Goal: Task Accomplishment & Management: Use online tool/utility

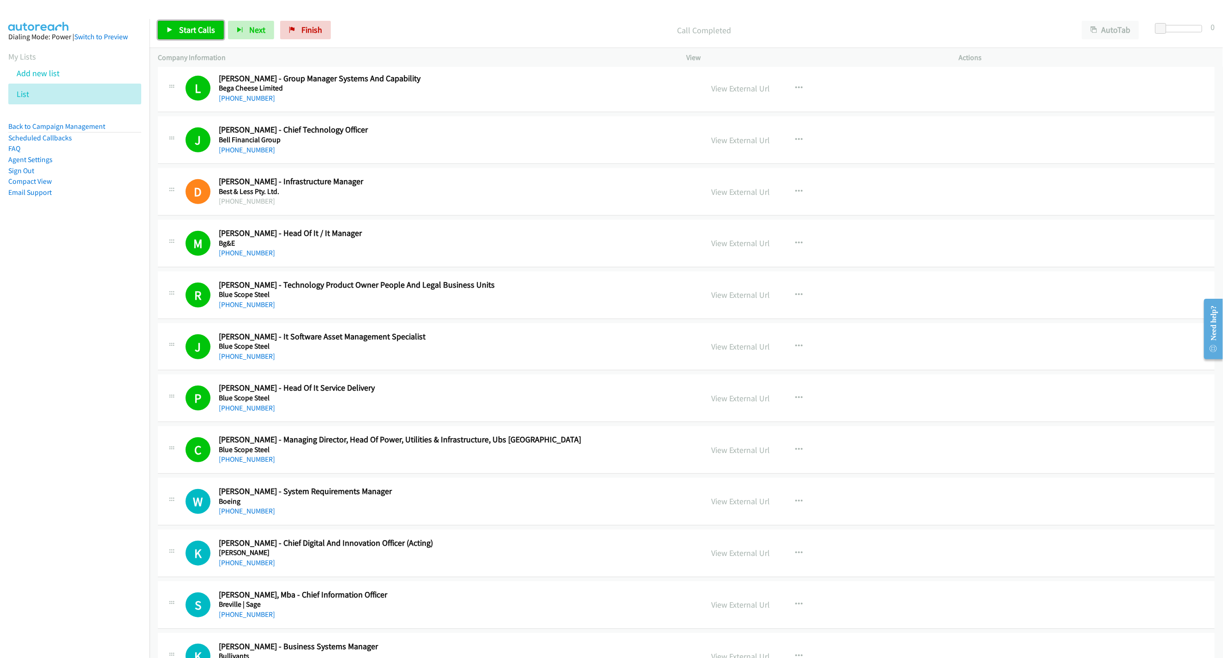
click at [204, 28] on span "Start Calls" at bounding box center [197, 29] width 36 height 11
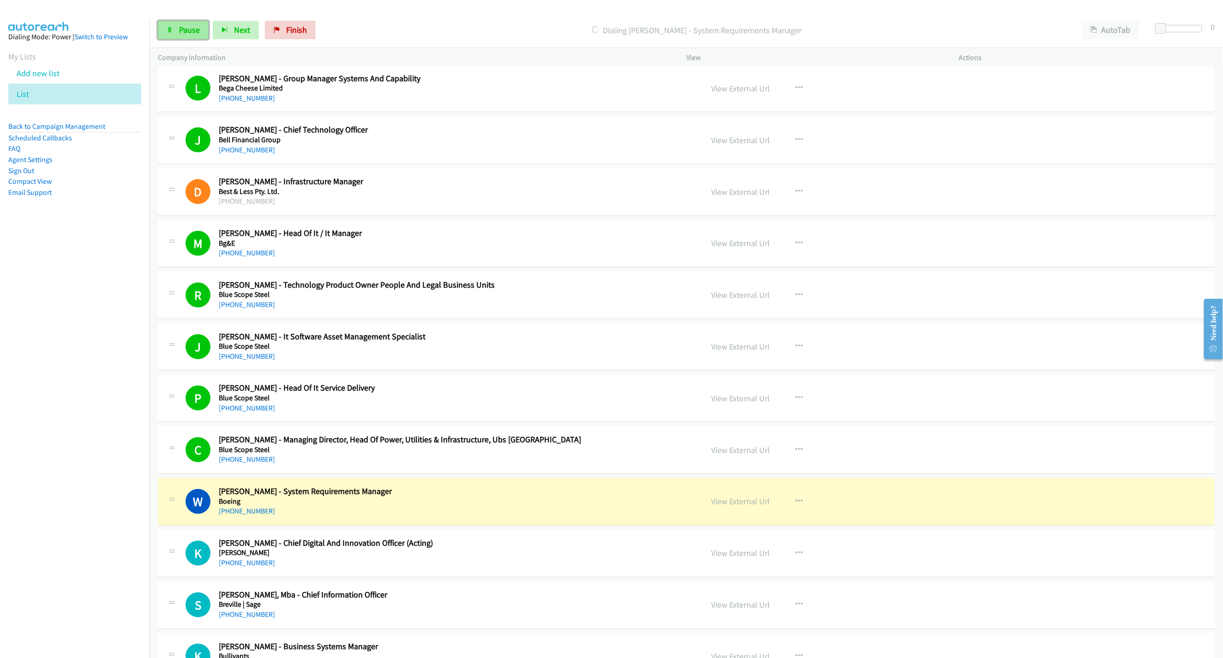
click at [192, 33] on span "Pause" at bounding box center [189, 29] width 21 height 11
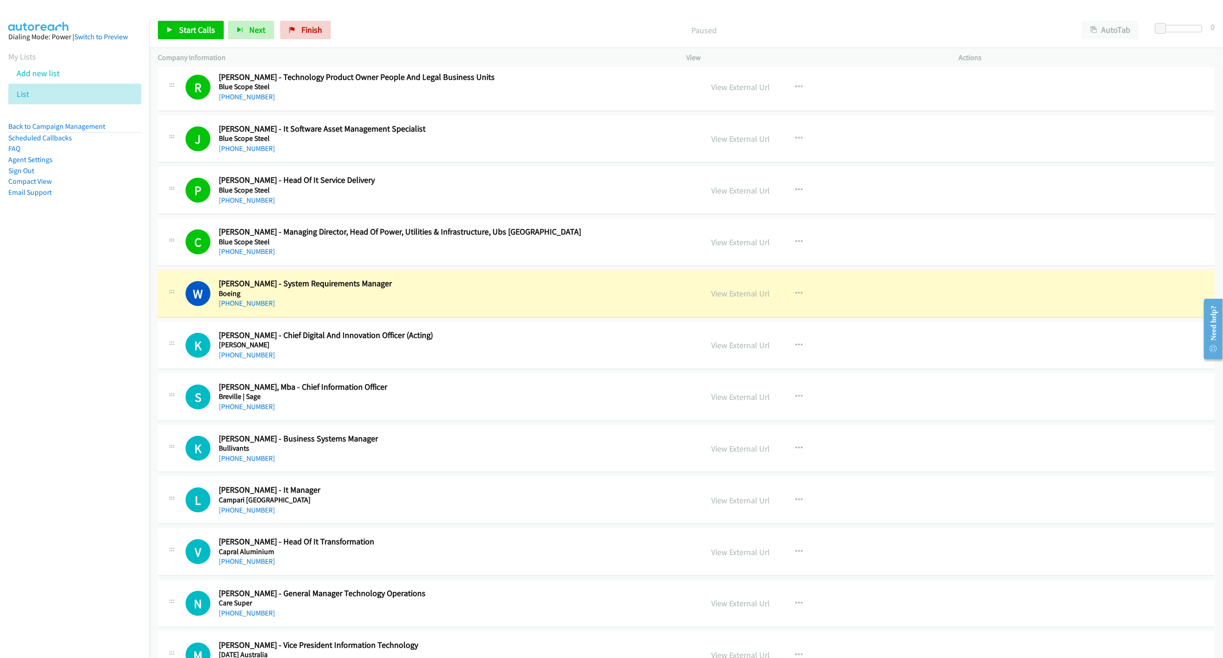
scroll to position [3115, 0]
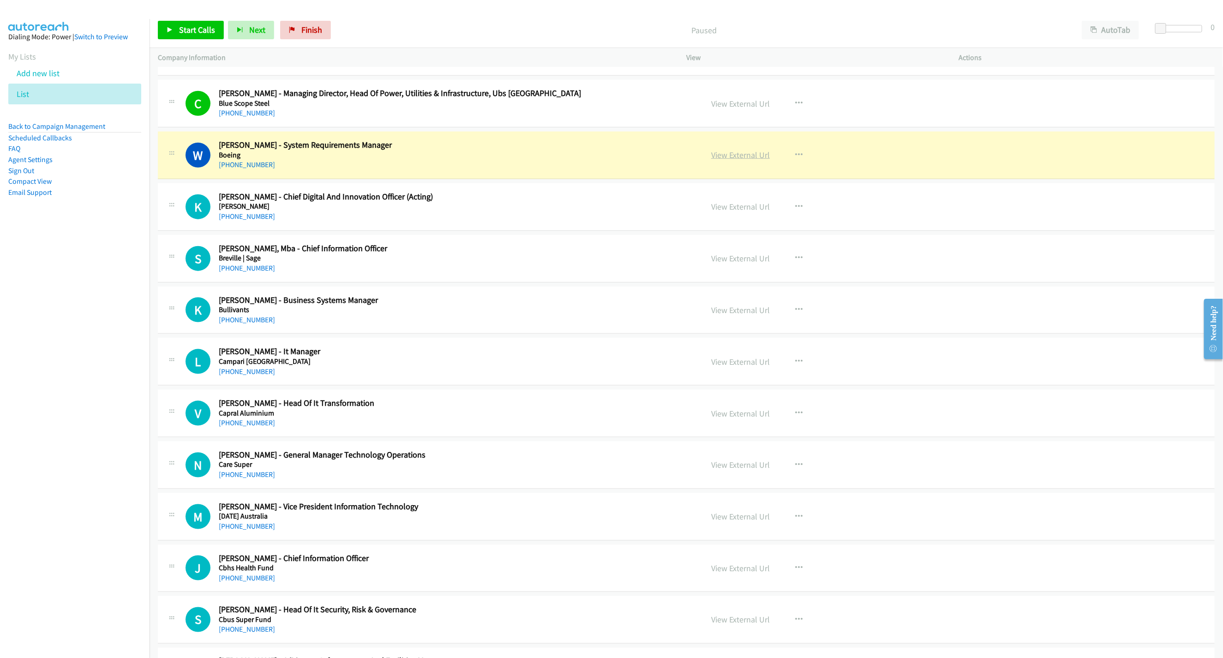
click at [743, 160] on link "View External Url" at bounding box center [740, 155] width 59 height 11
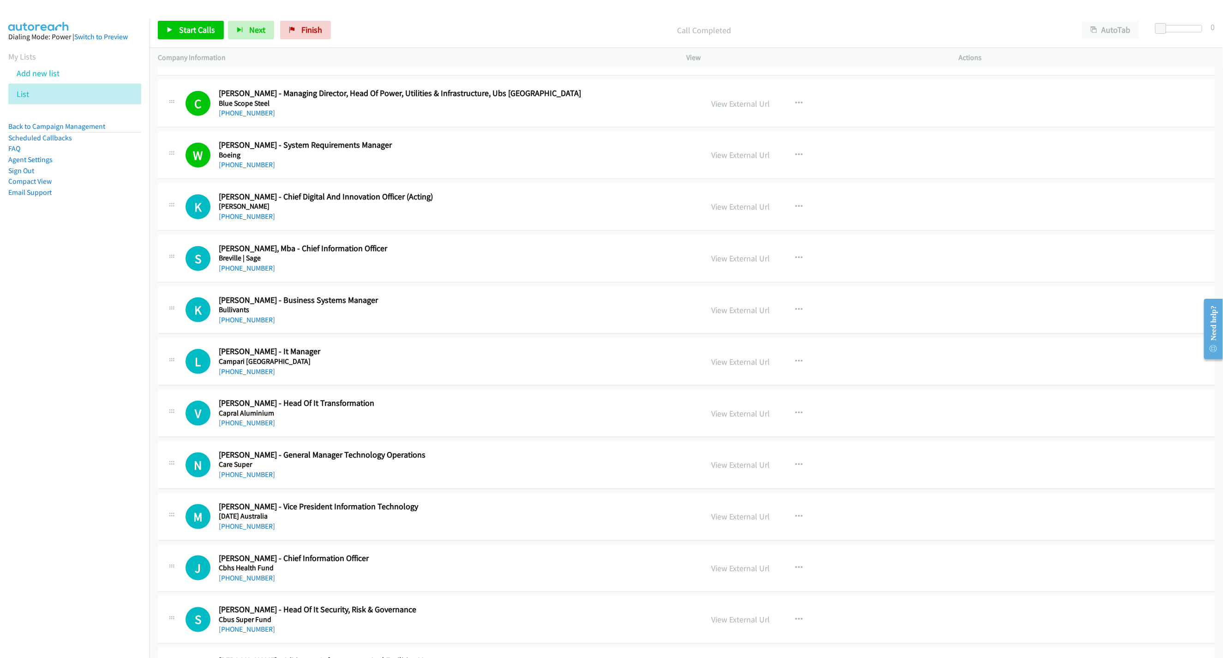
click at [176, 18] on div "Start Calls Pause Next Finish Call Completed AutoTab AutoTab 0" at bounding box center [686, 30] width 1073 height 36
click at [168, 26] on link "Start Calls" at bounding box center [191, 30] width 66 height 18
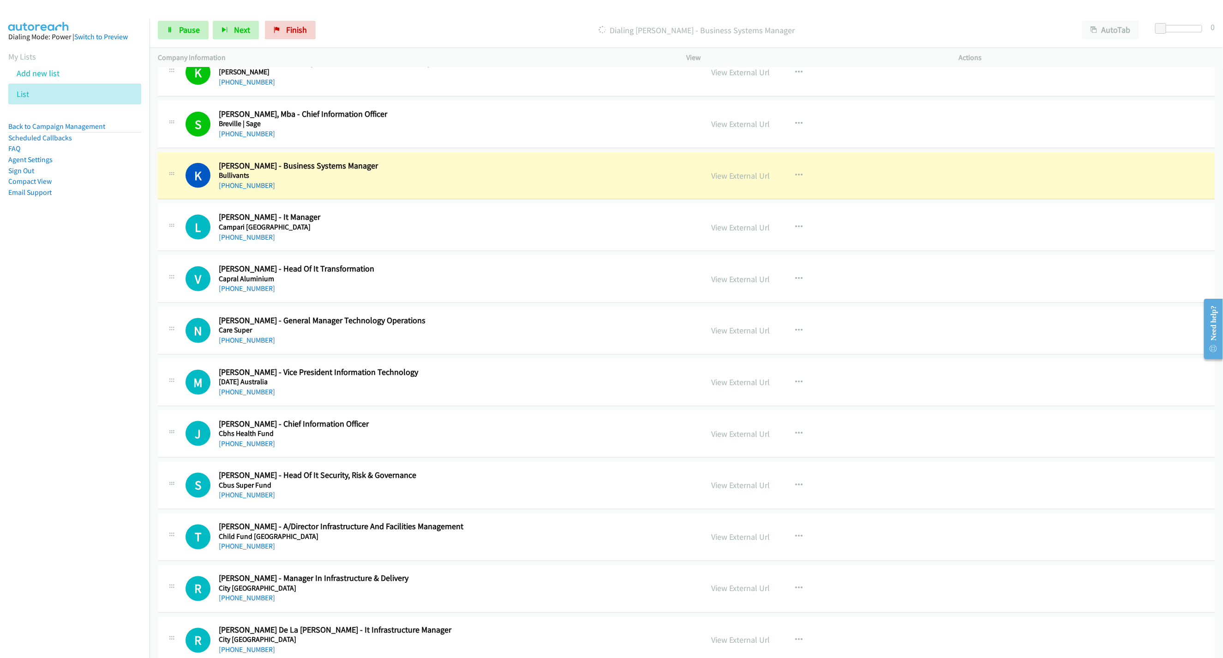
scroll to position [3253, 0]
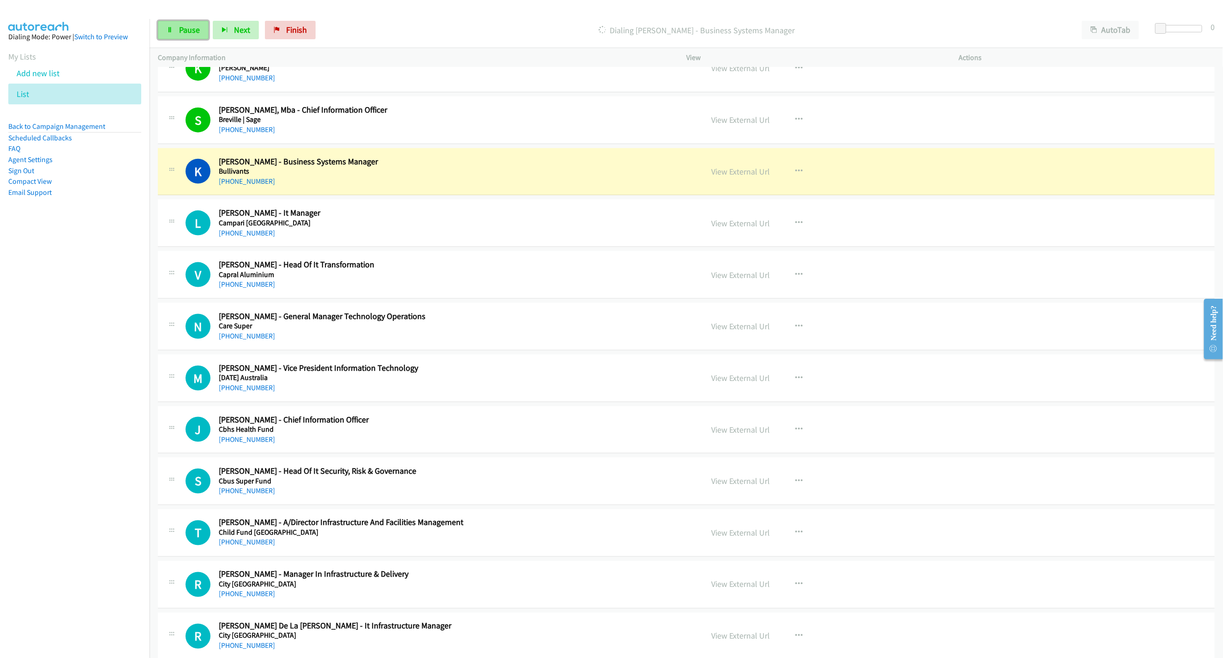
click at [158, 33] on link "Pause" at bounding box center [183, 30] width 51 height 18
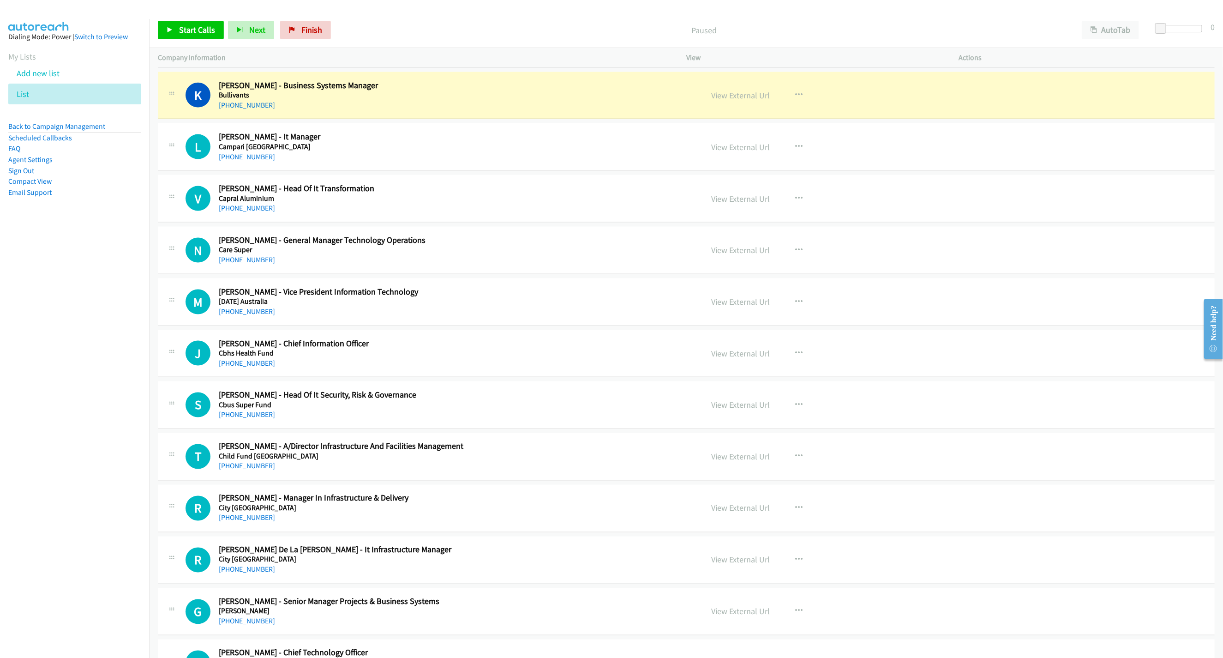
scroll to position [3323, 0]
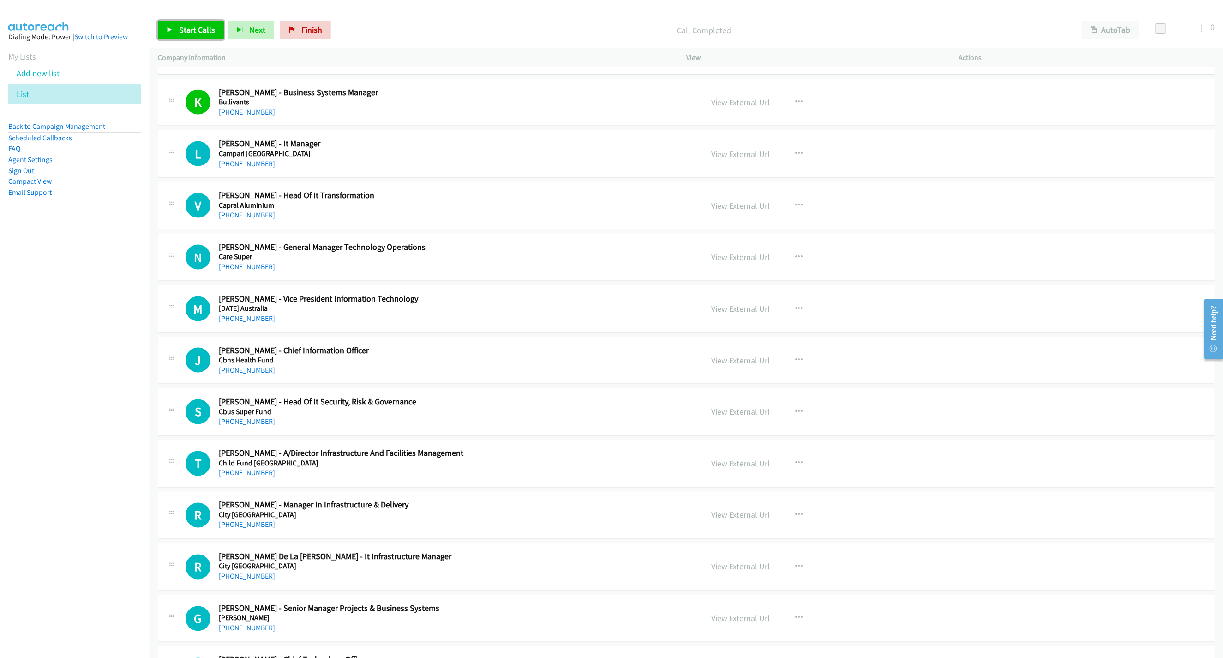
drag, startPoint x: 184, startPoint y: 35, endPoint x: 430, endPoint y: 244, distance: 322.5
click at [185, 35] on link "Start Calls" at bounding box center [191, 30] width 66 height 18
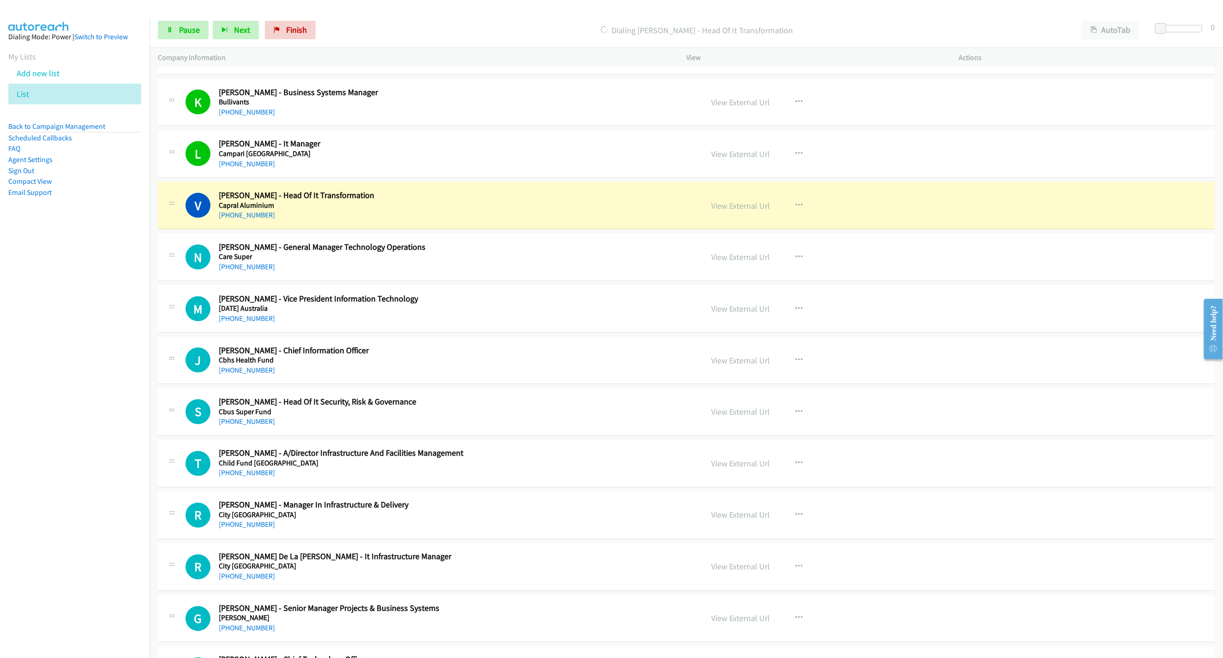
click at [181, 40] on div "Start Calls Pause Next Finish Dialing Veronica Maszke - Head Of It Transformati…" at bounding box center [686, 30] width 1073 height 36
click at [175, 25] on link "Pause" at bounding box center [183, 30] width 51 height 18
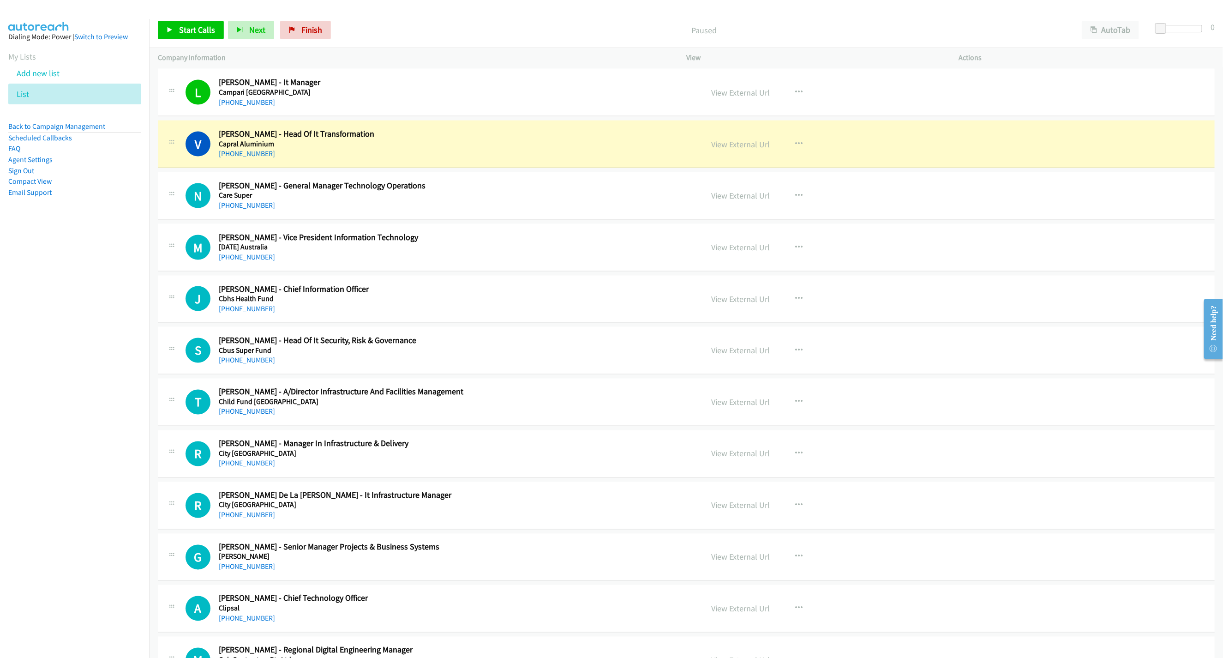
scroll to position [3392, 0]
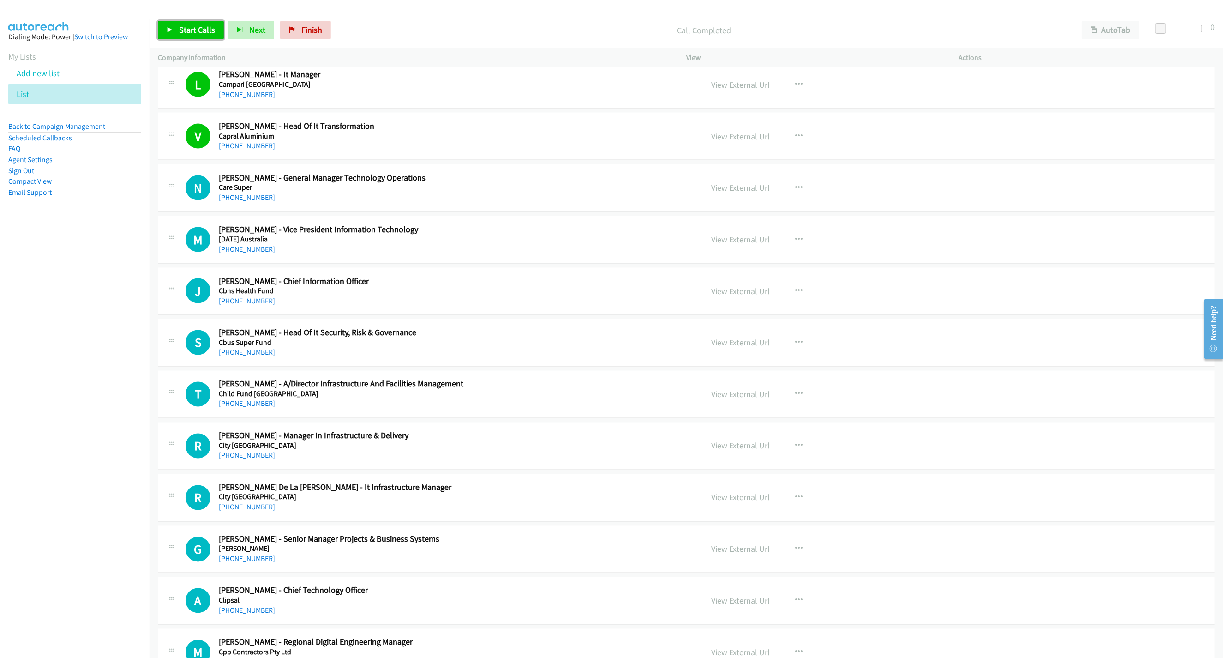
click at [161, 28] on link "Start Calls" at bounding box center [191, 30] width 66 height 18
click at [170, 24] on link "Pause" at bounding box center [183, 30] width 51 height 18
drag, startPoint x: 187, startPoint y: 21, endPoint x: 295, endPoint y: 7, distance: 108.9
click at [187, 21] on link "Start Calls" at bounding box center [191, 30] width 66 height 18
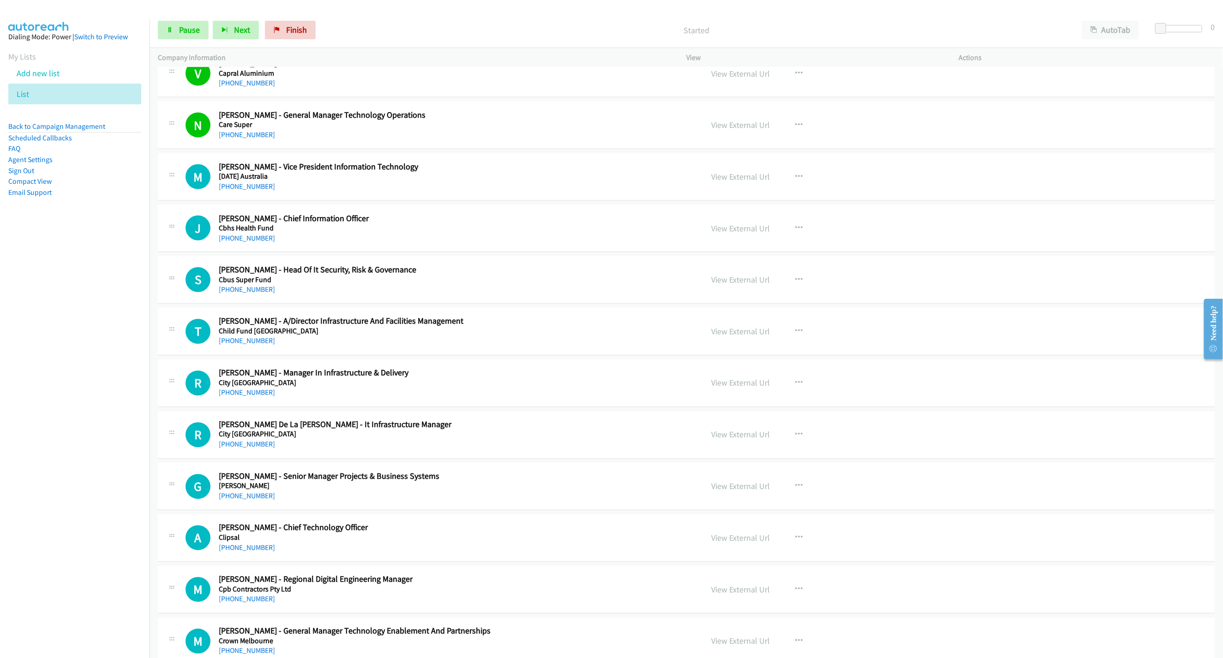
scroll to position [3461, 0]
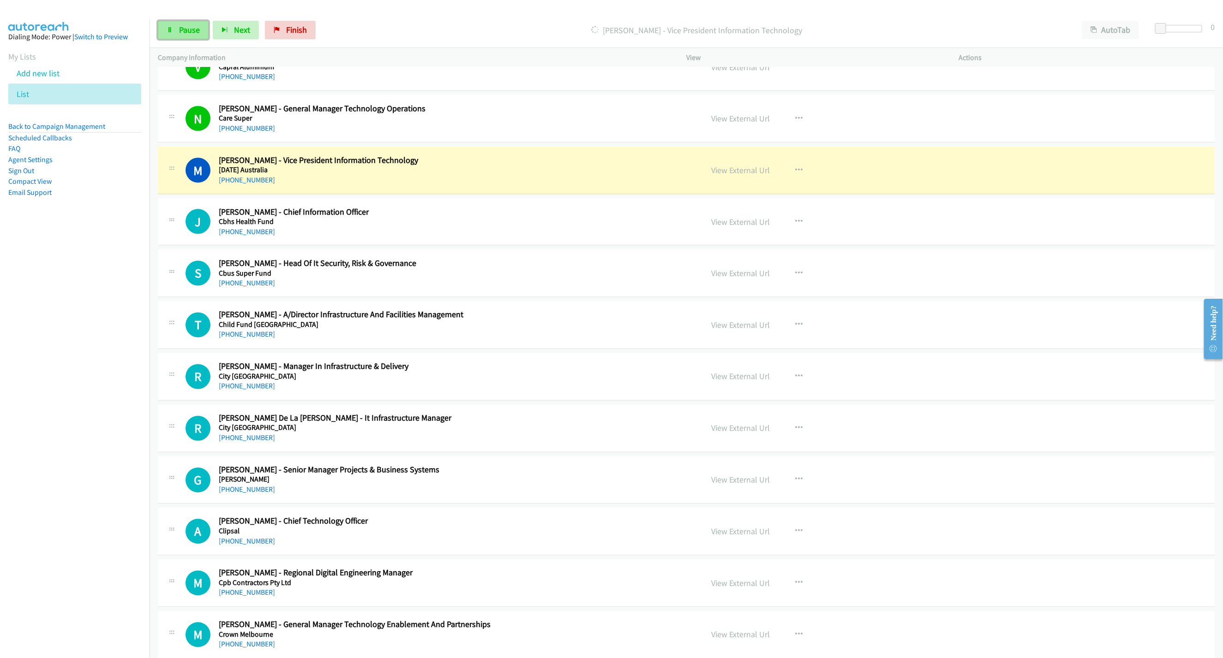
click at [194, 36] on link "Pause" at bounding box center [183, 30] width 51 height 18
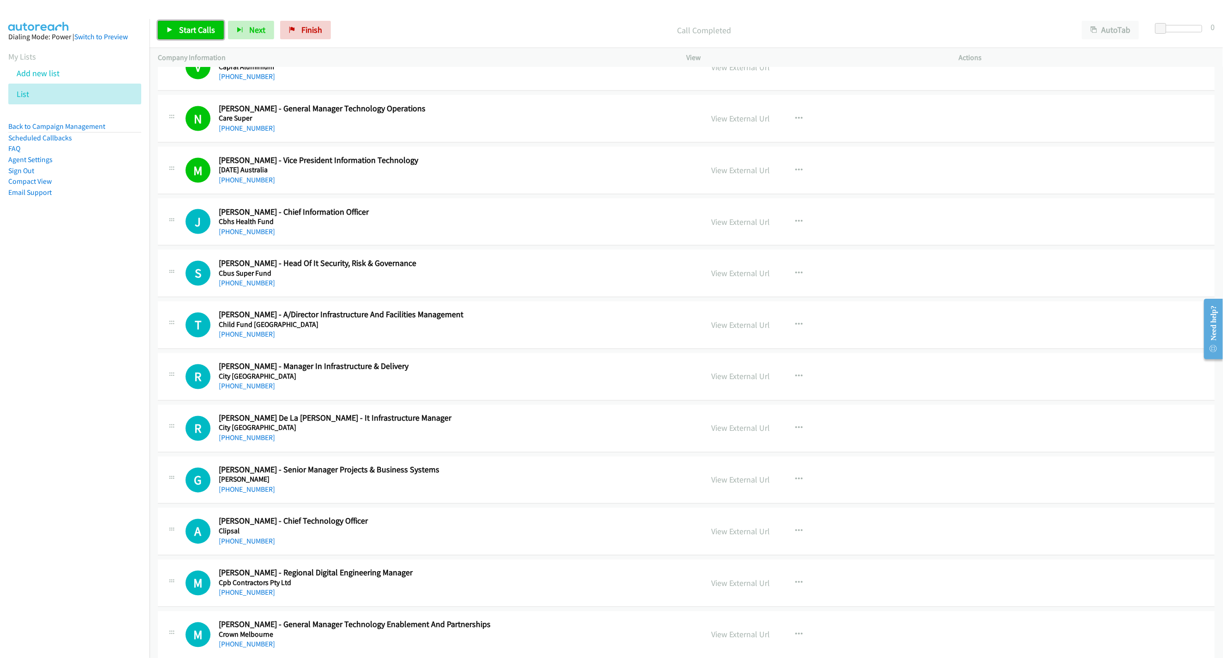
click at [205, 29] on span "Start Calls" at bounding box center [197, 29] width 36 height 11
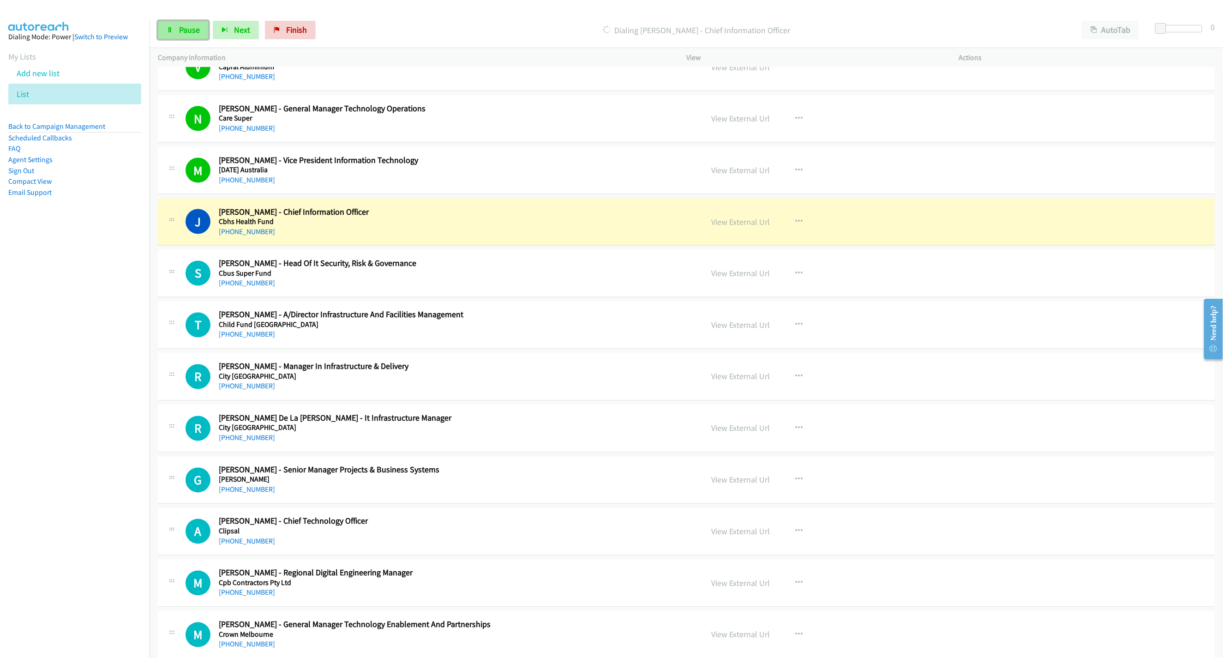
click at [176, 28] on link "Pause" at bounding box center [183, 30] width 51 height 18
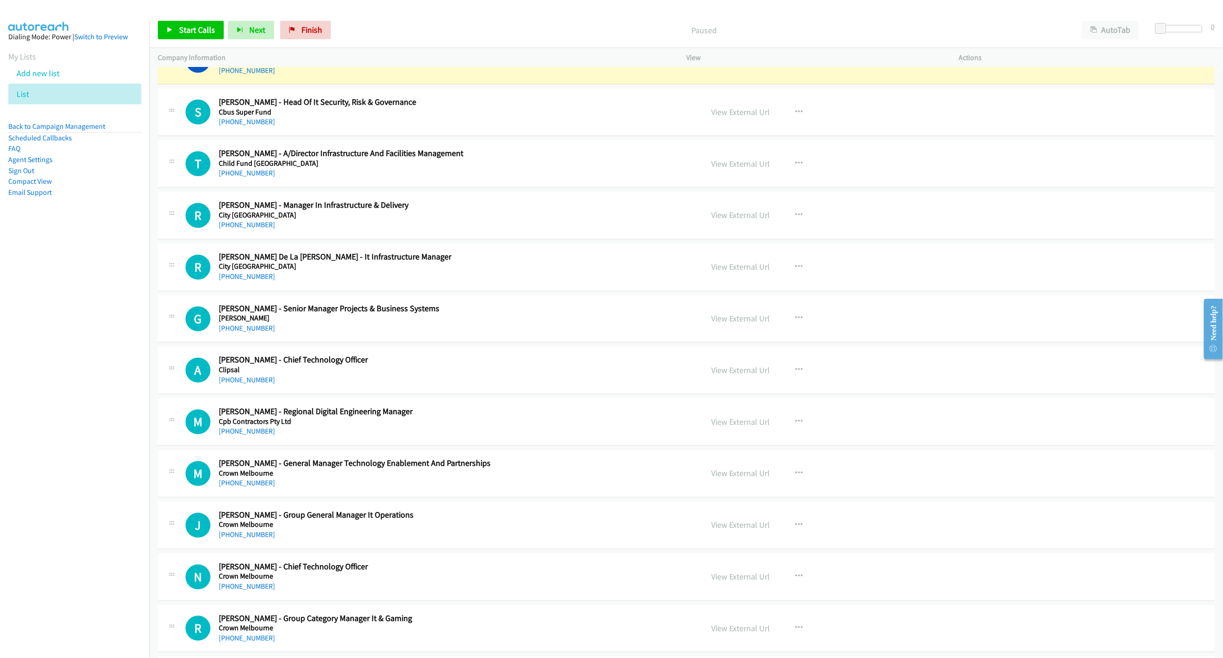
scroll to position [3553, 0]
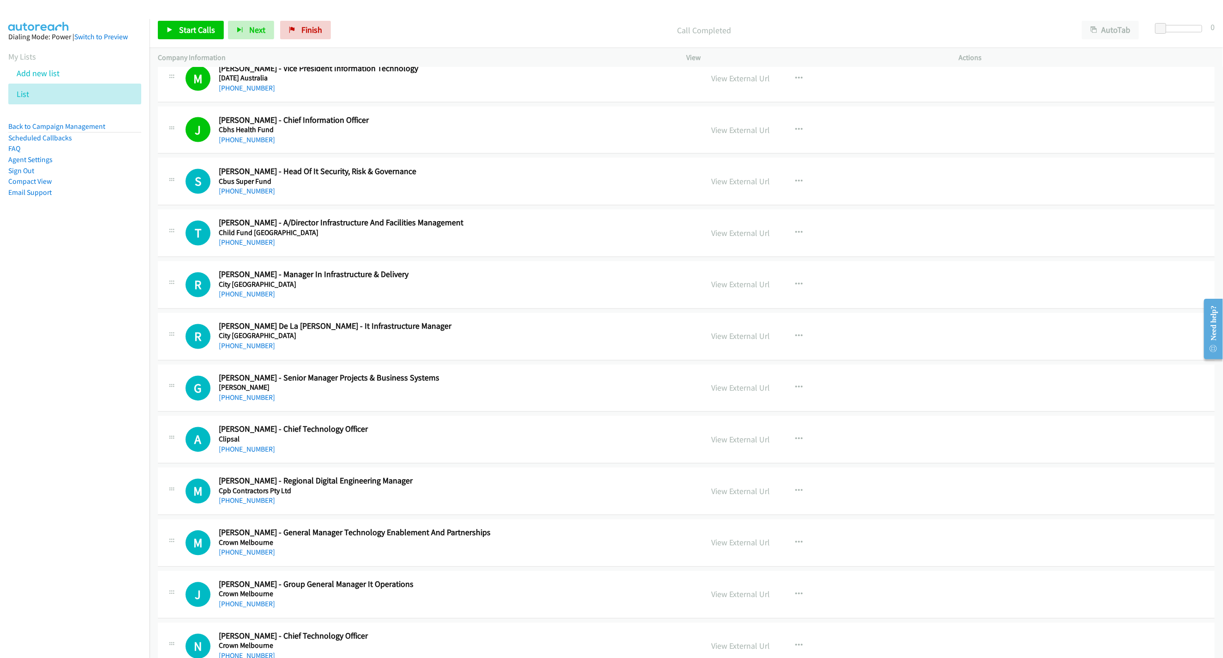
click at [156, 24] on div "Start Calls Pause Next Finish Call Completed AutoTab AutoTab 0" at bounding box center [686, 30] width 1073 height 36
click at [164, 30] on link "Start Calls" at bounding box center [191, 30] width 66 height 18
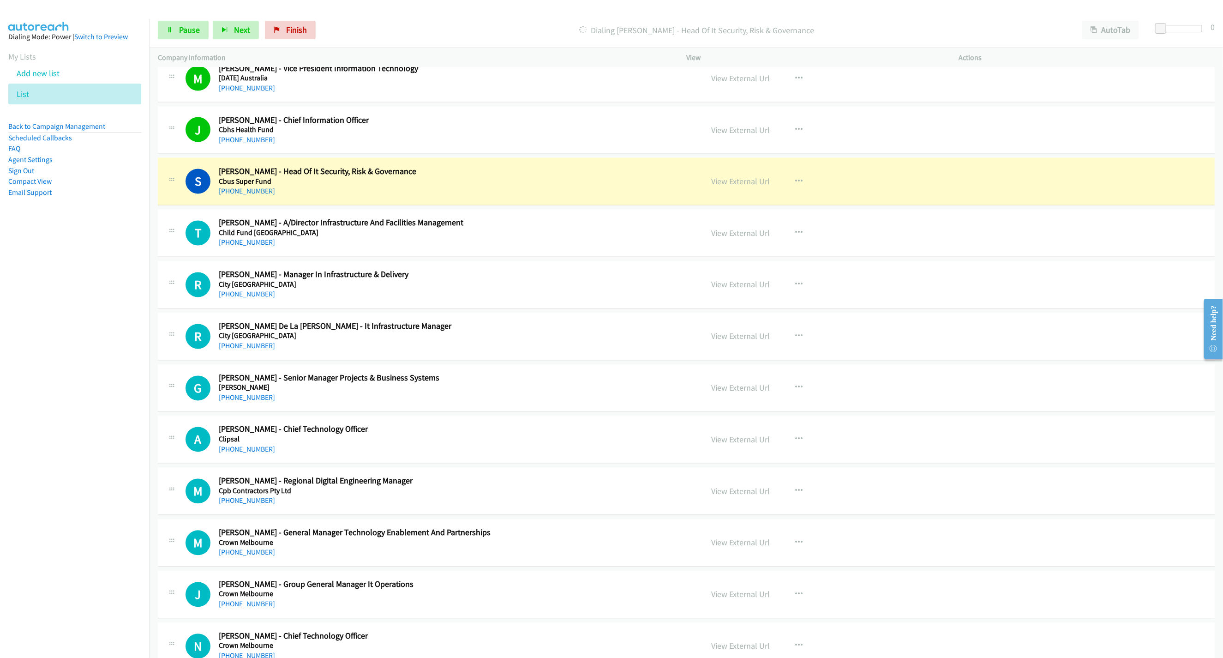
click at [180, 43] on div "Start Calls Pause Next Finish Dialing Sean M. - Head Of It Security, Risk & Gov…" at bounding box center [686, 30] width 1073 height 36
click at [190, 29] on span "Pause" at bounding box center [189, 29] width 21 height 11
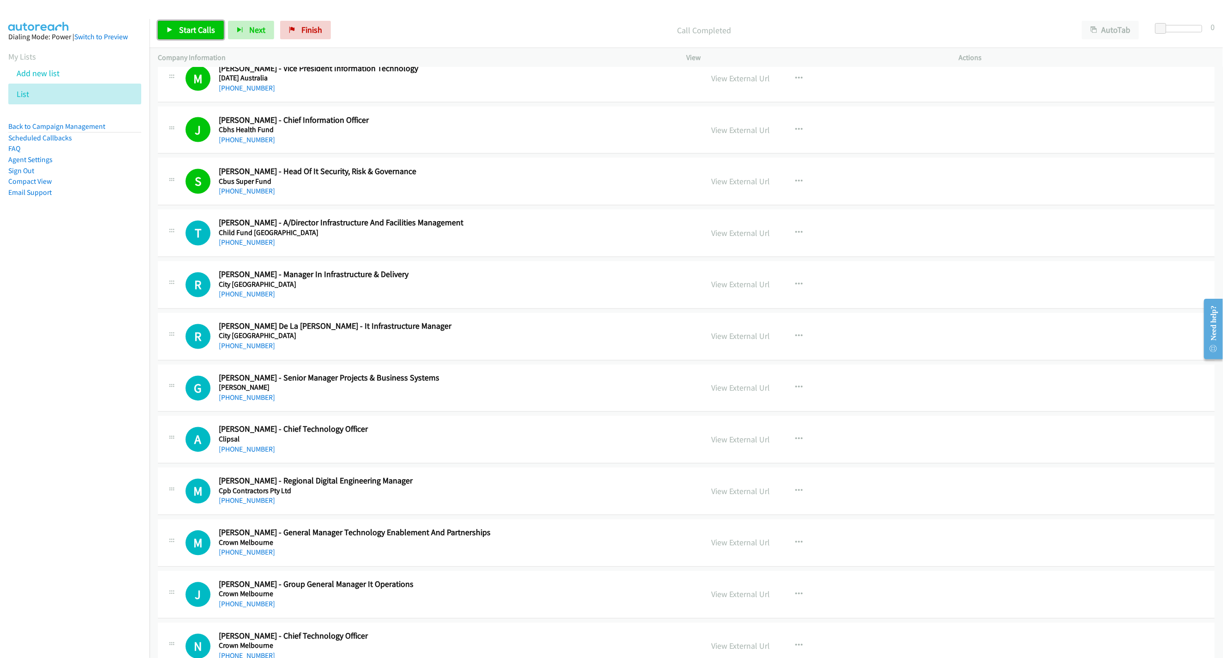
click at [198, 33] on span "Start Calls" at bounding box center [197, 29] width 36 height 11
click at [195, 36] on link "Pause" at bounding box center [183, 30] width 51 height 18
click at [181, 27] on span "Start Calls" at bounding box center [197, 29] width 36 height 11
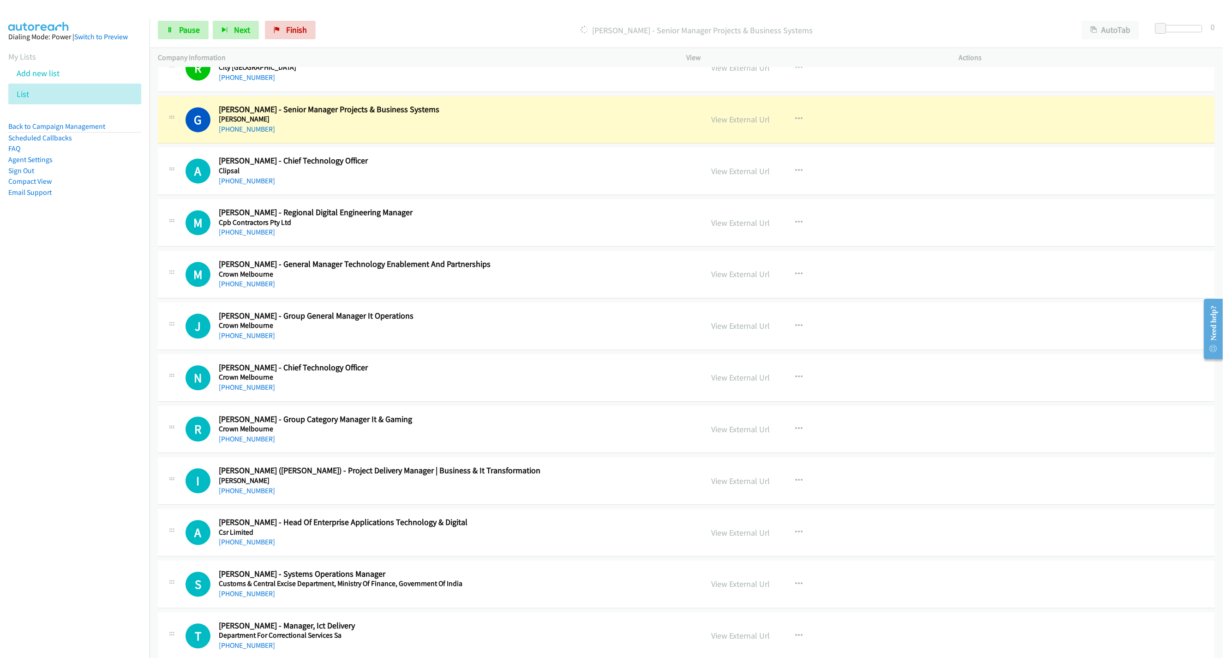
scroll to position [3830, 0]
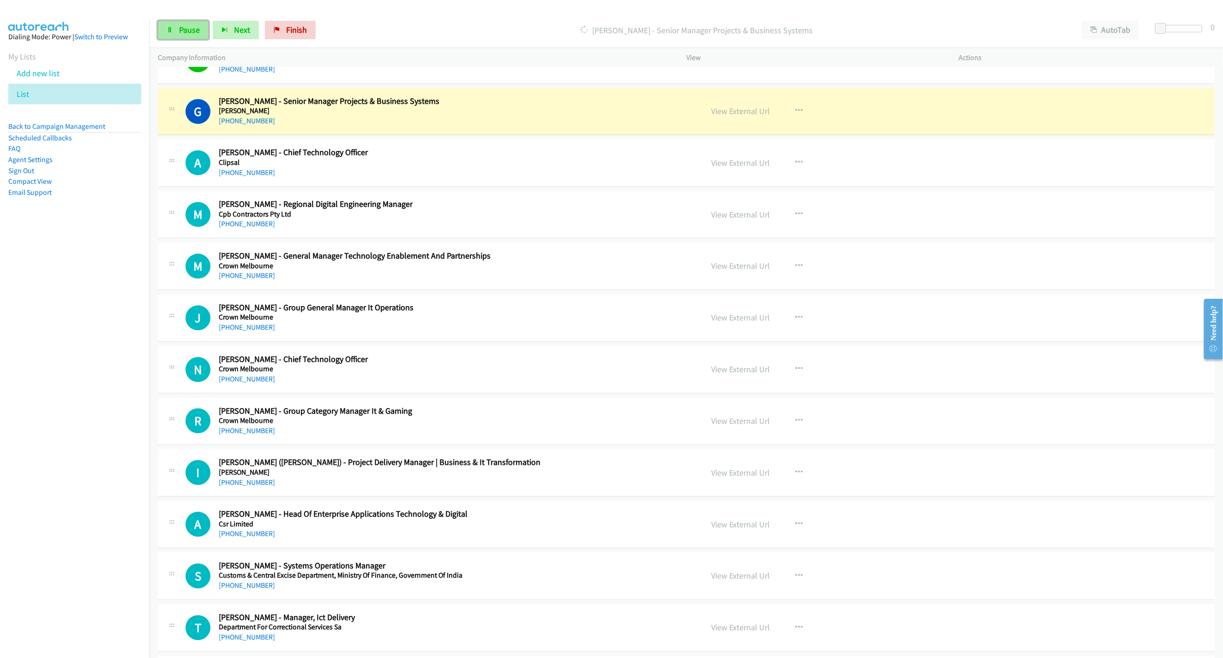
click at [194, 32] on span "Pause" at bounding box center [189, 29] width 21 height 11
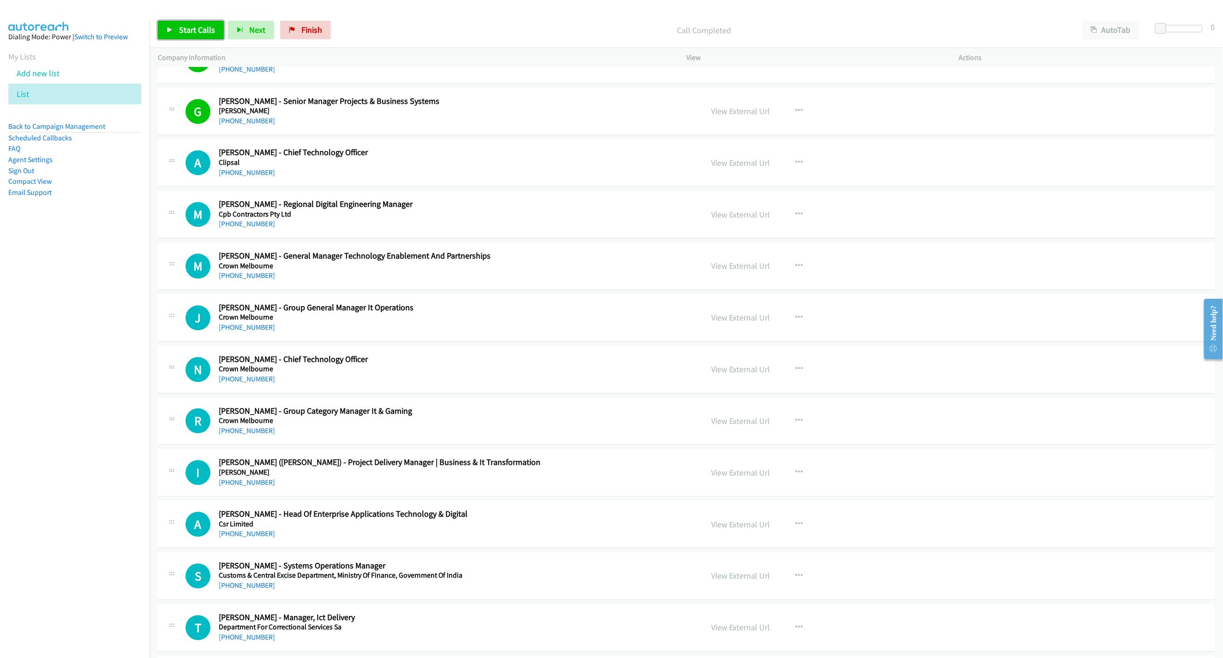
click at [201, 37] on link "Start Calls" at bounding box center [191, 30] width 66 height 18
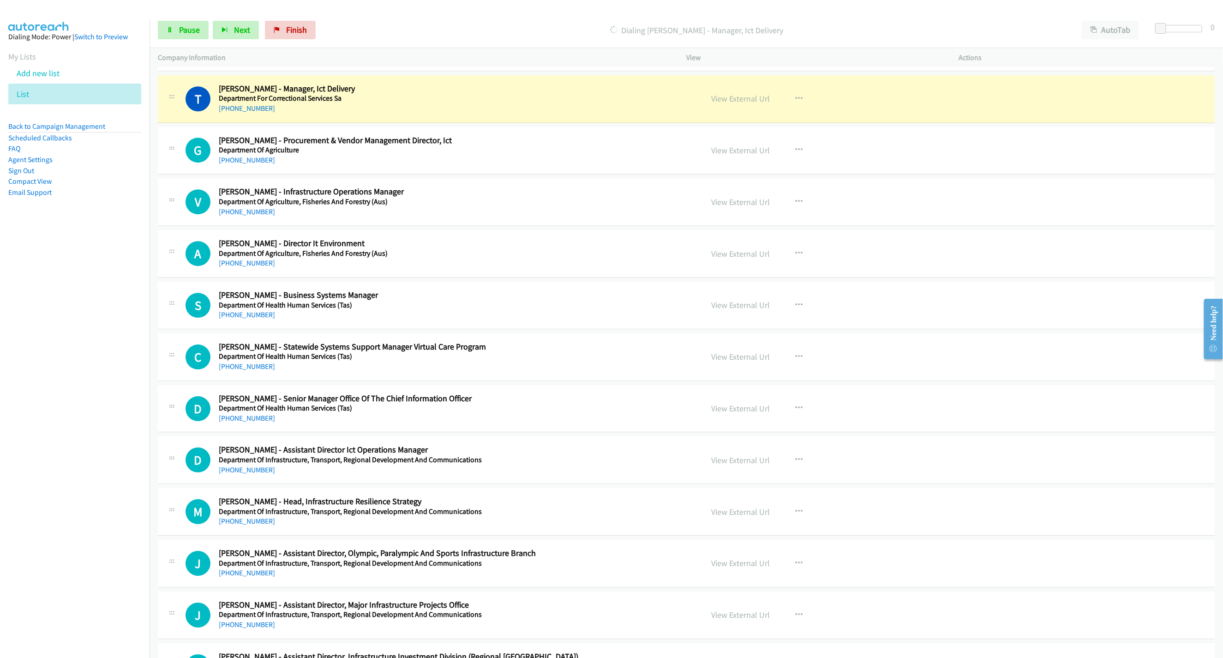
scroll to position [4384, 0]
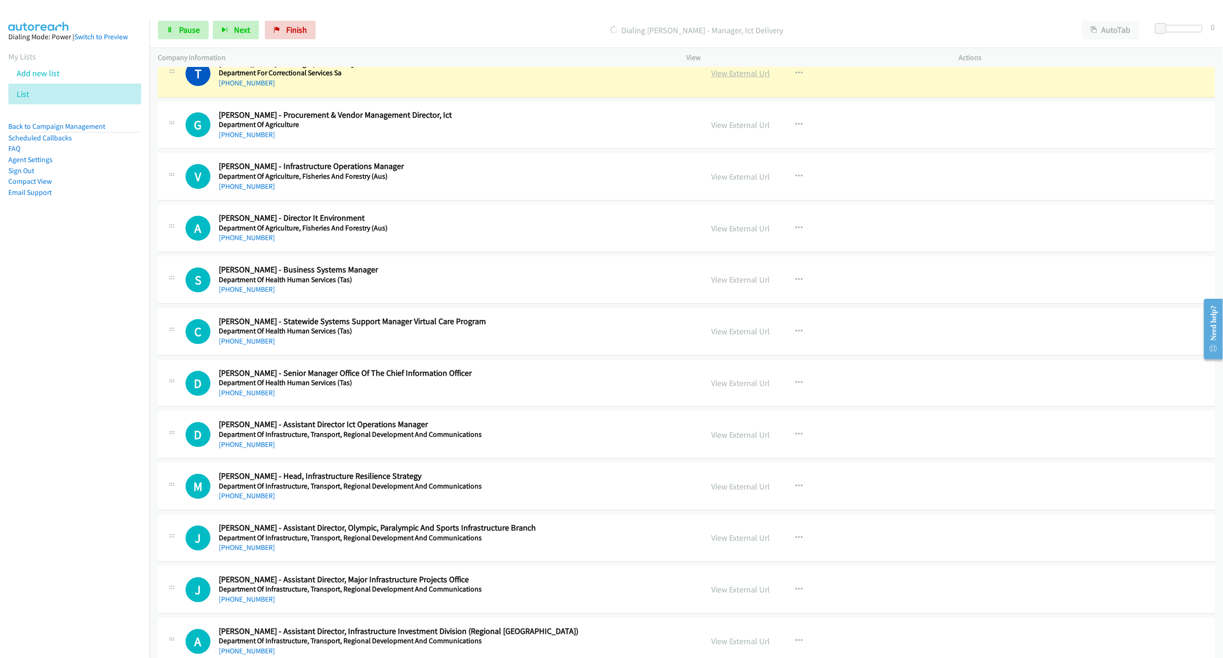
click at [756, 78] on link "View External Url" at bounding box center [740, 73] width 59 height 11
click at [190, 30] on span "Pause" at bounding box center [189, 29] width 21 height 11
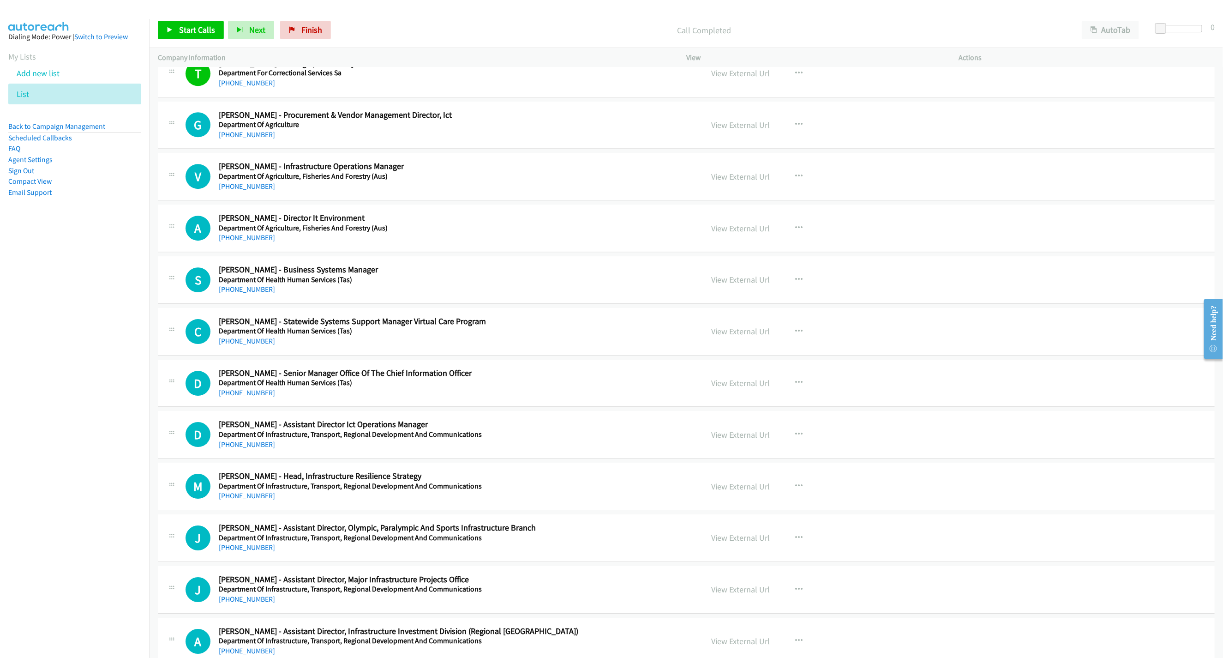
click at [301, 18] on div "Start Calls Pause Next Finish Call Completed AutoTab AutoTab 0" at bounding box center [686, 30] width 1073 height 36
click at [303, 26] on span "Finish" at bounding box center [311, 29] width 21 height 11
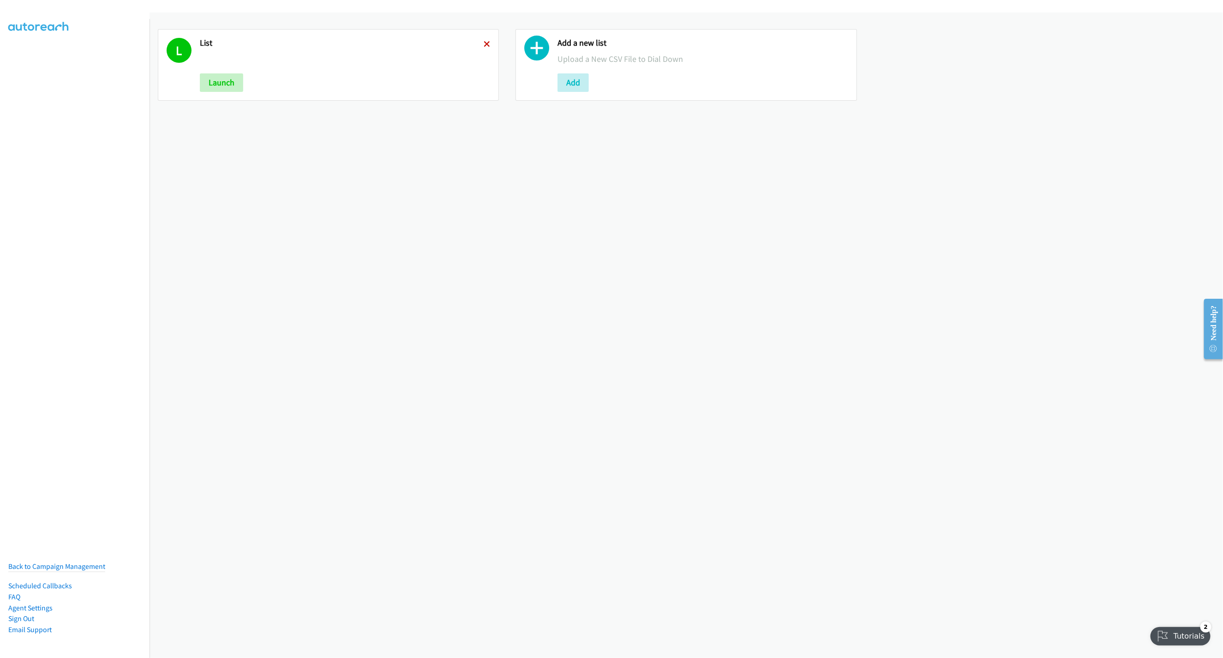
click at [485, 43] on icon at bounding box center [487, 45] width 6 height 6
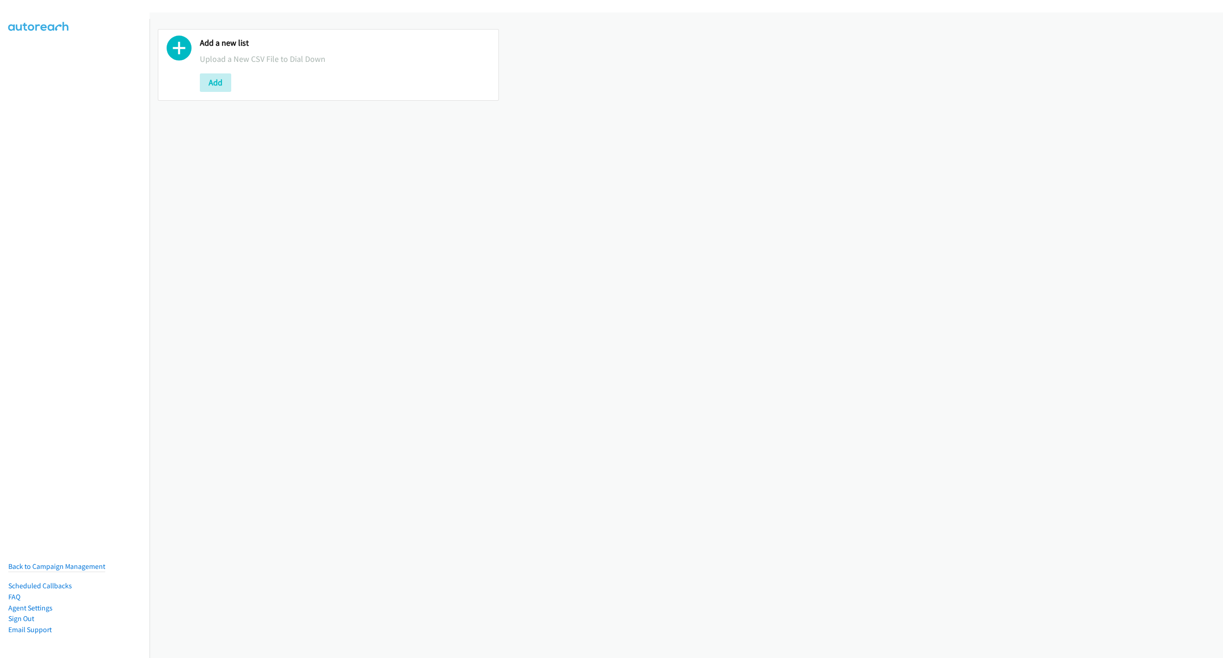
click at [208, 82] on button "Add" at bounding box center [215, 82] width 31 height 18
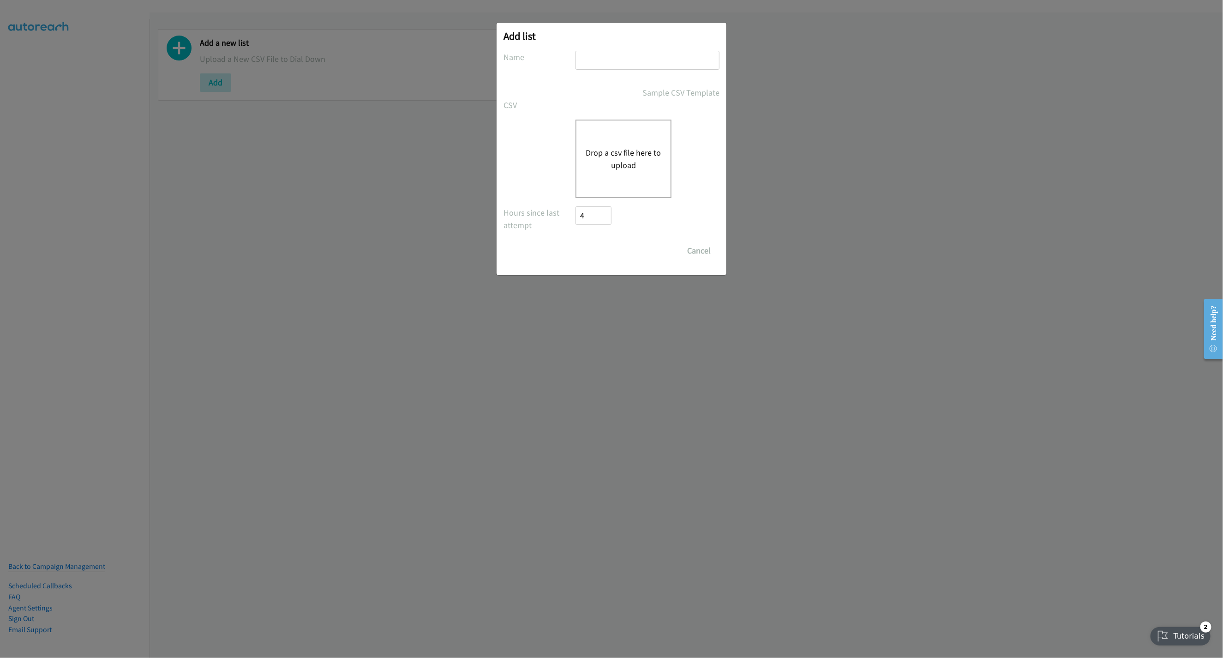
click at [618, 158] on button "Drop a csv file here to upload" at bounding box center [624, 158] width 76 height 25
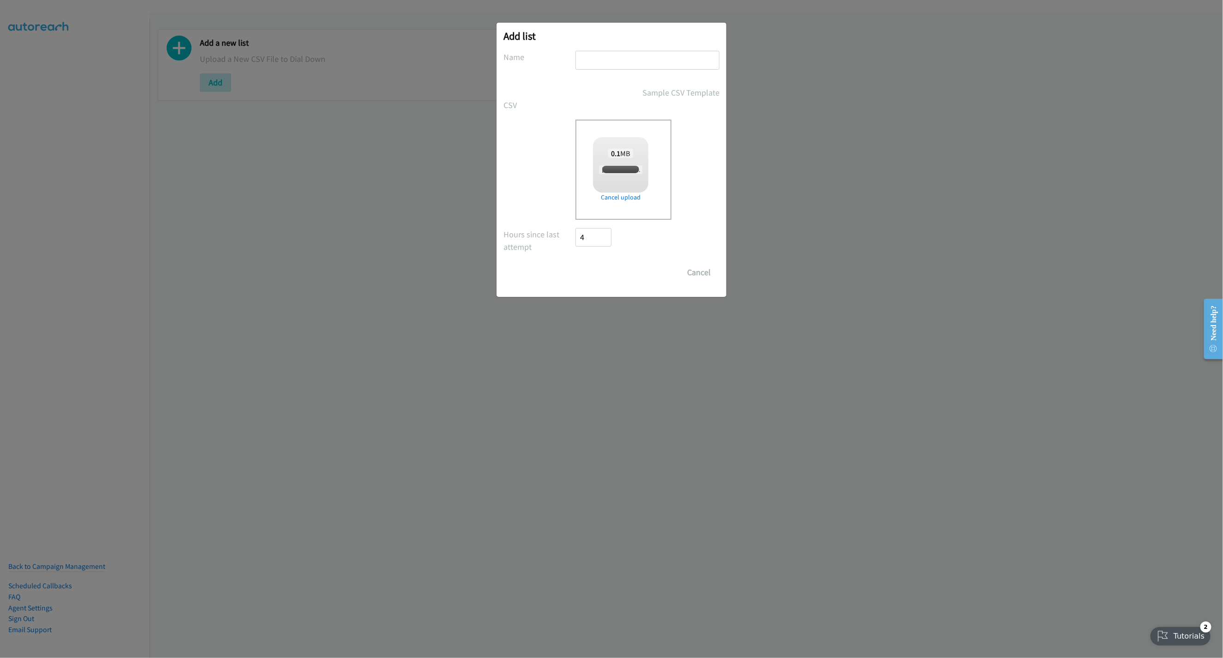
click at [583, 61] on input "text" at bounding box center [647, 60] width 144 height 19
checkbox input "true"
type input "LIST"
click at [608, 279] on input "Save List" at bounding box center [599, 272] width 48 height 18
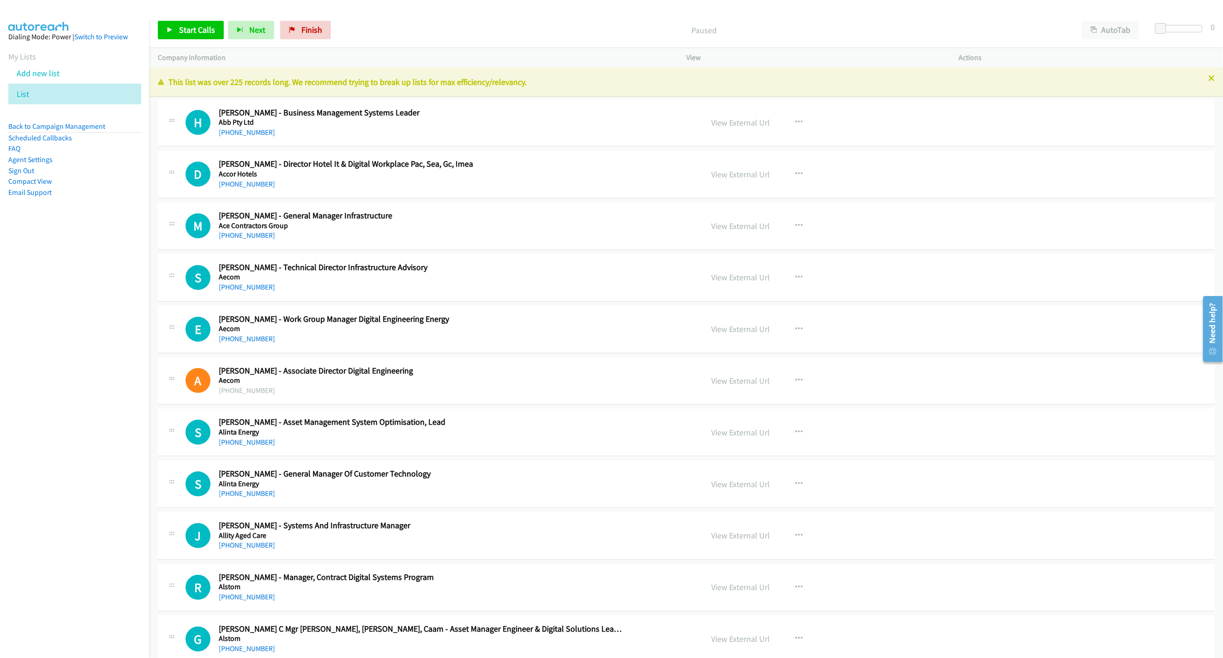
drag, startPoint x: 216, startPoint y: 41, endPoint x: 200, endPoint y: 43, distance: 16.8
click at [208, 39] on div "Start Calls Pause Next Finish Paused AutoTab AutoTab 0" at bounding box center [686, 30] width 1073 height 36
click at [201, 18] on div "Start Calls Pause Next Finish Paused AutoTab AutoTab 0" at bounding box center [686, 30] width 1073 height 36
click at [193, 34] on span "Start Calls" at bounding box center [197, 29] width 36 height 11
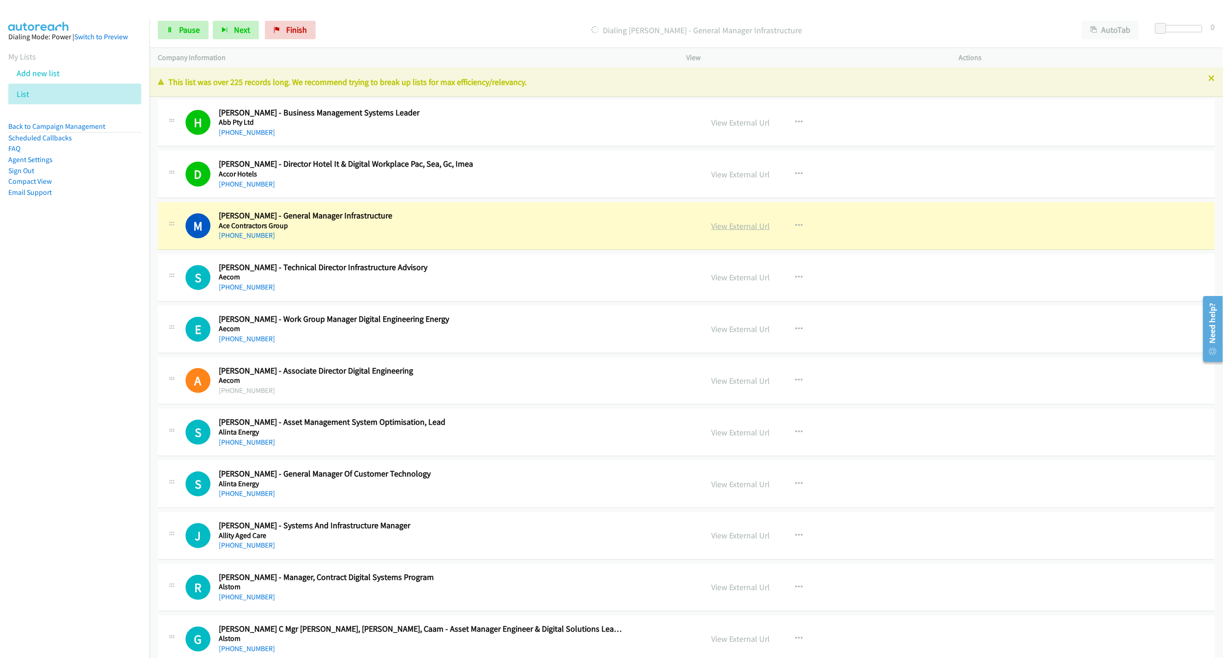
click at [755, 228] on link "View External Url" at bounding box center [740, 226] width 59 height 11
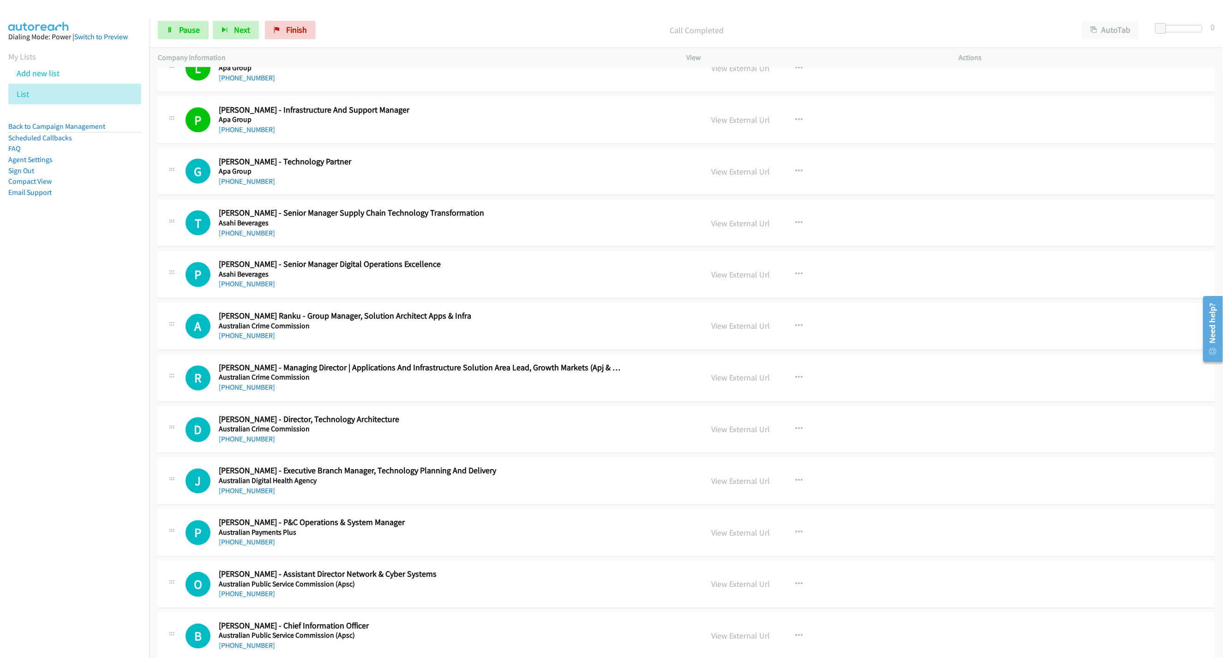
scroll to position [1038, 0]
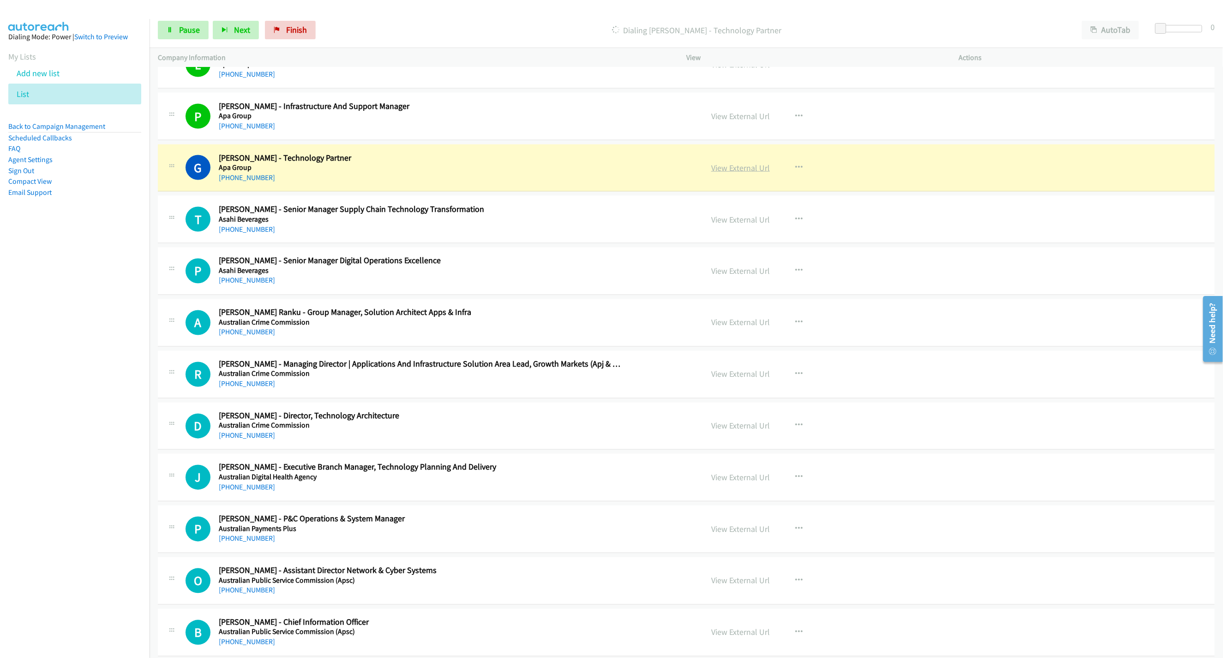
click at [763, 169] on link "View External Url" at bounding box center [740, 167] width 59 height 11
click at [190, 31] on span "Pause" at bounding box center [189, 29] width 21 height 11
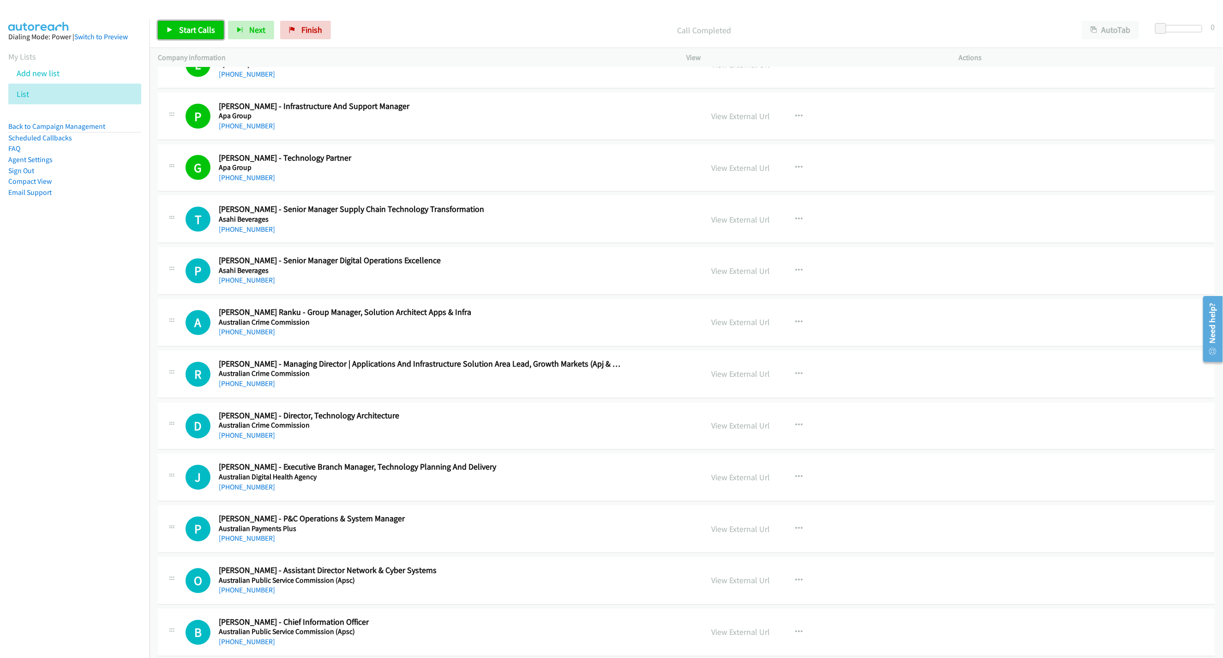
click at [200, 24] on link "Start Calls" at bounding box center [191, 30] width 66 height 18
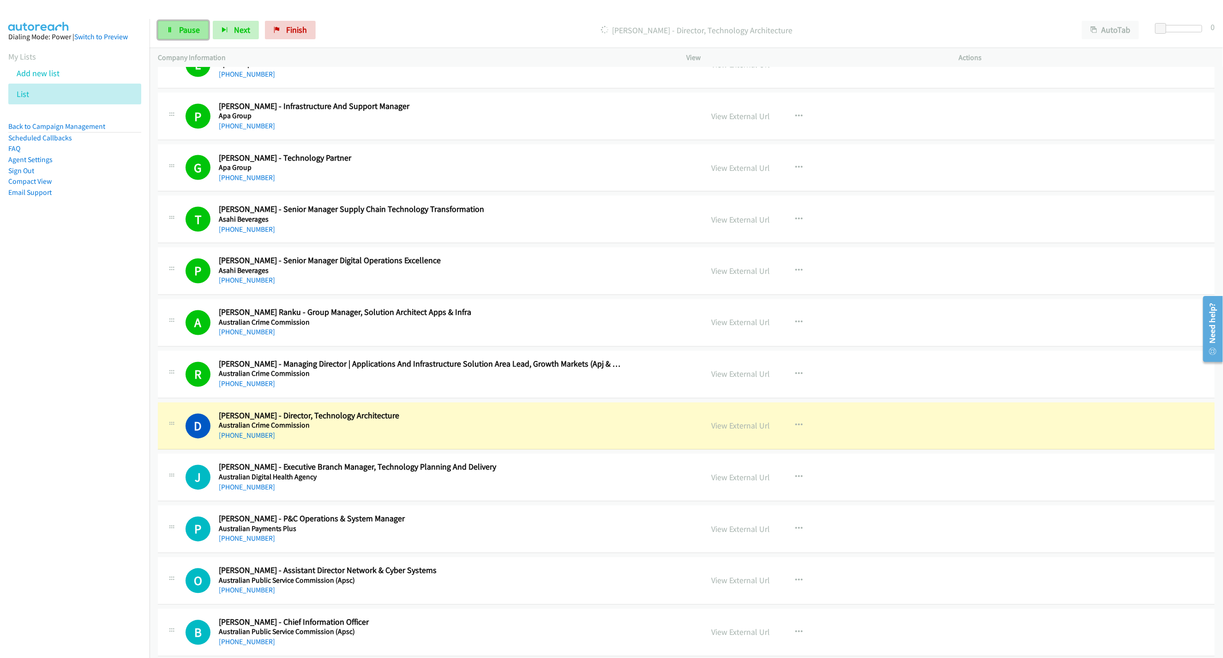
click at [180, 31] on span "Pause" at bounding box center [189, 29] width 21 height 11
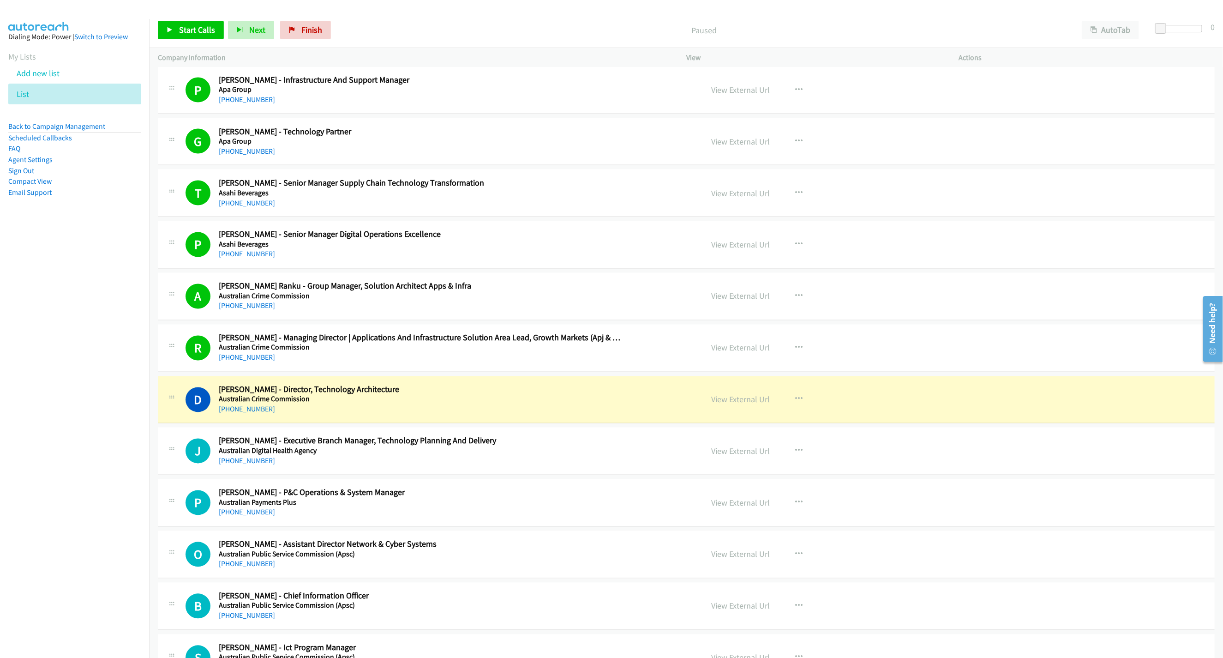
scroll to position [1108, 0]
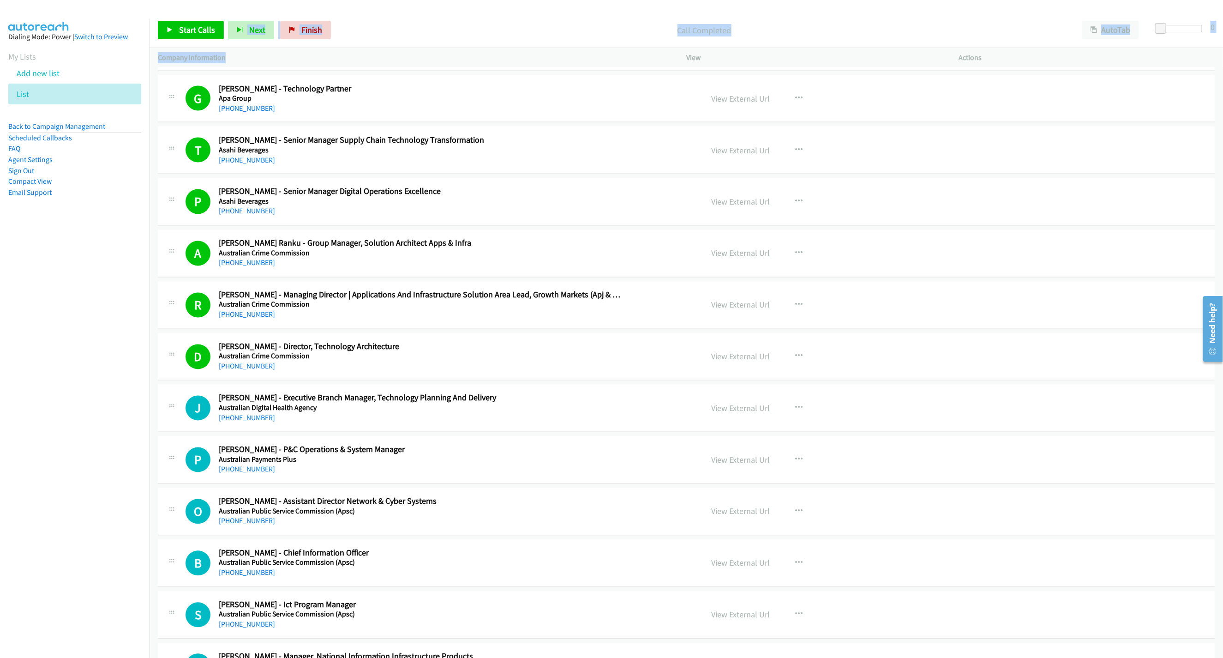
drag, startPoint x: 223, startPoint y: 51, endPoint x: 213, endPoint y: 43, distance: 12.5
click at [213, 42] on div "Start Calls Pause Next Finish Call Completed AutoTab AutoTab 0 Company Informat…" at bounding box center [686, 39] width 1073 height 55
click at [210, 21] on link "Start Calls" at bounding box center [191, 30] width 66 height 18
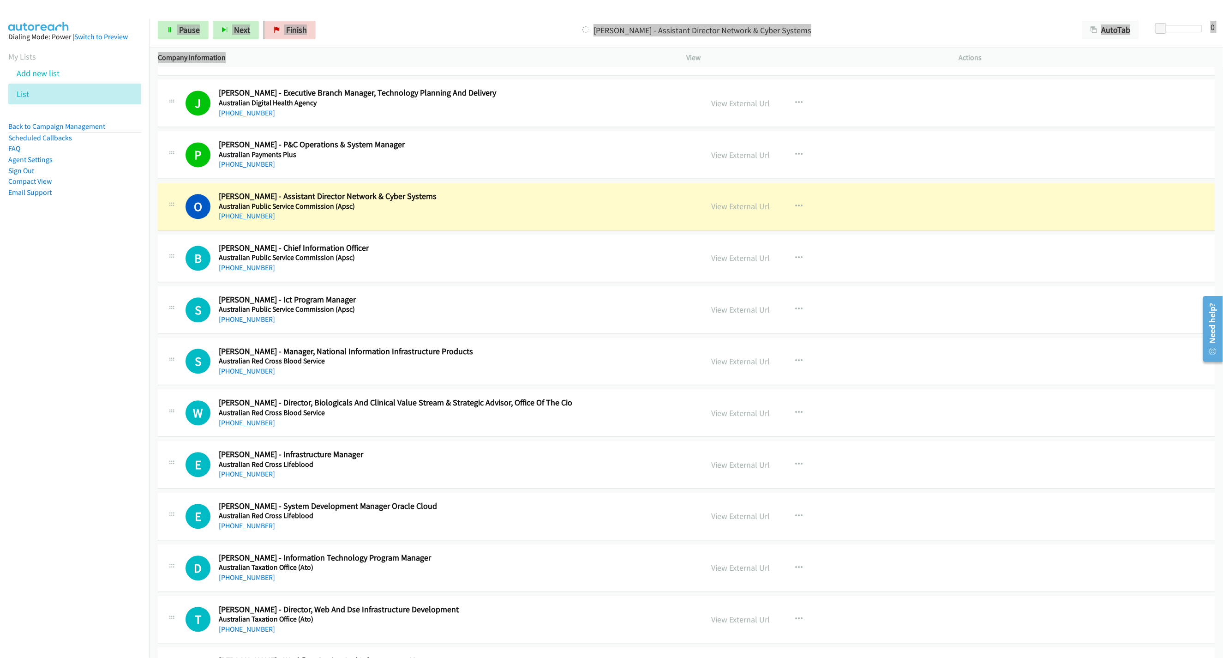
scroll to position [1454, 0]
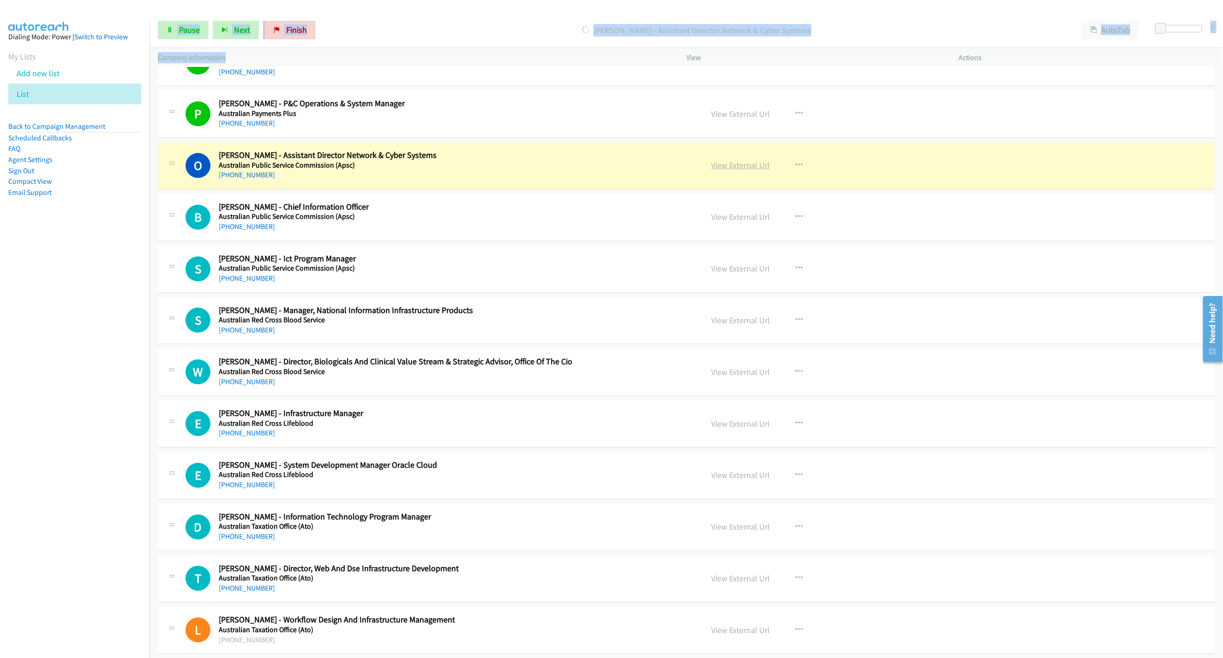
click at [750, 170] on link "View External Url" at bounding box center [740, 165] width 59 height 11
click at [194, 32] on span "Pause" at bounding box center [189, 29] width 21 height 11
click at [186, 35] on div "Start Calls Pause Next Finish" at bounding box center [246, 30] width 177 height 18
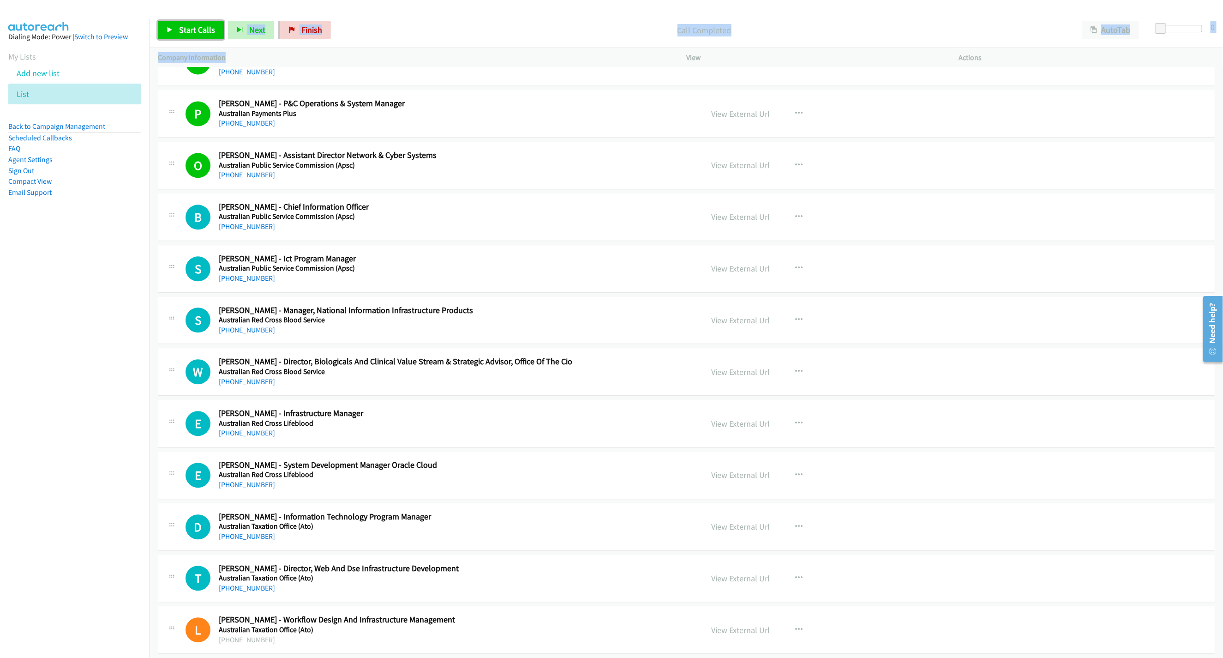
click at [198, 33] on span "Start Calls" at bounding box center [197, 29] width 36 height 11
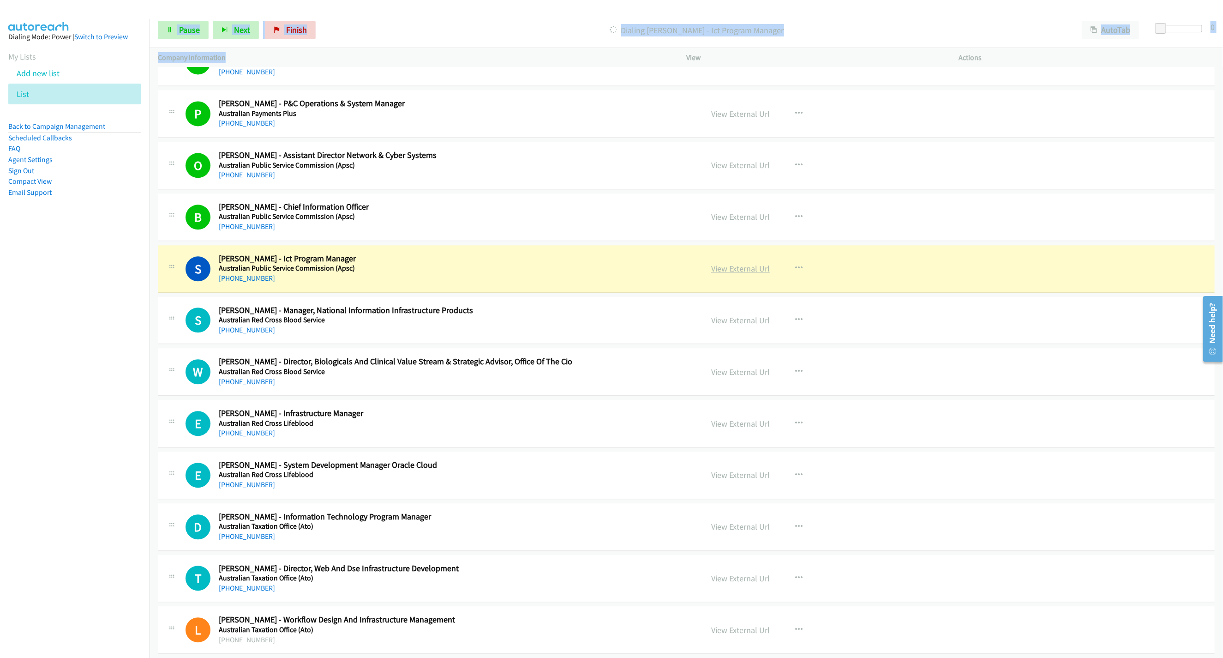
click at [751, 274] on link "View External Url" at bounding box center [740, 268] width 59 height 11
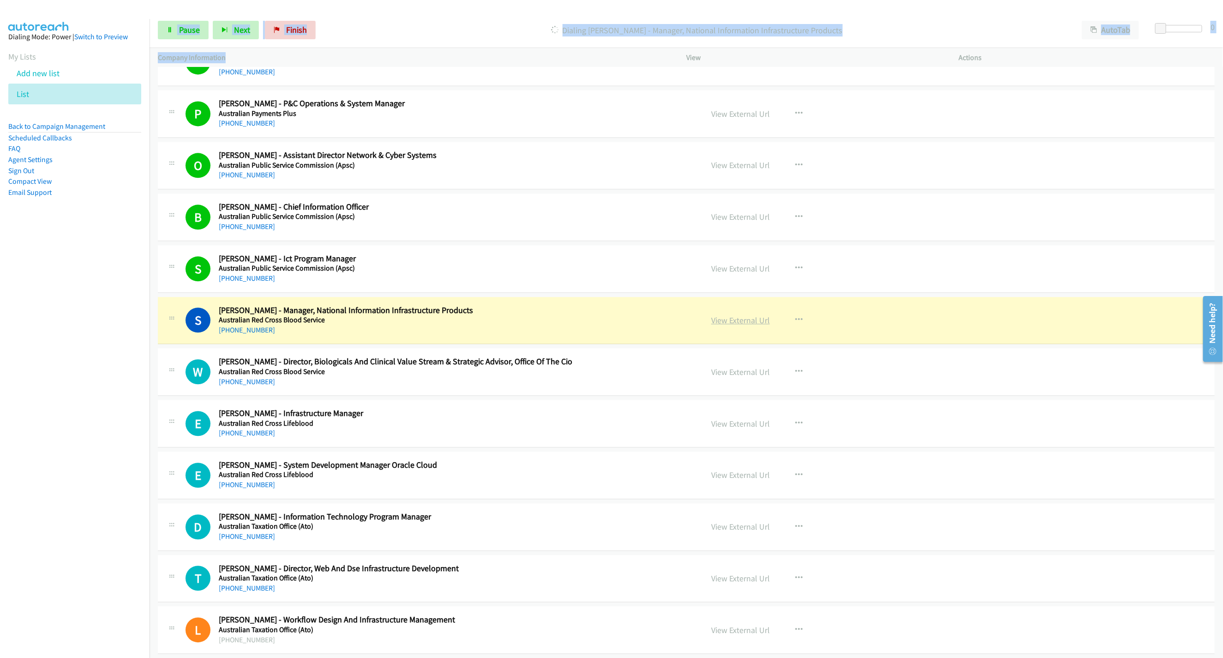
click at [741, 324] on link "View External Url" at bounding box center [740, 320] width 59 height 11
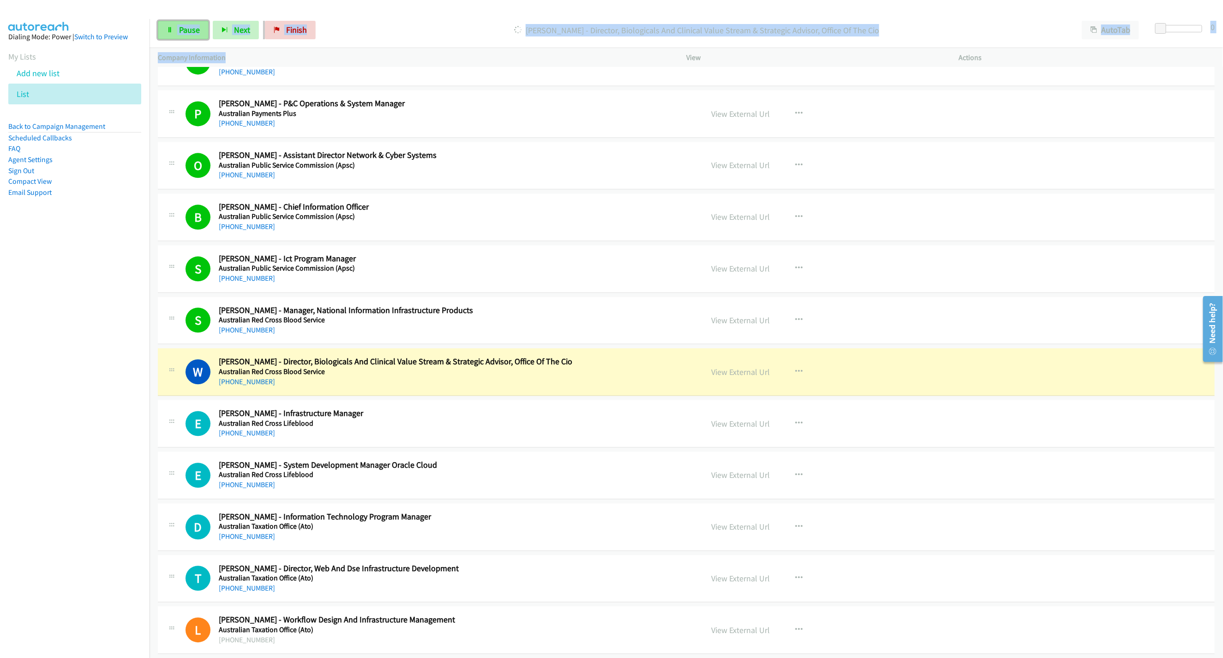
click at [186, 35] on span "Pause" at bounding box center [189, 29] width 21 height 11
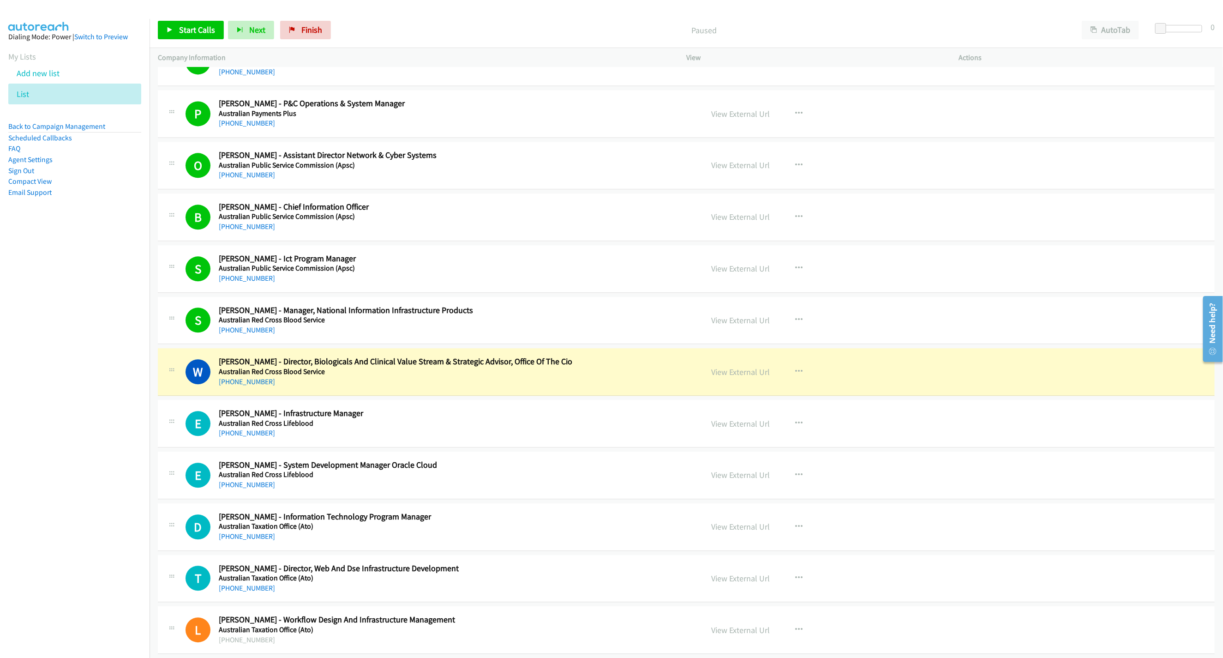
click at [515, 12] on div at bounding box center [607, 18] width 1215 height 36
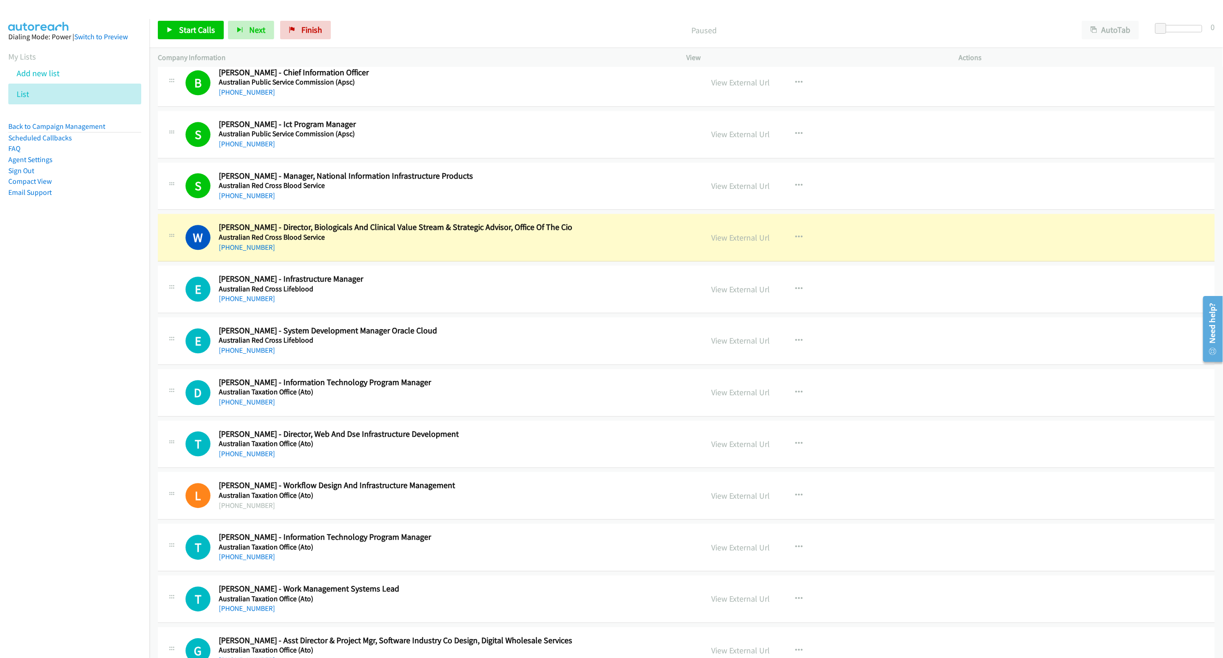
scroll to position [1592, 0]
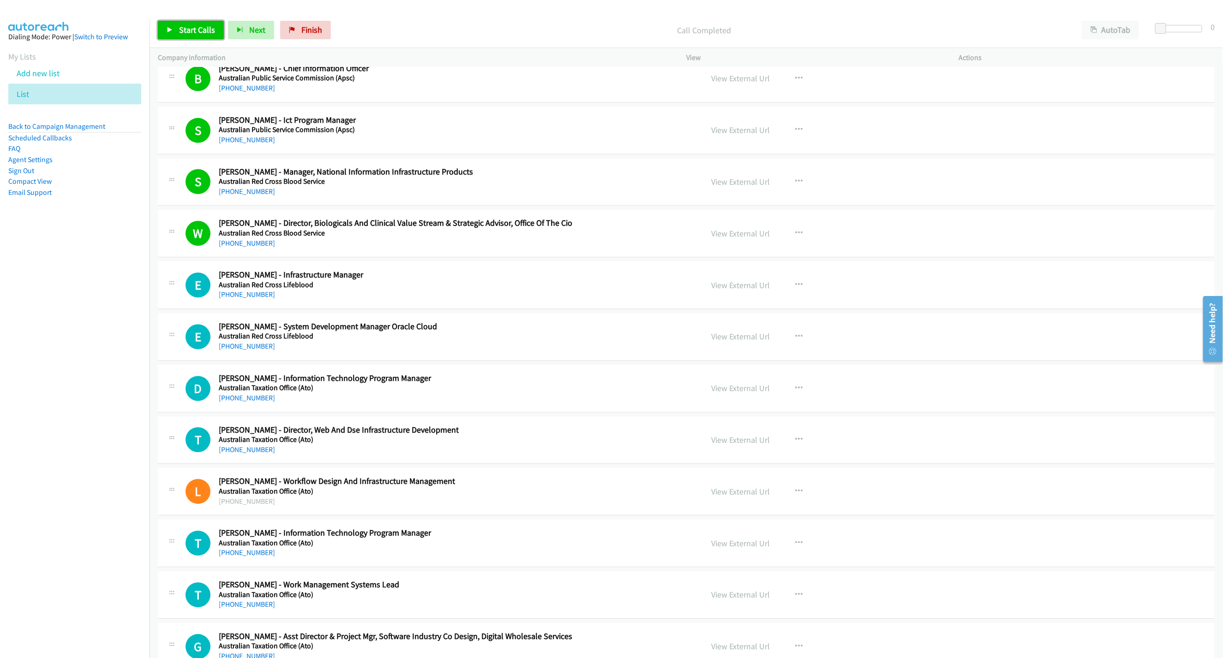
click at [200, 32] on span "Start Calls" at bounding box center [197, 29] width 36 height 11
drag, startPoint x: 416, startPoint y: 180, endPoint x: 477, endPoint y: 180, distance: 60.9
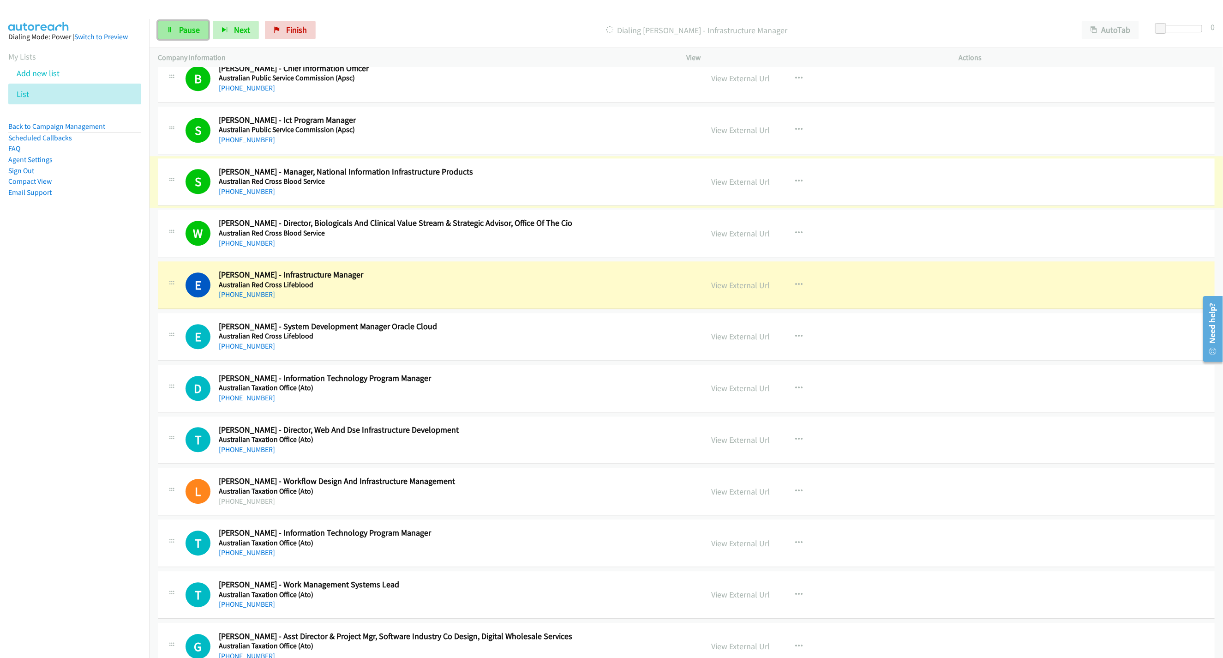
click at [181, 22] on link "Pause" at bounding box center [183, 30] width 51 height 18
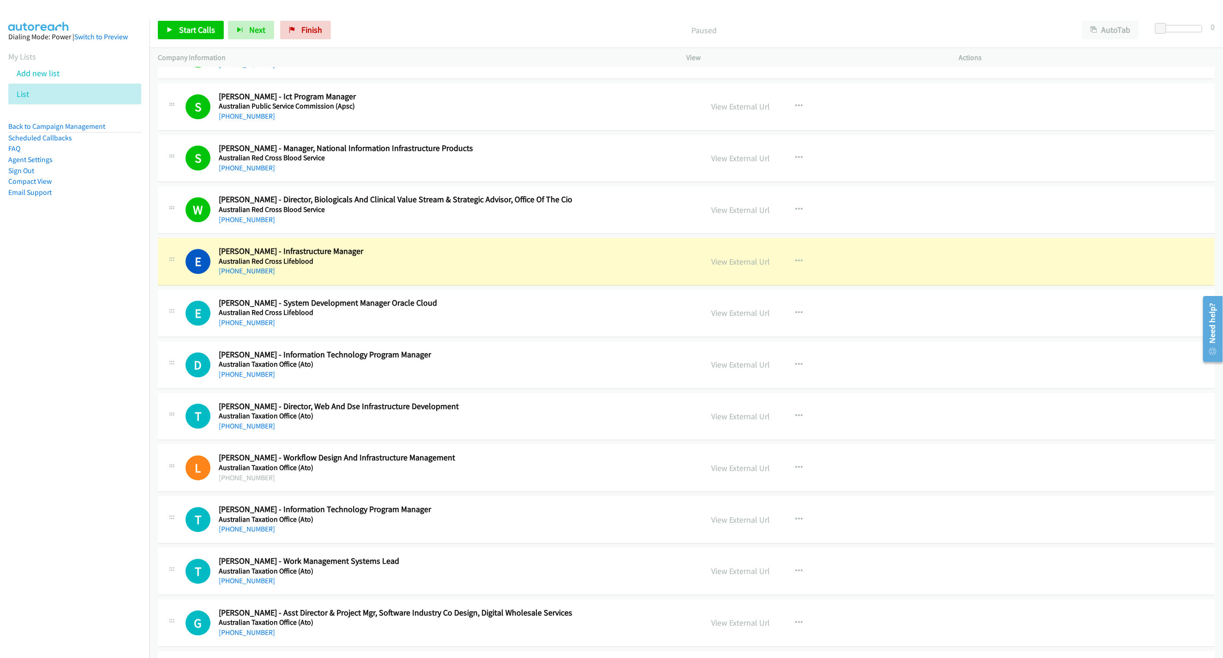
scroll to position [1731, 0]
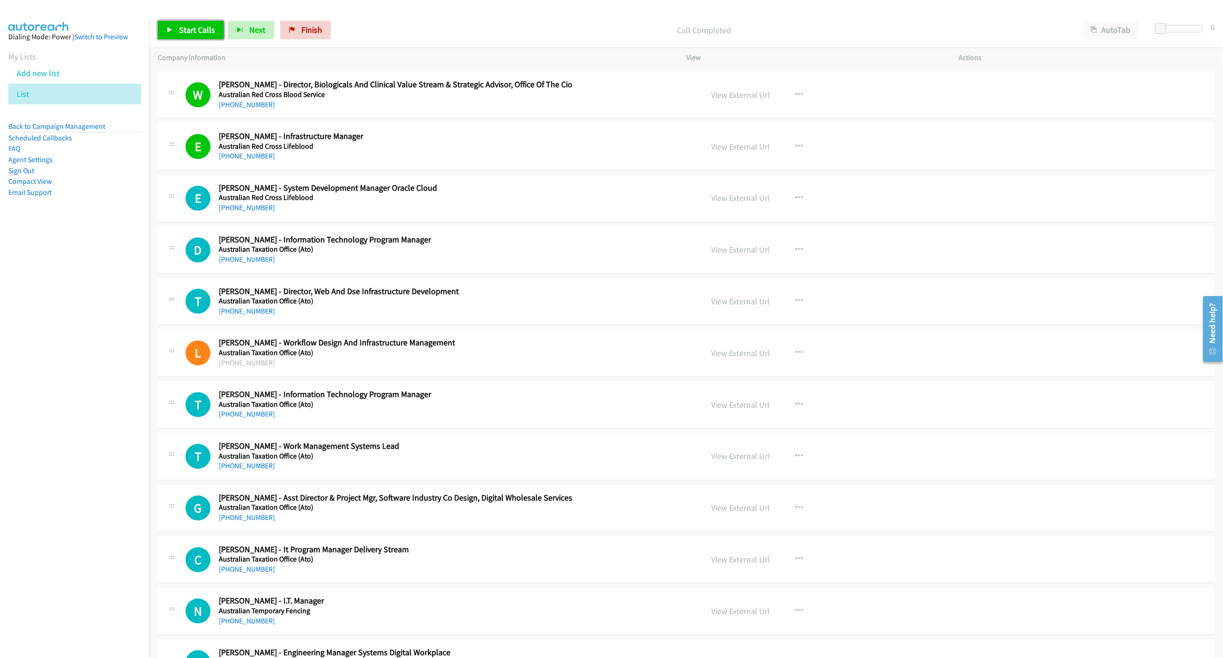
click at [219, 27] on link "Start Calls" at bounding box center [191, 30] width 66 height 18
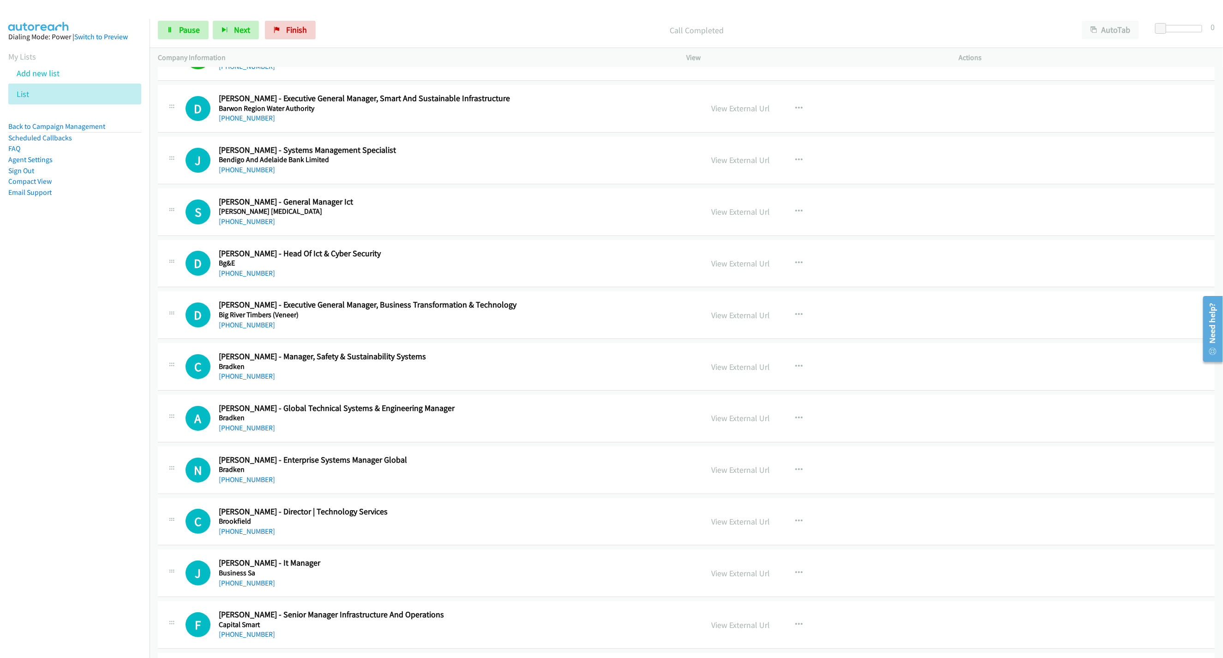
scroll to position [2354, 0]
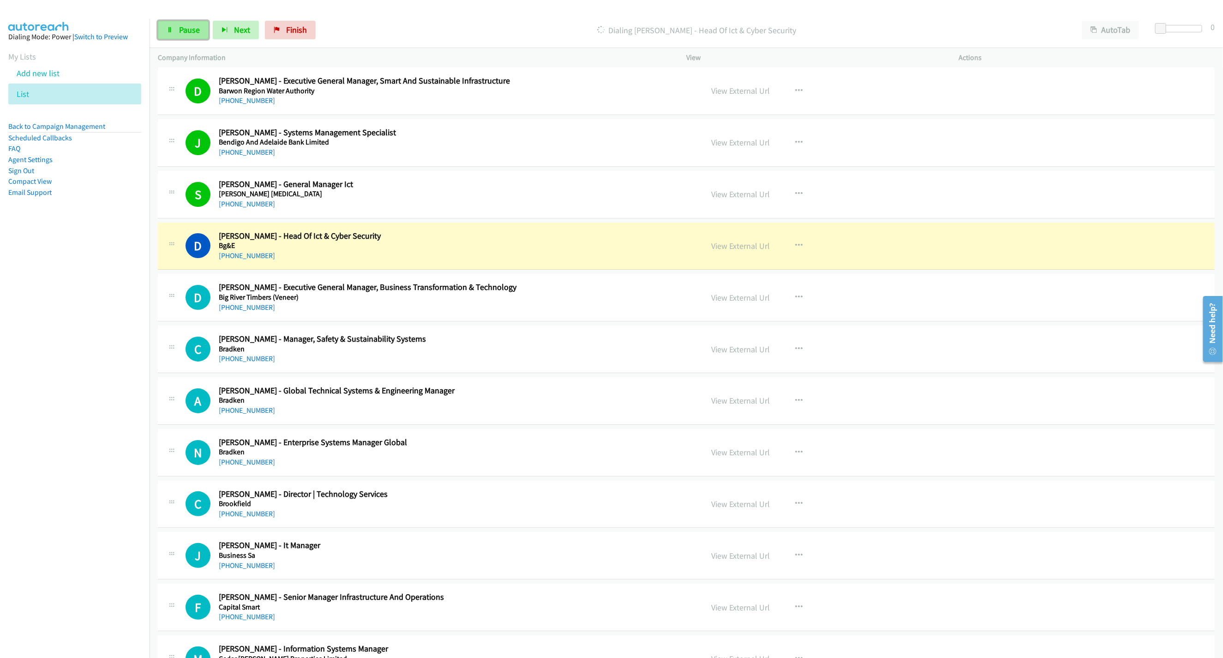
click at [198, 26] on span "Pause" at bounding box center [189, 29] width 21 height 11
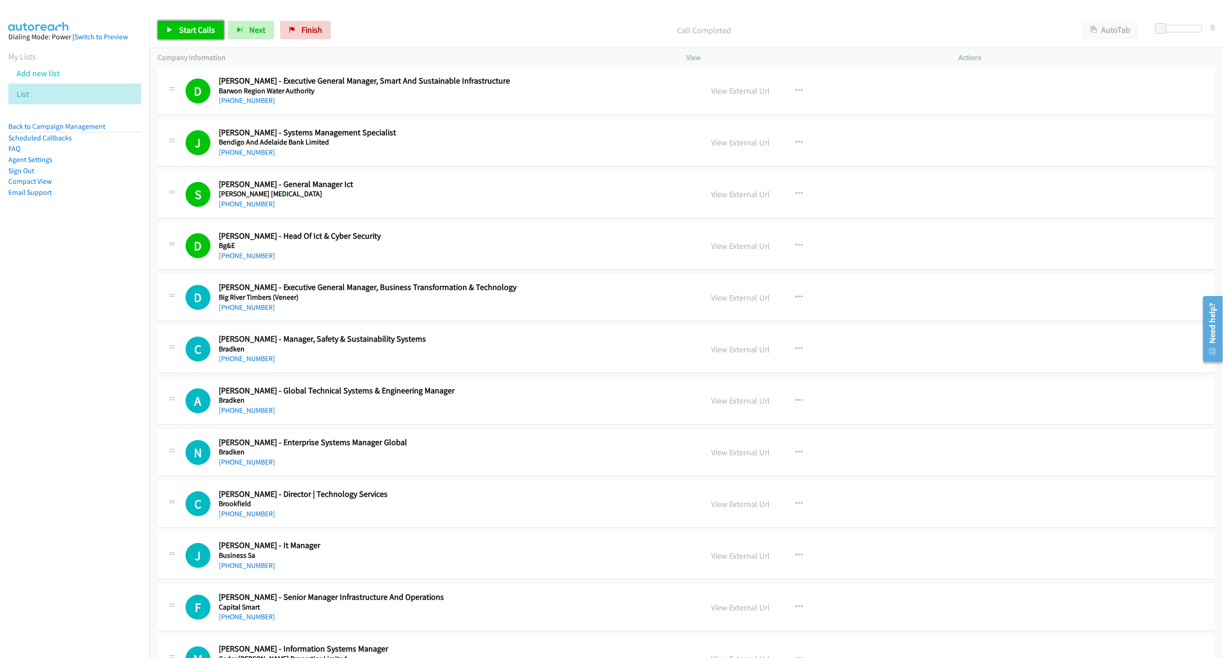
click at [175, 24] on link "Start Calls" at bounding box center [191, 30] width 66 height 18
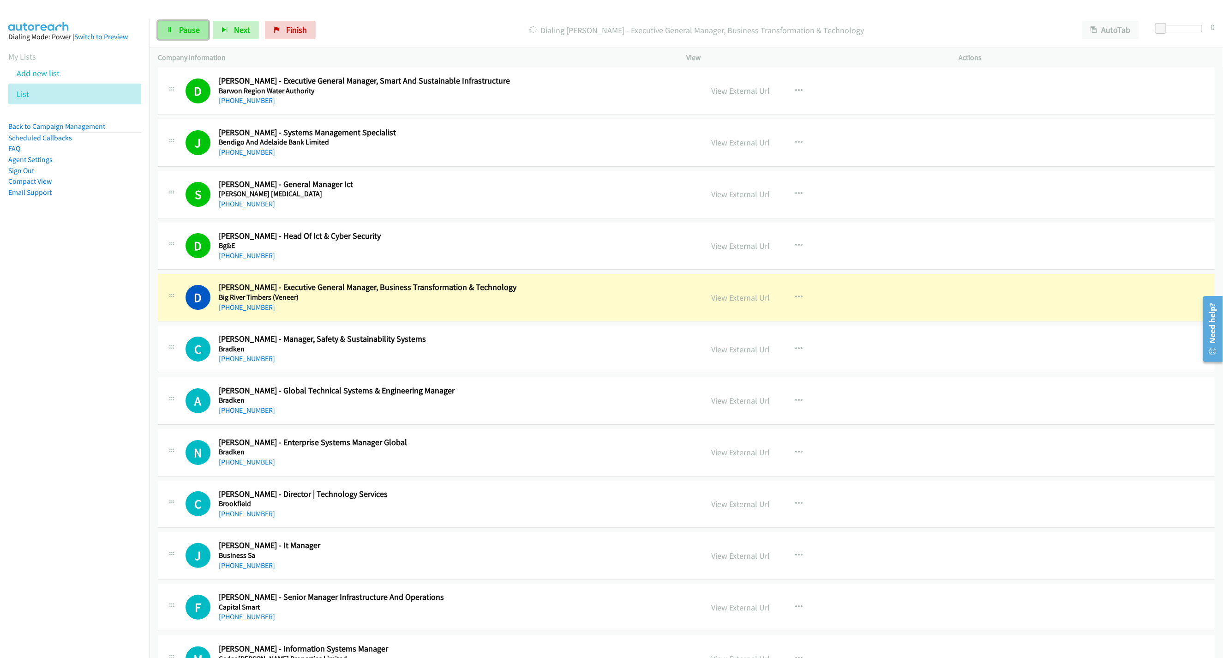
click at [192, 32] on span "Pause" at bounding box center [189, 29] width 21 height 11
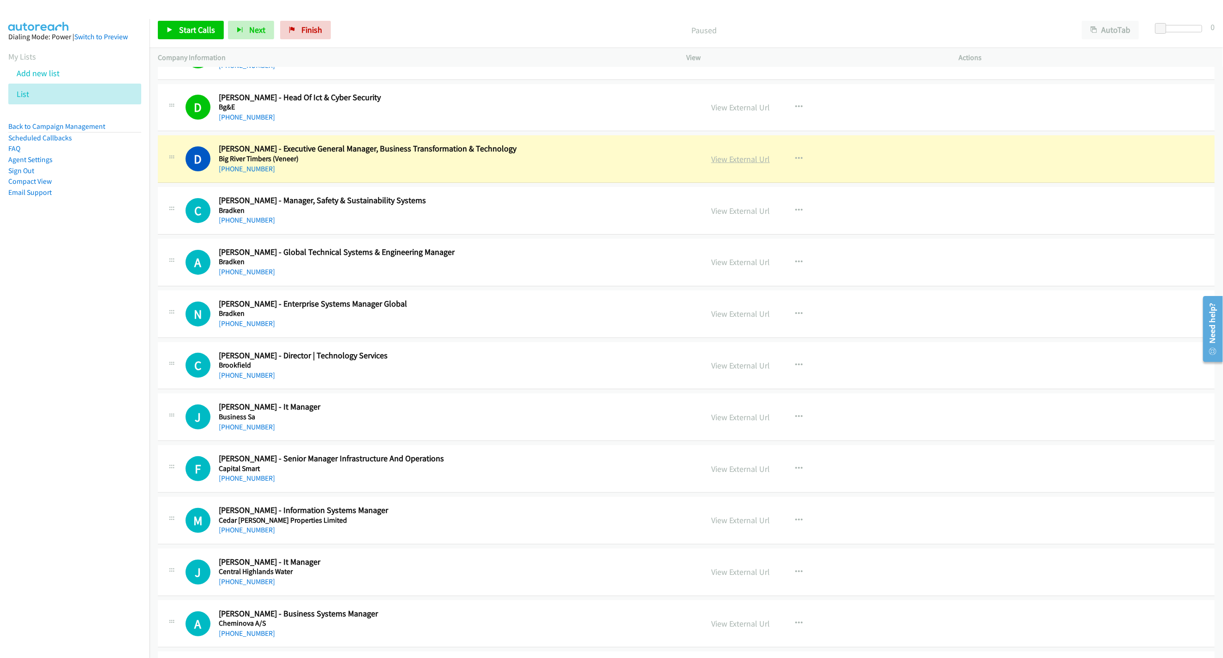
click at [725, 164] on link "View External Url" at bounding box center [740, 159] width 59 height 11
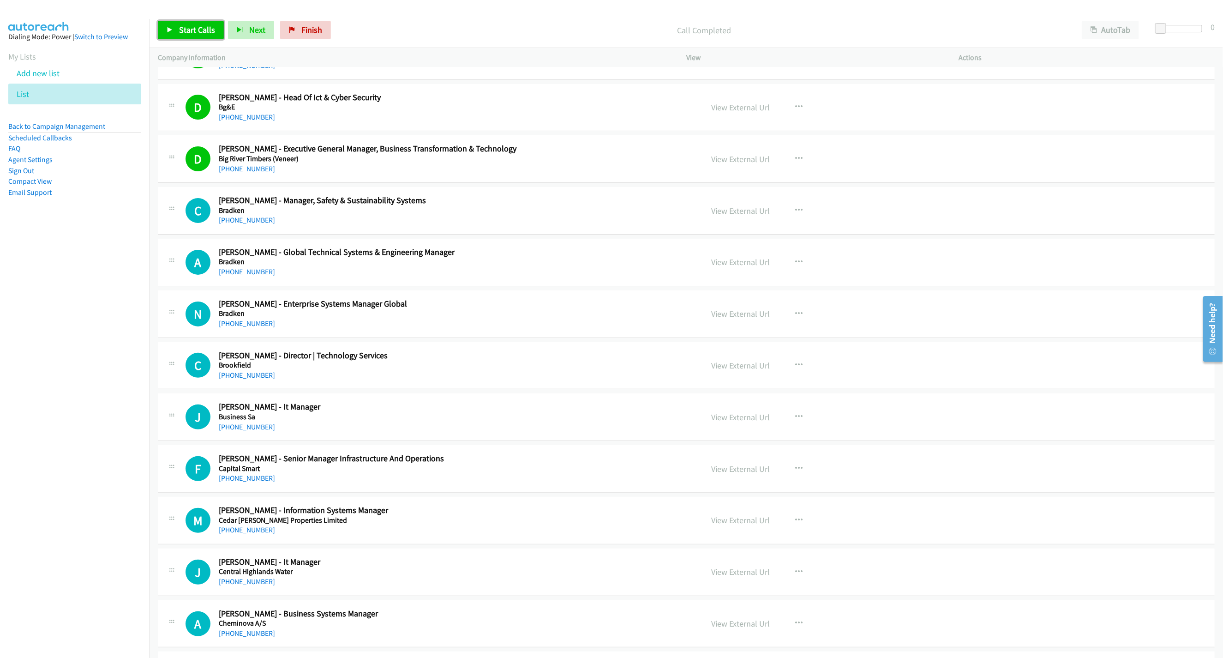
click at [180, 25] on span "Start Calls" at bounding box center [197, 29] width 36 height 11
click at [180, 25] on span "Pause" at bounding box center [189, 29] width 21 height 11
click at [192, 24] on link "Start Calls" at bounding box center [191, 30] width 66 height 18
click at [194, 41] on div "Start Calls Pause Next Finish Call Completed AutoTab AutoTab 0" at bounding box center [686, 30] width 1073 height 36
click at [200, 25] on link "Pause" at bounding box center [183, 30] width 51 height 18
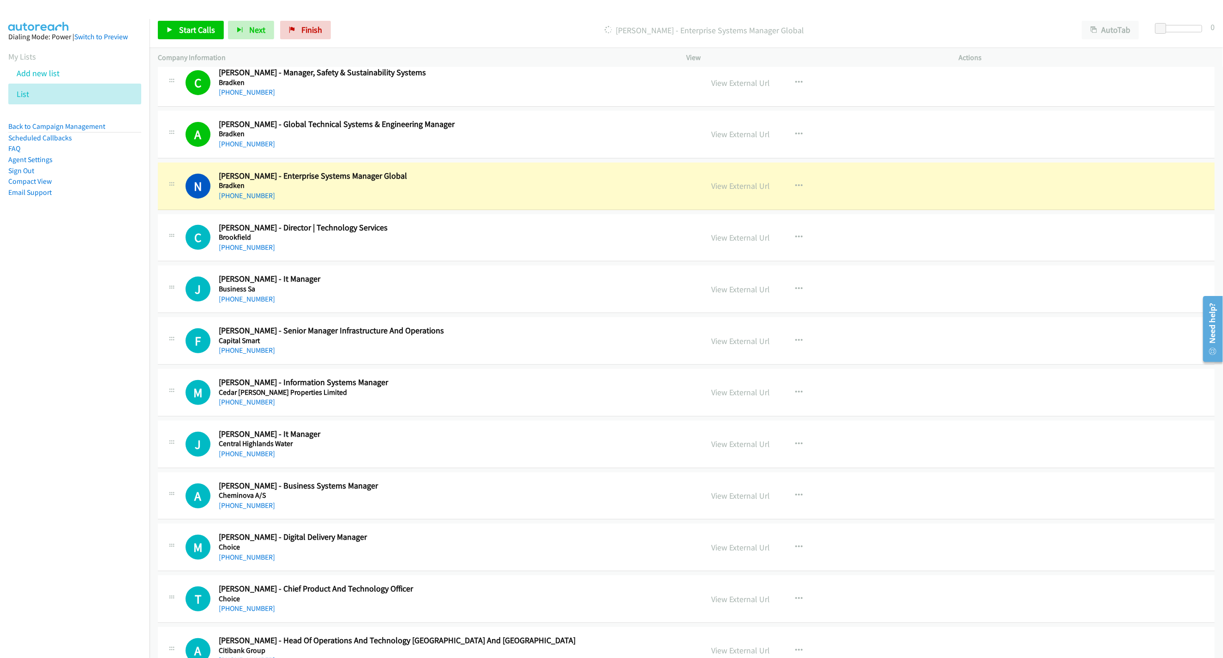
scroll to position [2630, 0]
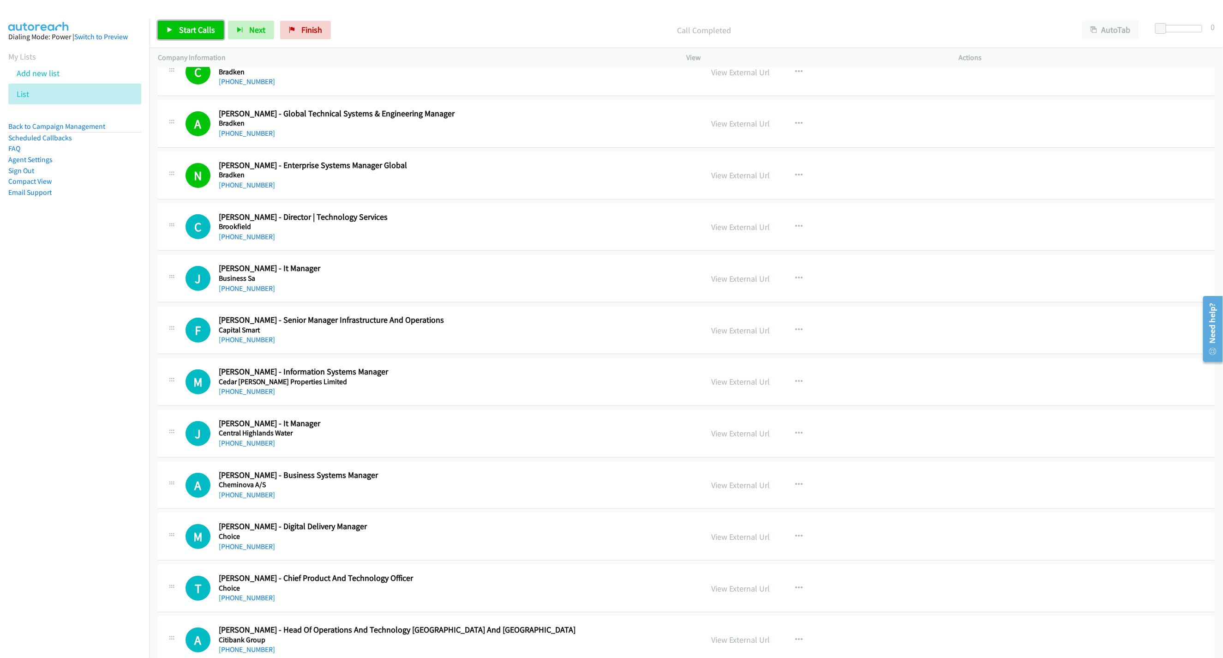
click at [184, 25] on span "Start Calls" at bounding box center [197, 29] width 36 height 11
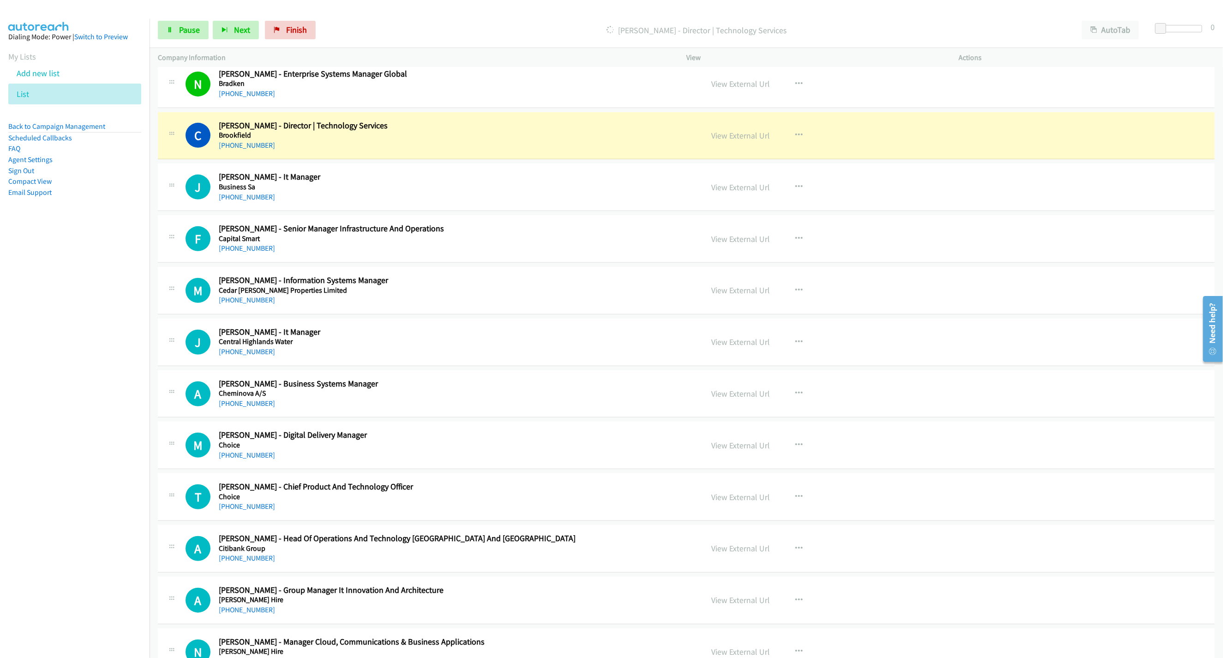
scroll to position [2769, 0]
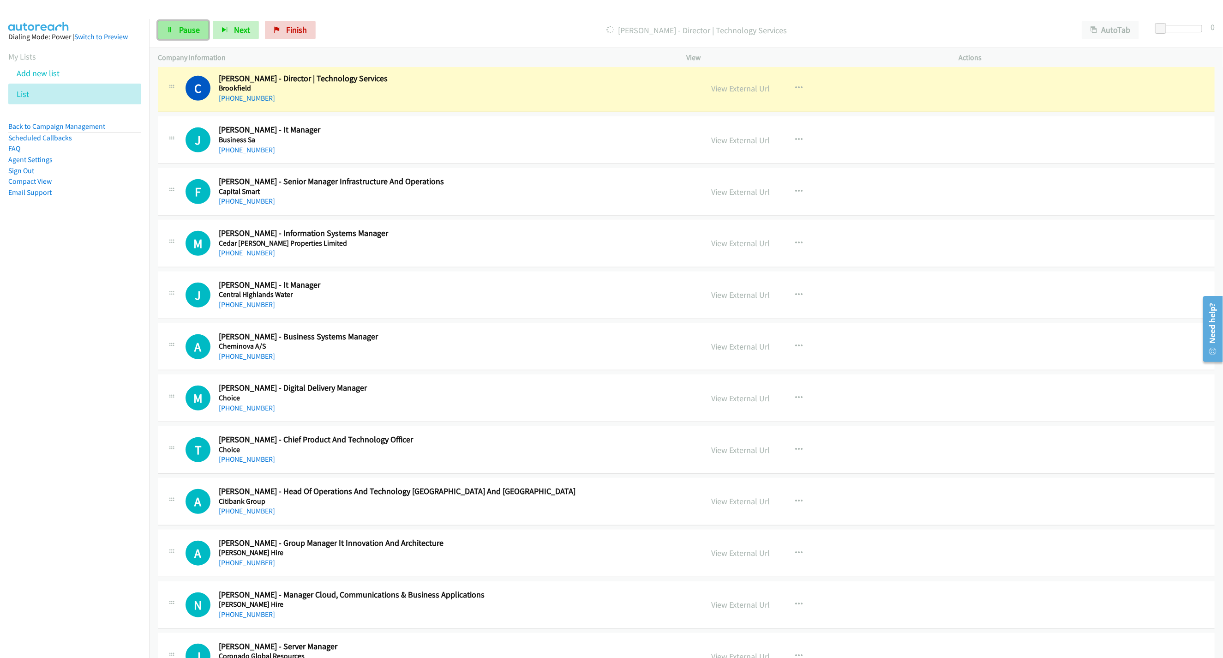
click at [203, 33] on link "Pause" at bounding box center [183, 30] width 51 height 18
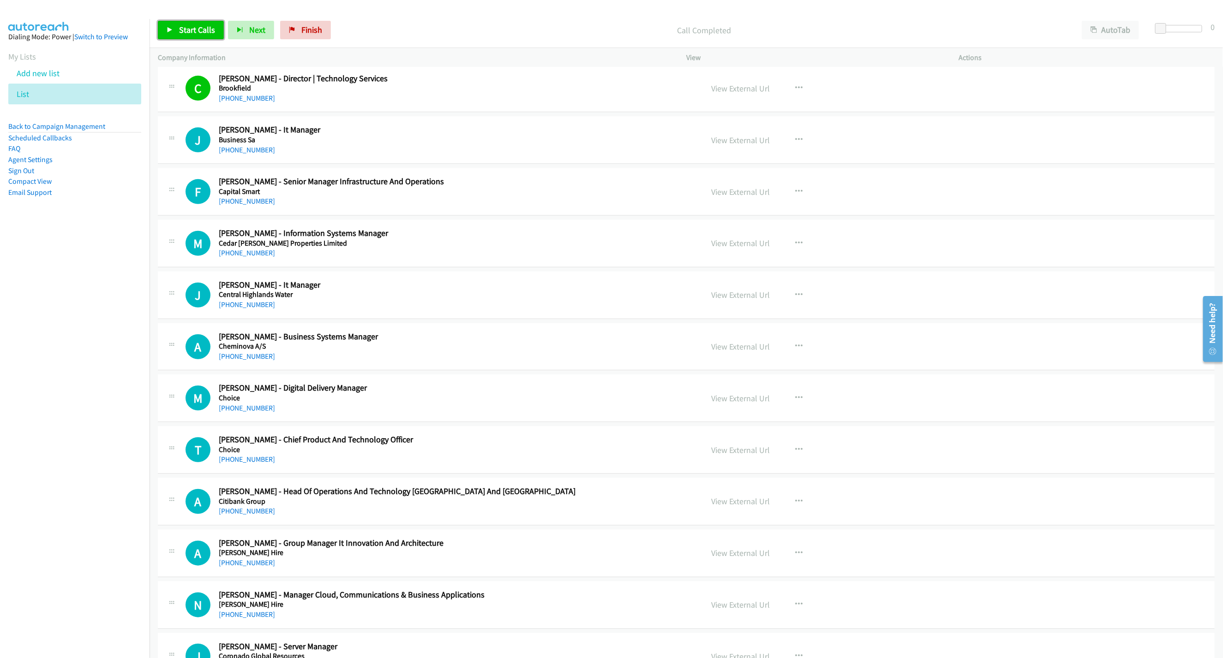
click at [176, 26] on link "Start Calls" at bounding box center [191, 30] width 66 height 18
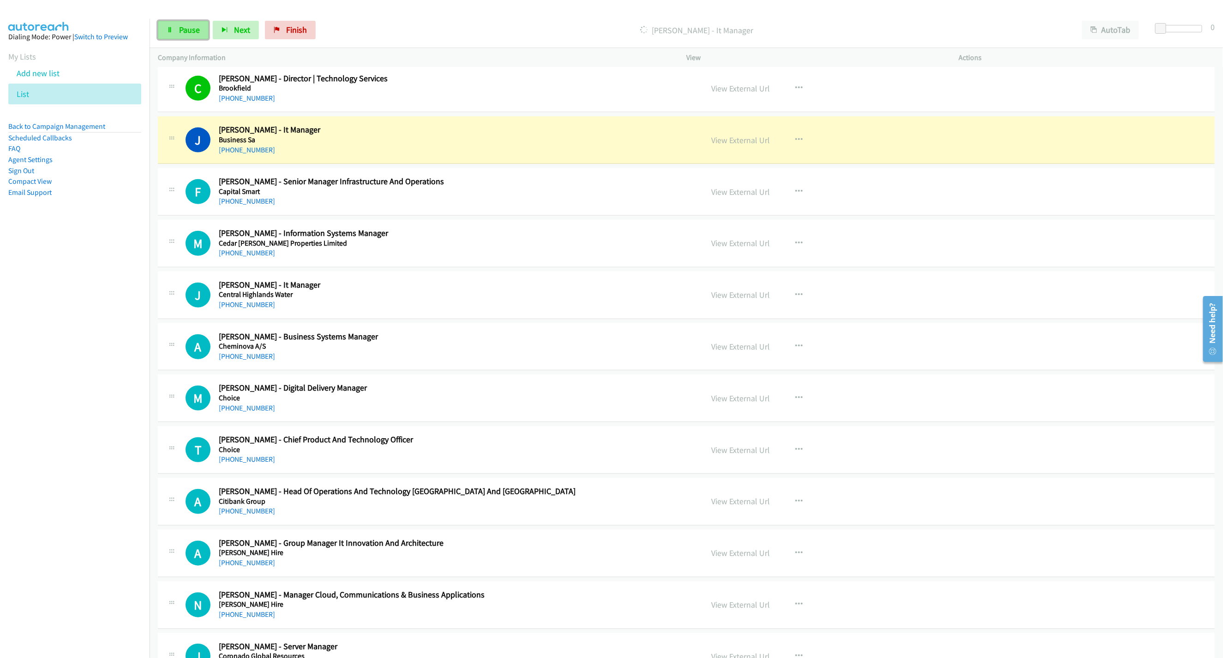
click at [173, 24] on link "Pause" at bounding box center [183, 30] width 51 height 18
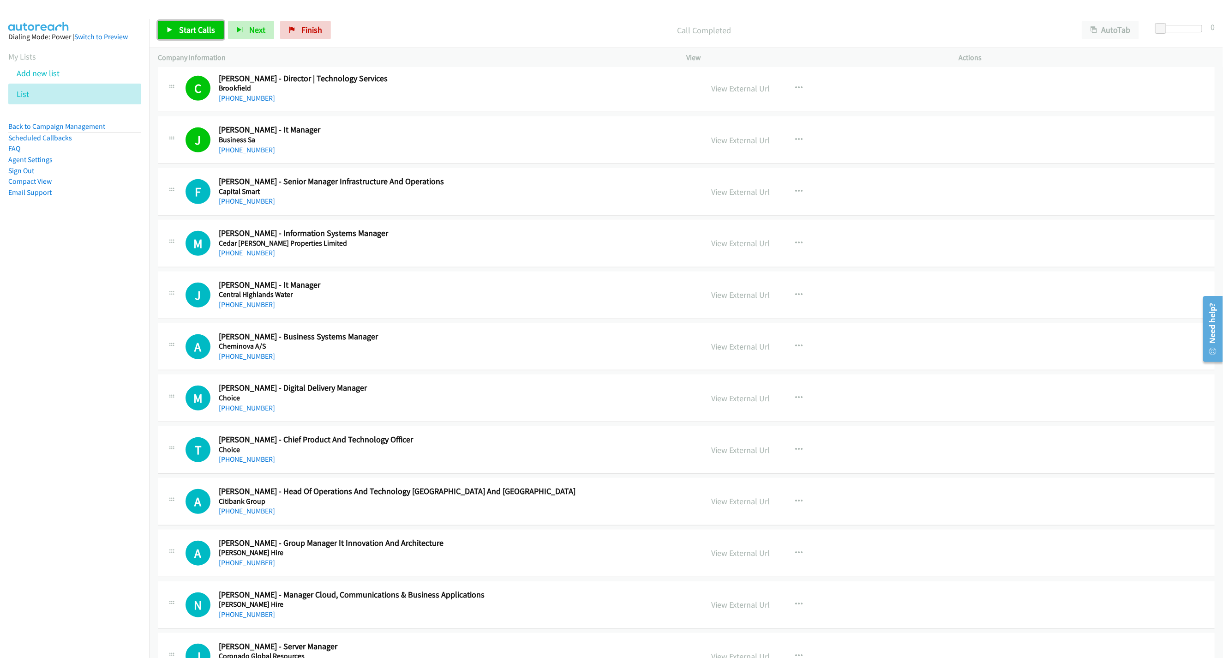
click at [186, 30] on span "Start Calls" at bounding box center [197, 29] width 36 height 11
click at [170, 21] on link "Pause" at bounding box center [183, 30] width 51 height 18
click at [180, 20] on div "Start Calls Pause Next Finish Call Completed AutoTab AutoTab 0" at bounding box center [686, 30] width 1073 height 36
click at [212, 30] on span "Start Calls" at bounding box center [197, 29] width 36 height 11
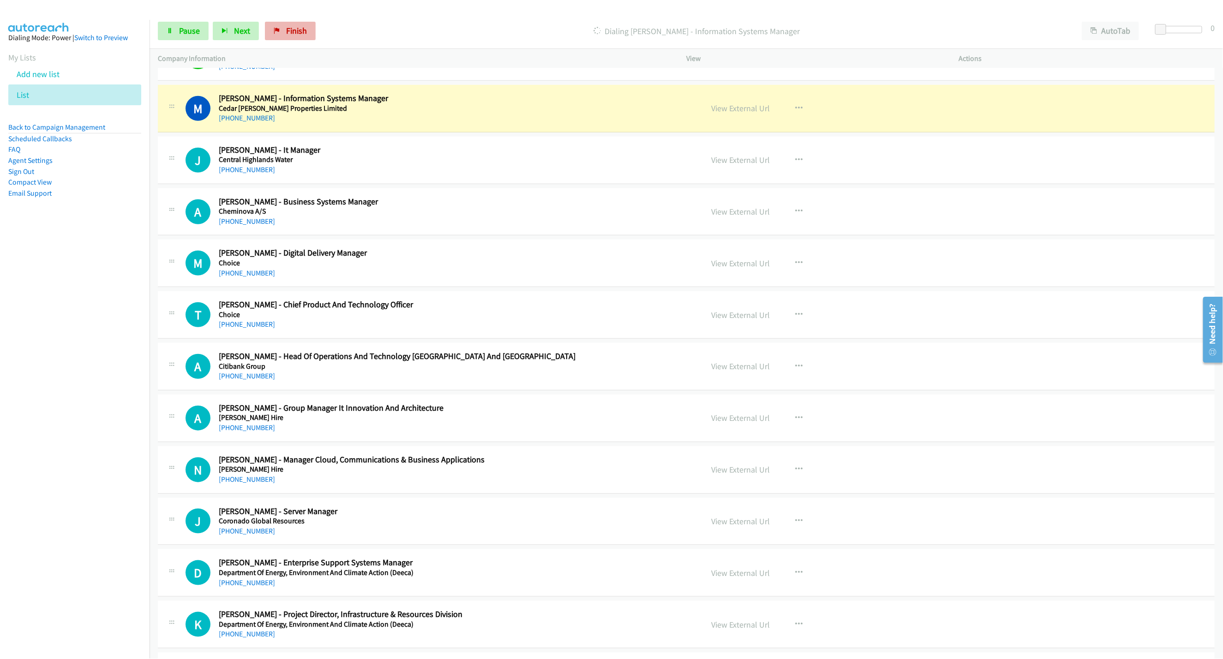
scroll to position [2907, 0]
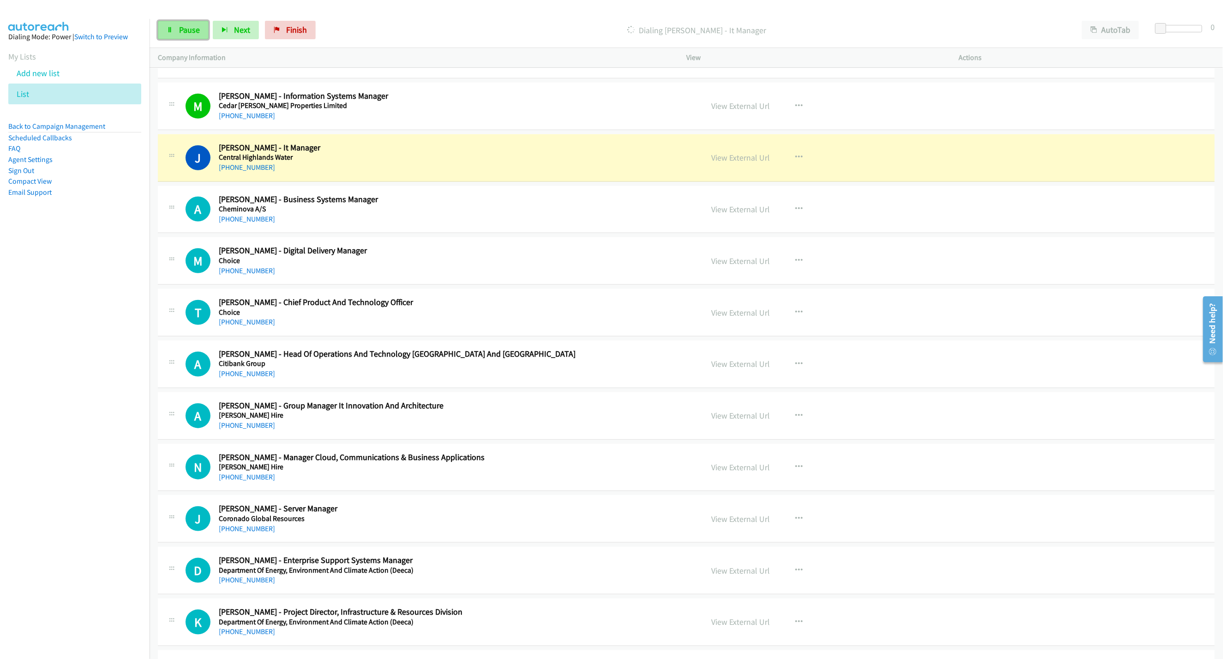
click at [176, 27] on link "Pause" at bounding box center [183, 30] width 51 height 18
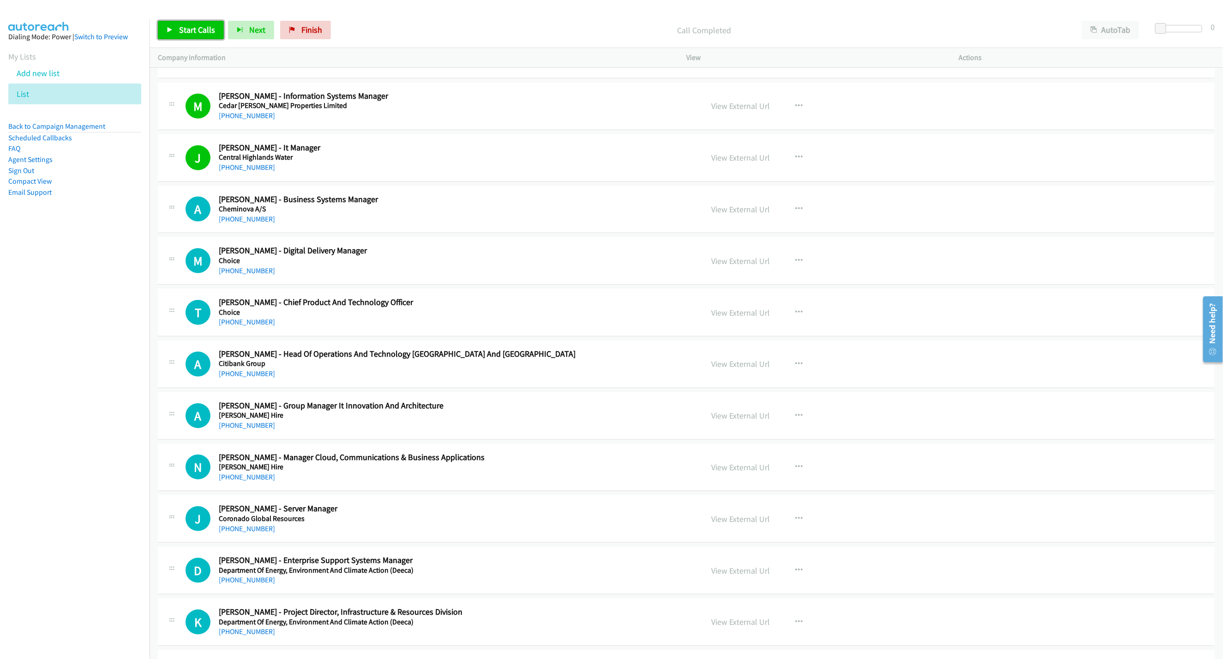
drag, startPoint x: 208, startPoint y: 28, endPoint x: 313, endPoint y: 83, distance: 118.9
click at [208, 27] on span "Start Calls" at bounding box center [197, 29] width 36 height 11
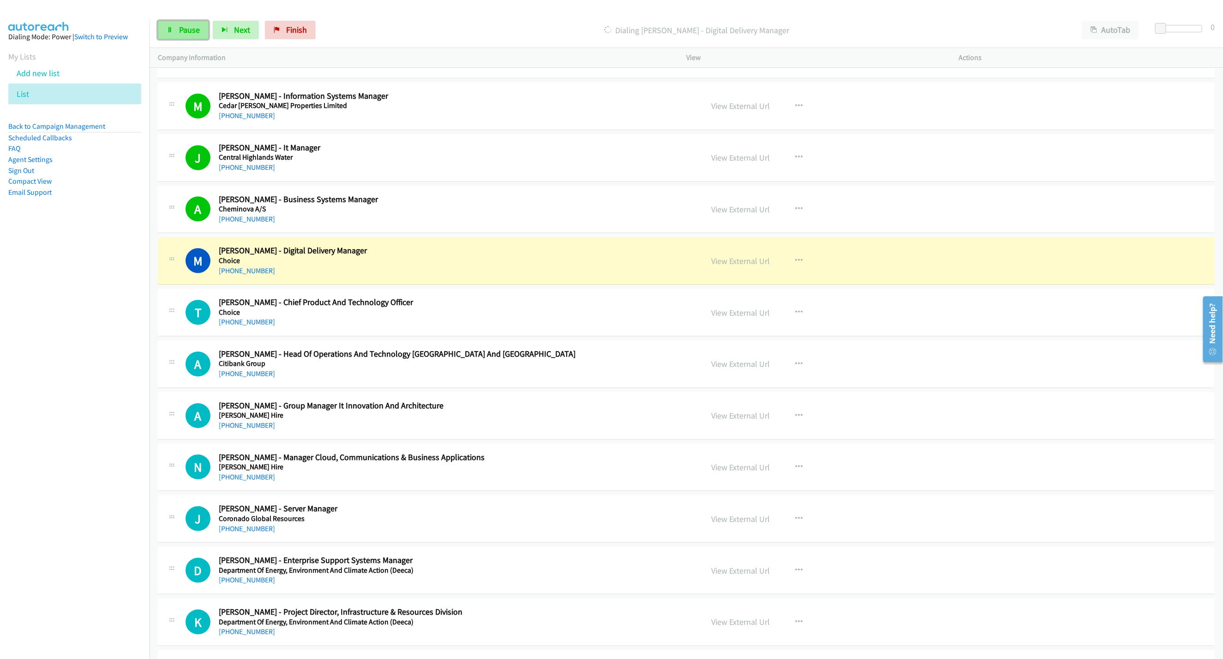
click at [162, 28] on link "Pause" at bounding box center [183, 30] width 51 height 18
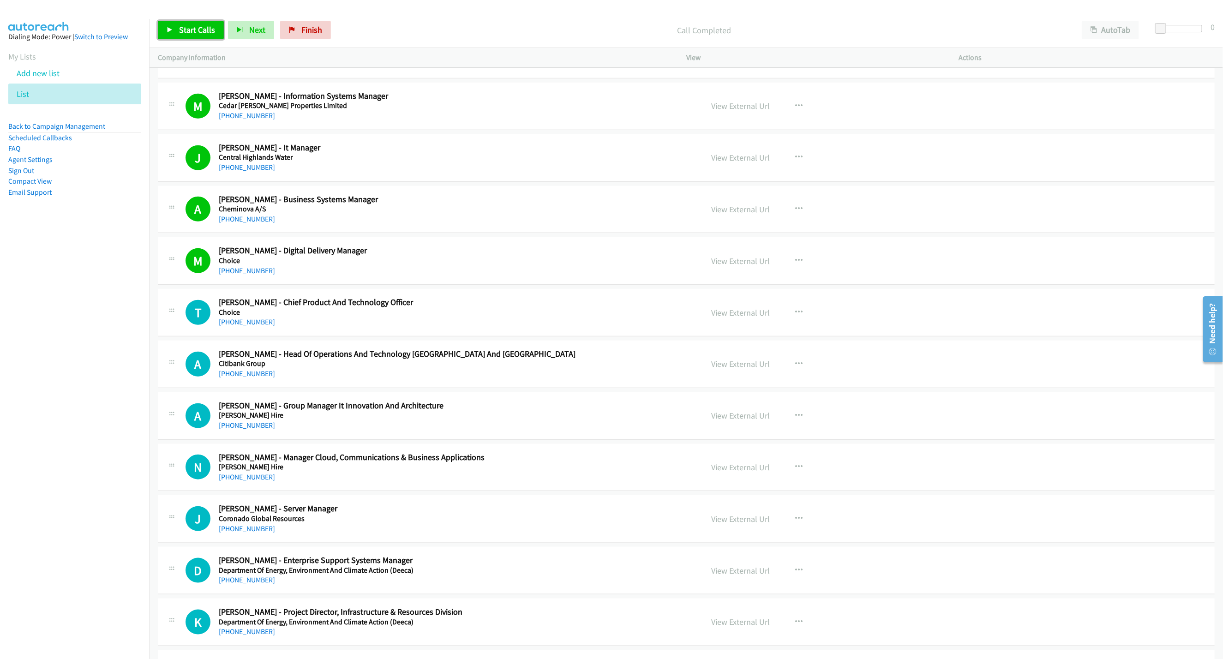
click at [206, 35] on link "Start Calls" at bounding box center [191, 30] width 66 height 18
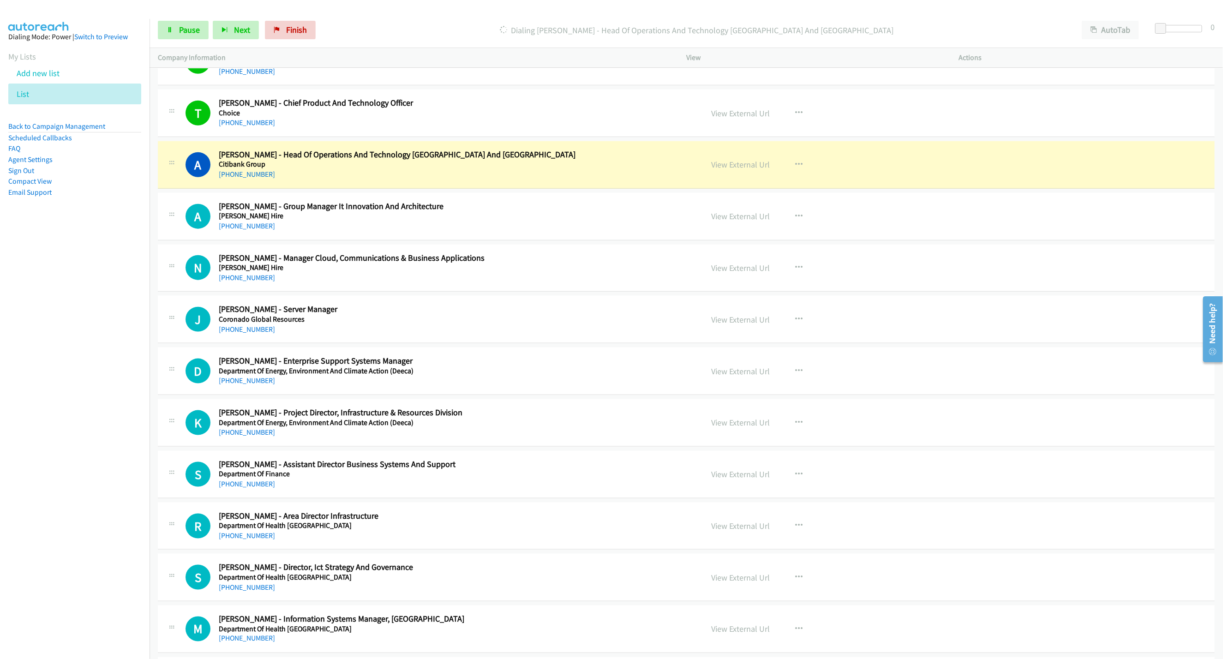
scroll to position [3115, 0]
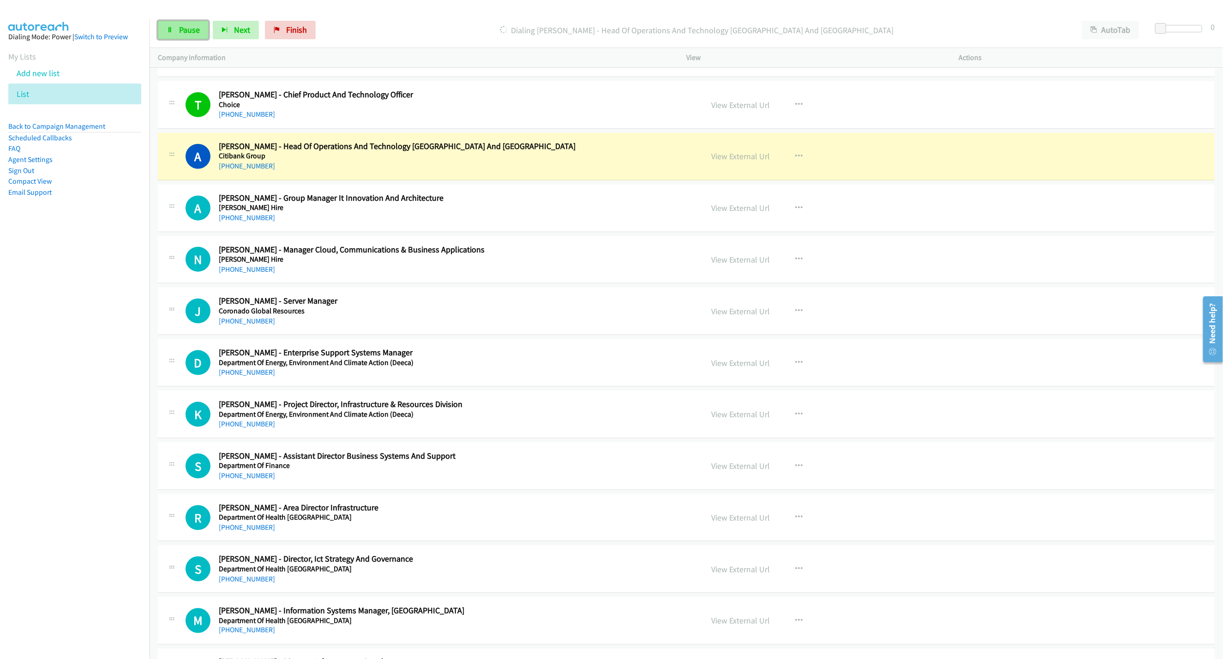
click at [179, 34] on span "Pause" at bounding box center [189, 29] width 21 height 11
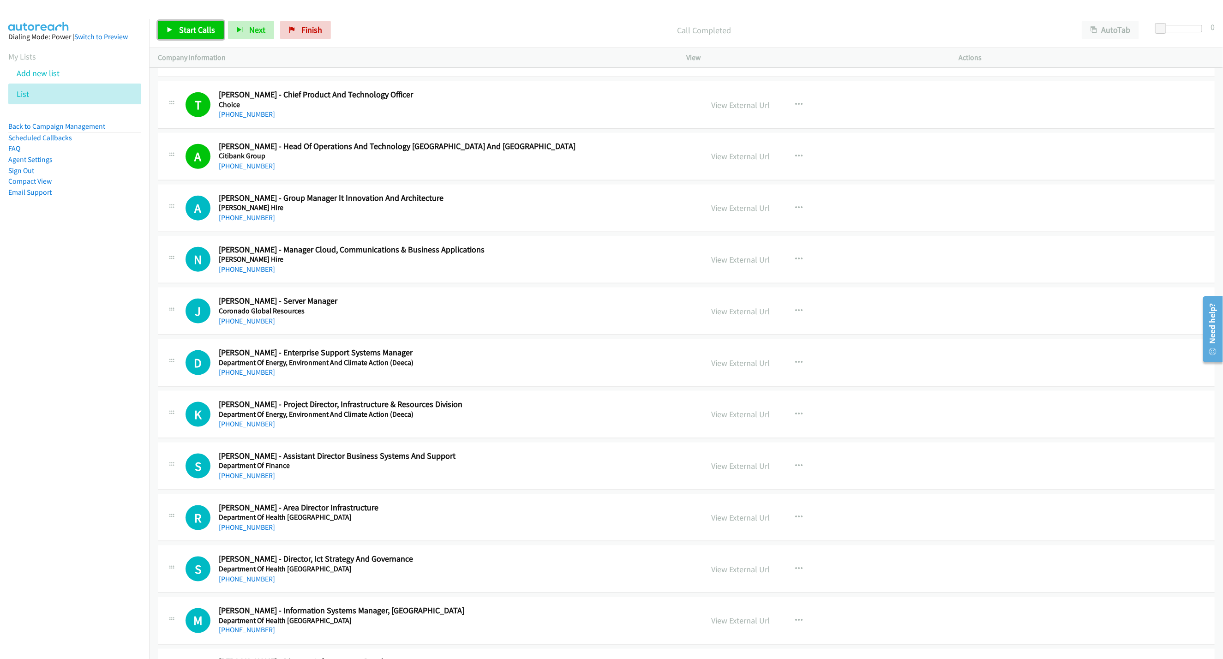
click at [198, 36] on link "Start Calls" at bounding box center [191, 30] width 66 height 18
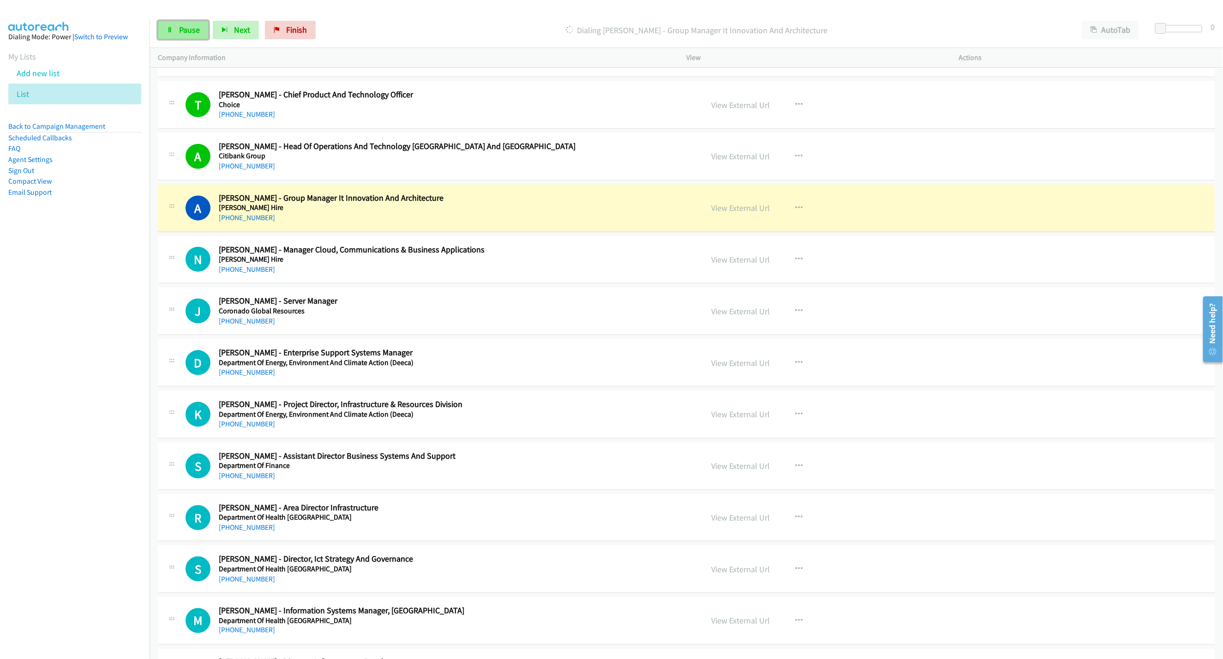
click at [188, 36] on link "Pause" at bounding box center [183, 30] width 51 height 18
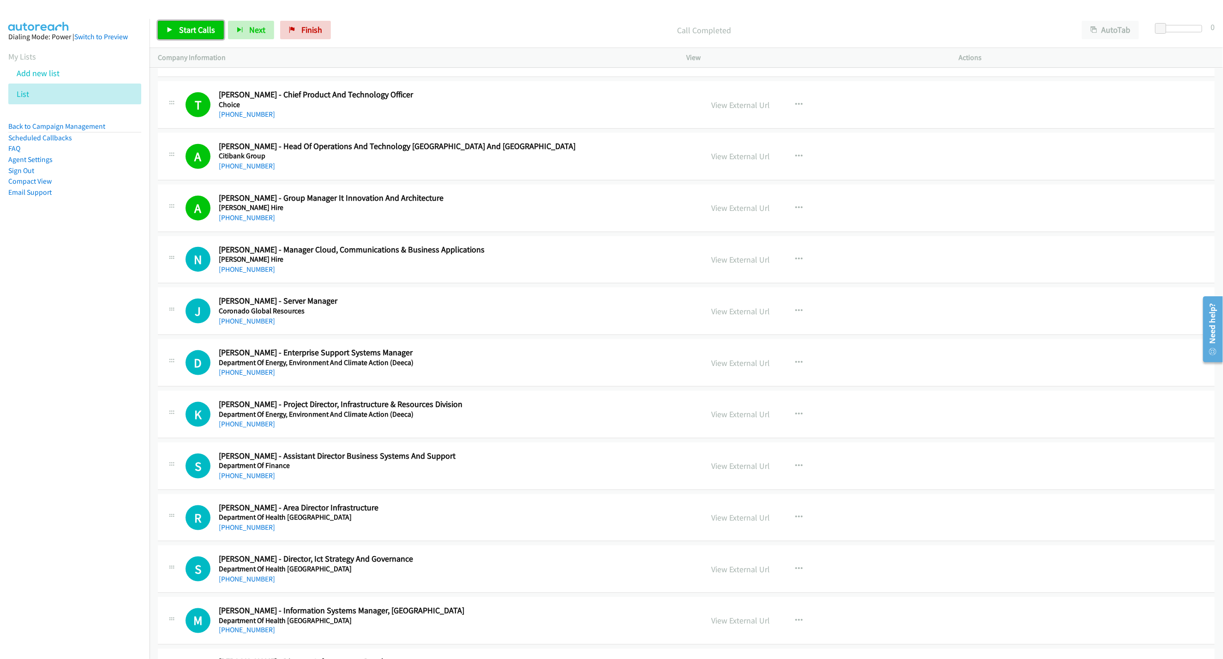
click at [198, 22] on link "Start Calls" at bounding box center [191, 30] width 66 height 18
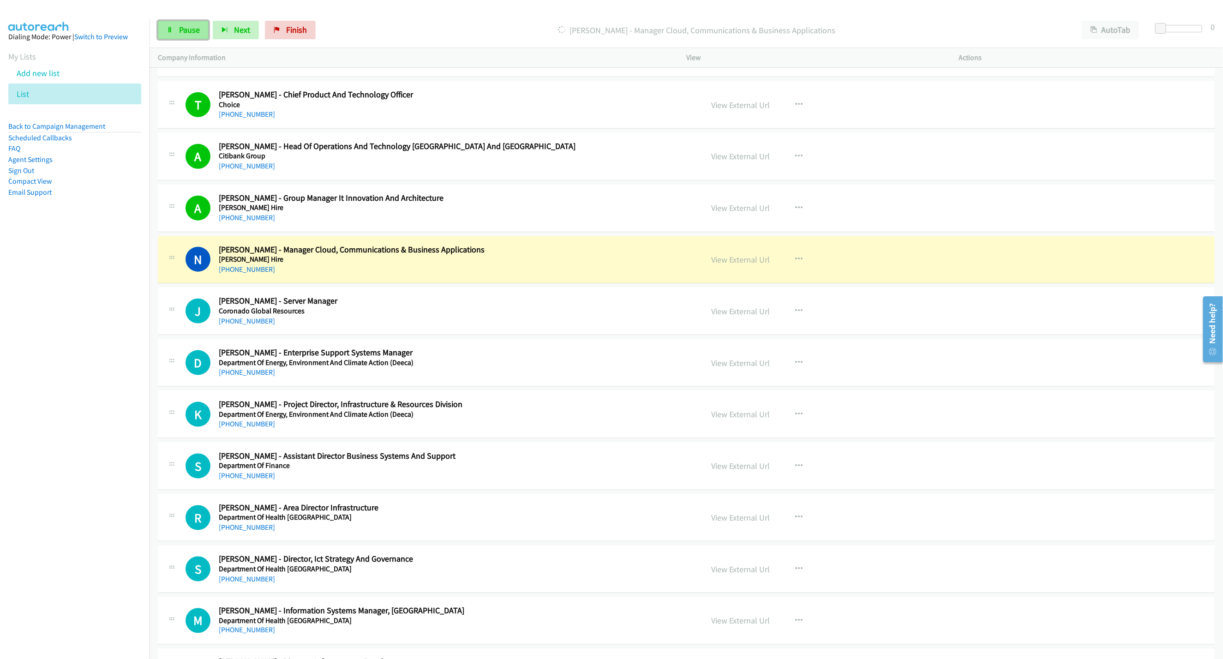
click at [194, 28] on span "Pause" at bounding box center [189, 29] width 21 height 11
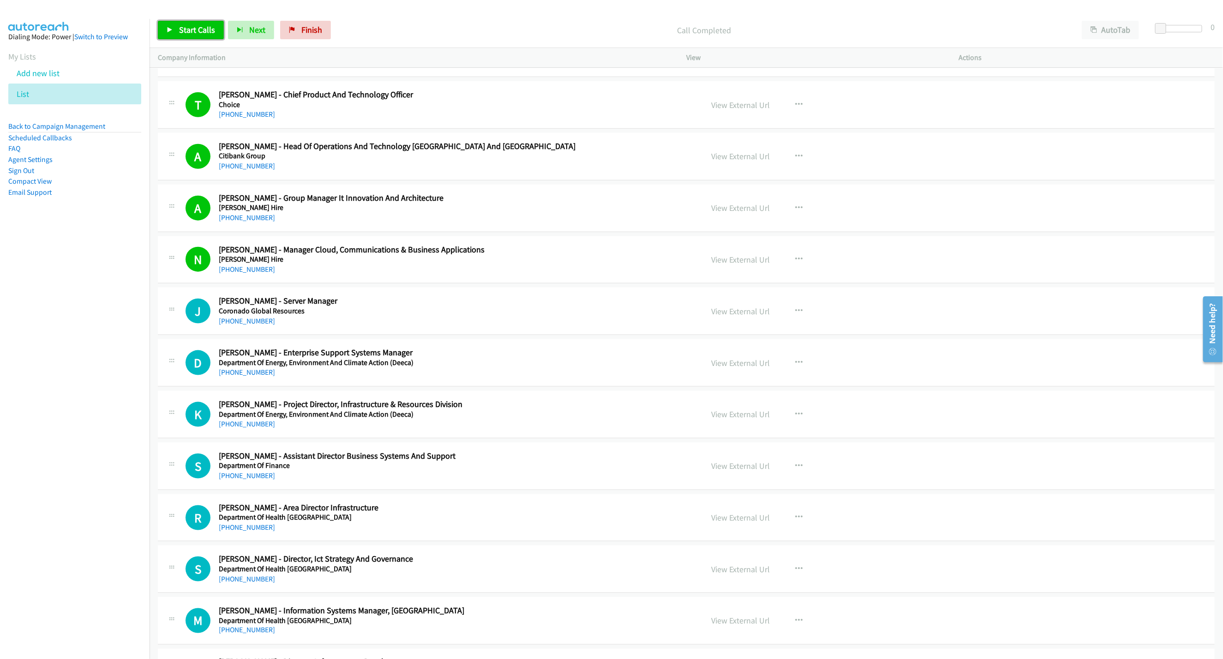
click at [192, 35] on span "Start Calls" at bounding box center [197, 29] width 36 height 11
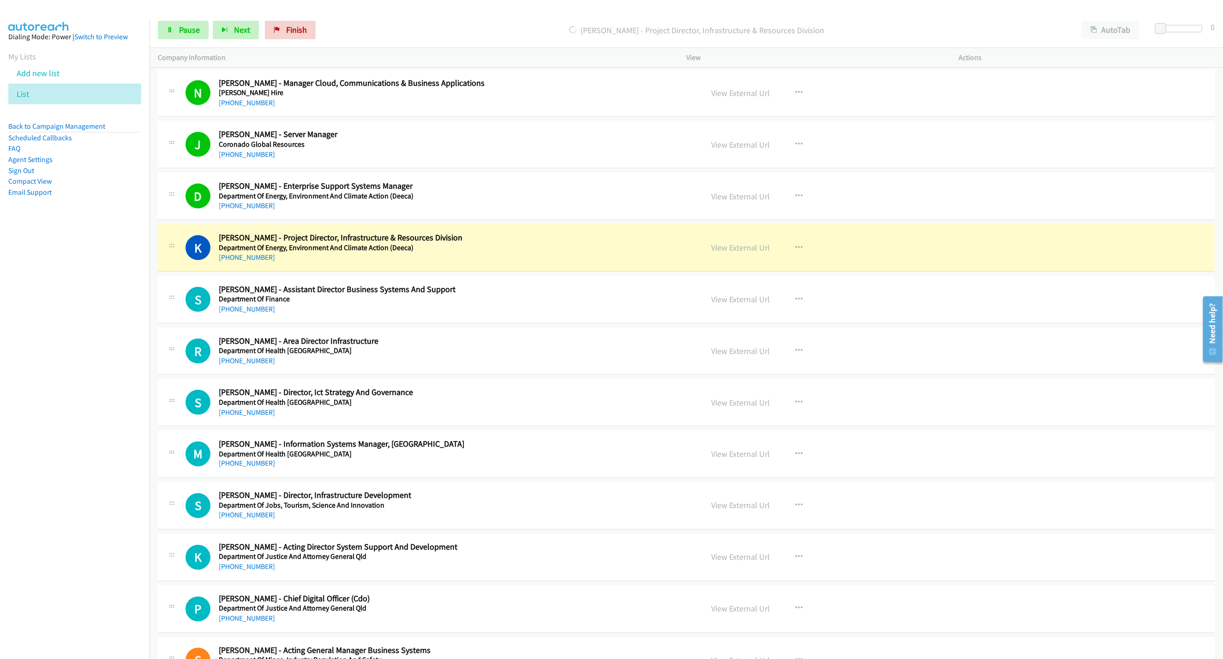
scroll to position [3392, 0]
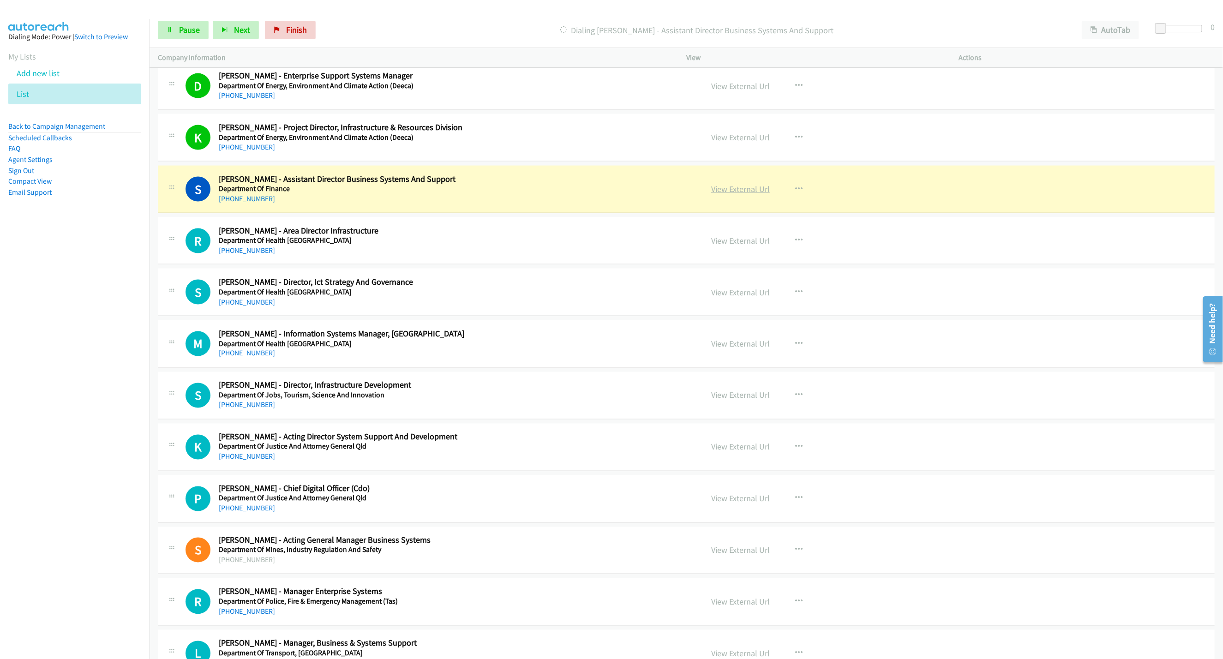
click at [755, 194] on link "View External Url" at bounding box center [740, 189] width 59 height 11
click at [187, 32] on span "Pause" at bounding box center [189, 29] width 21 height 11
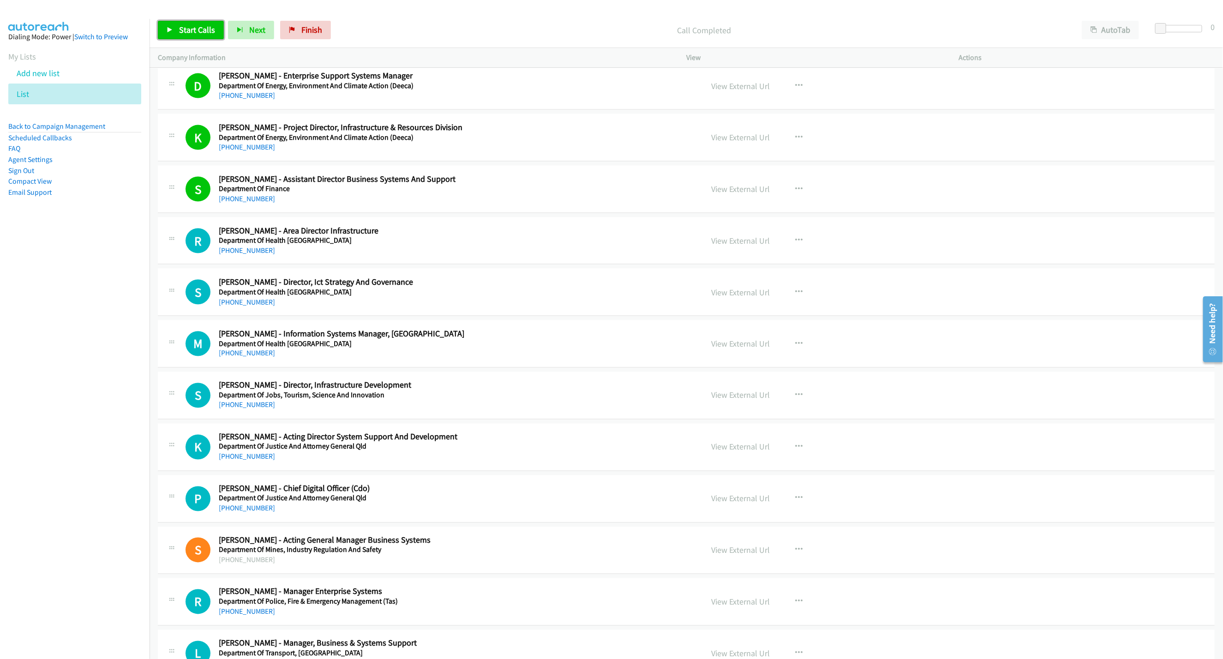
click at [202, 25] on span "Start Calls" at bounding box center [197, 29] width 36 height 11
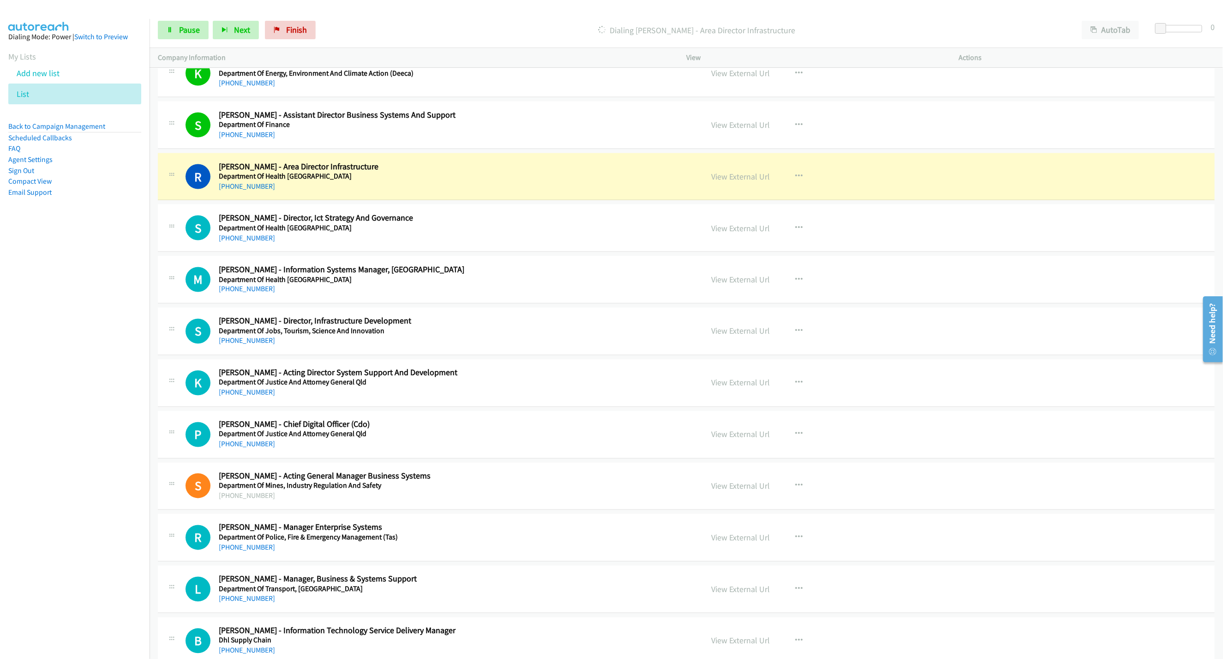
scroll to position [3461, 0]
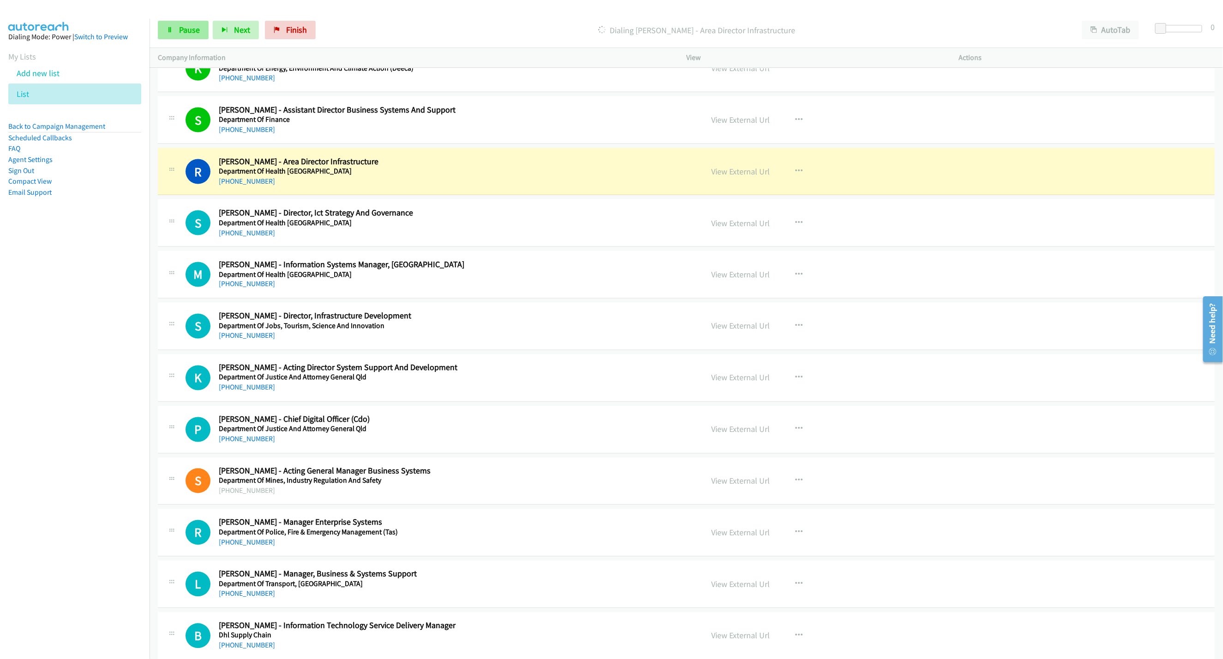
drag, startPoint x: 176, startPoint y: 19, endPoint x: 174, endPoint y: 31, distance: 11.8
click at [176, 19] on div "Start Calls Pause Next Finish Dialing [PERSON_NAME] - Area Director Infrastruct…" at bounding box center [686, 30] width 1073 height 36
click at [174, 39] on link "Pause" at bounding box center [183, 30] width 51 height 18
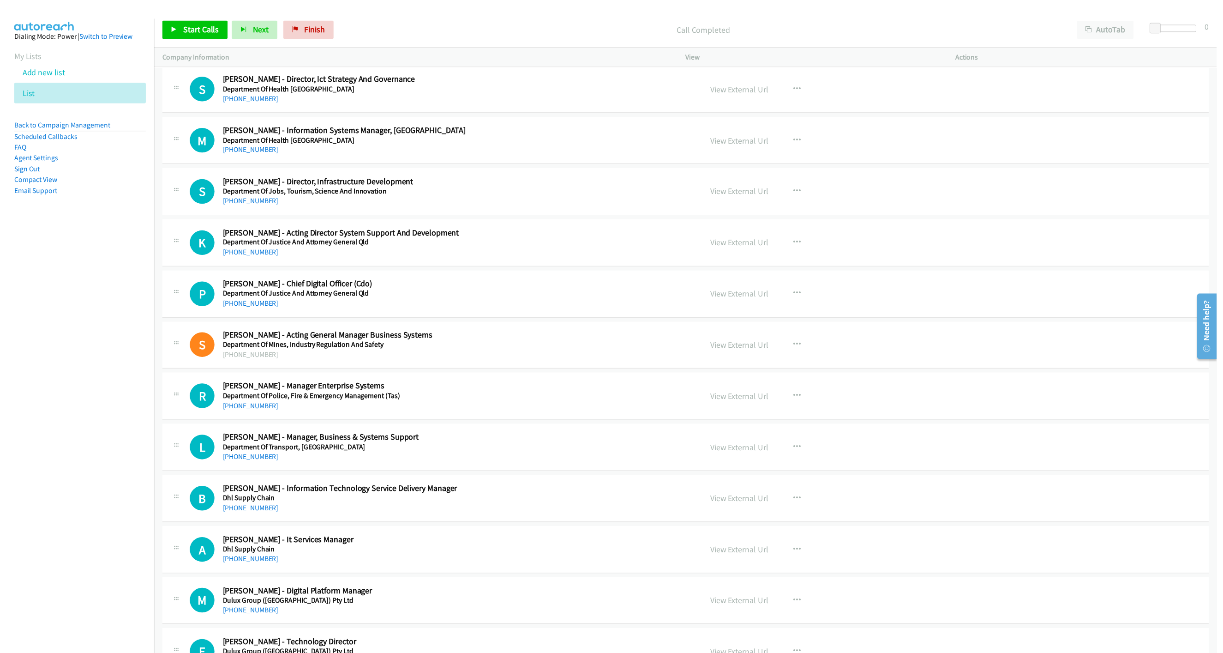
scroll to position [3600, 0]
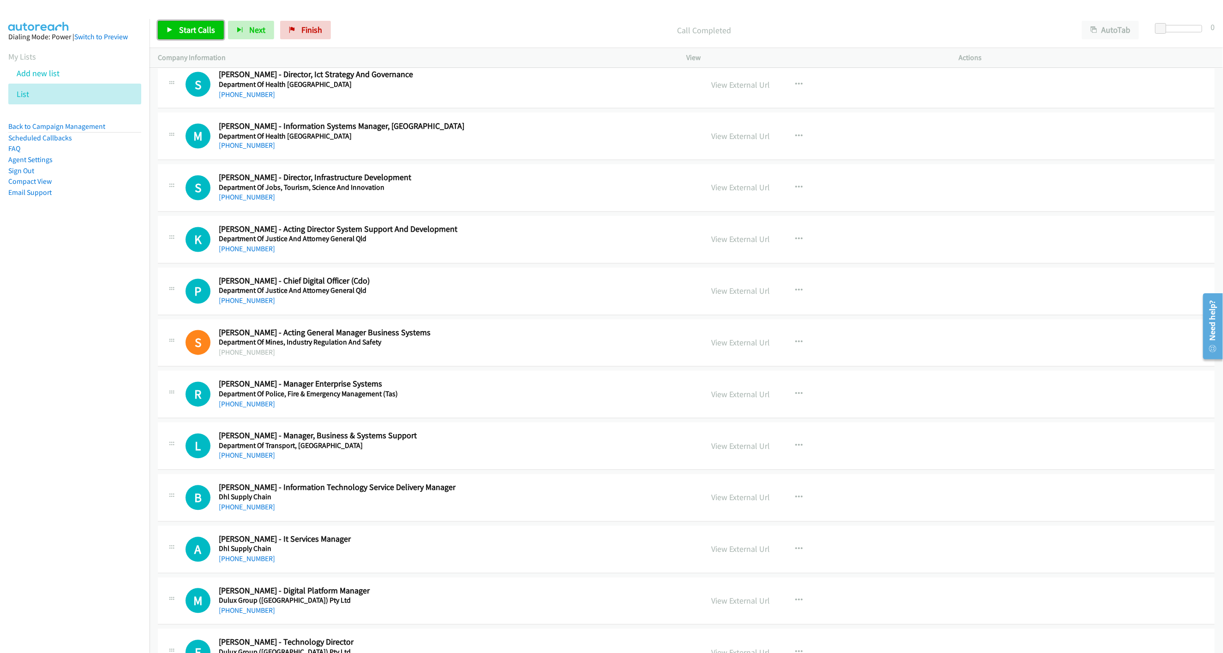
click at [186, 22] on link "Start Calls" at bounding box center [191, 30] width 66 height 18
drag, startPoint x: 184, startPoint y: 25, endPoint x: 885, endPoint y: 281, distance: 746.2
click at [184, 25] on span "Pause" at bounding box center [189, 29] width 21 height 11
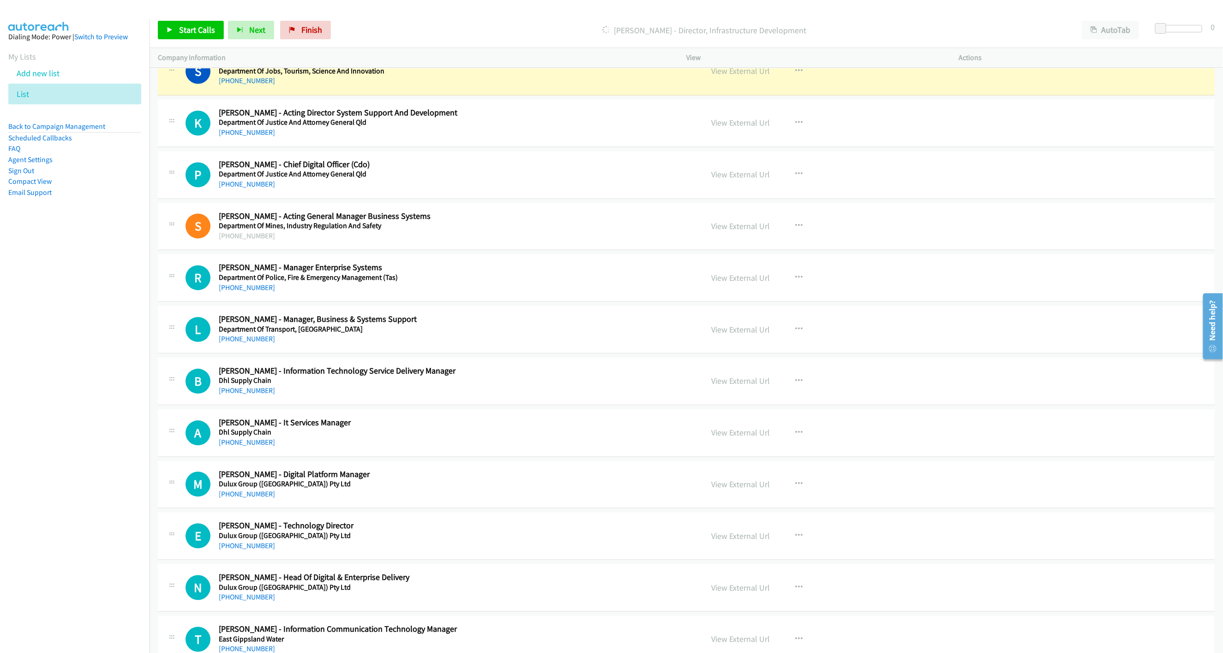
scroll to position [3669, 0]
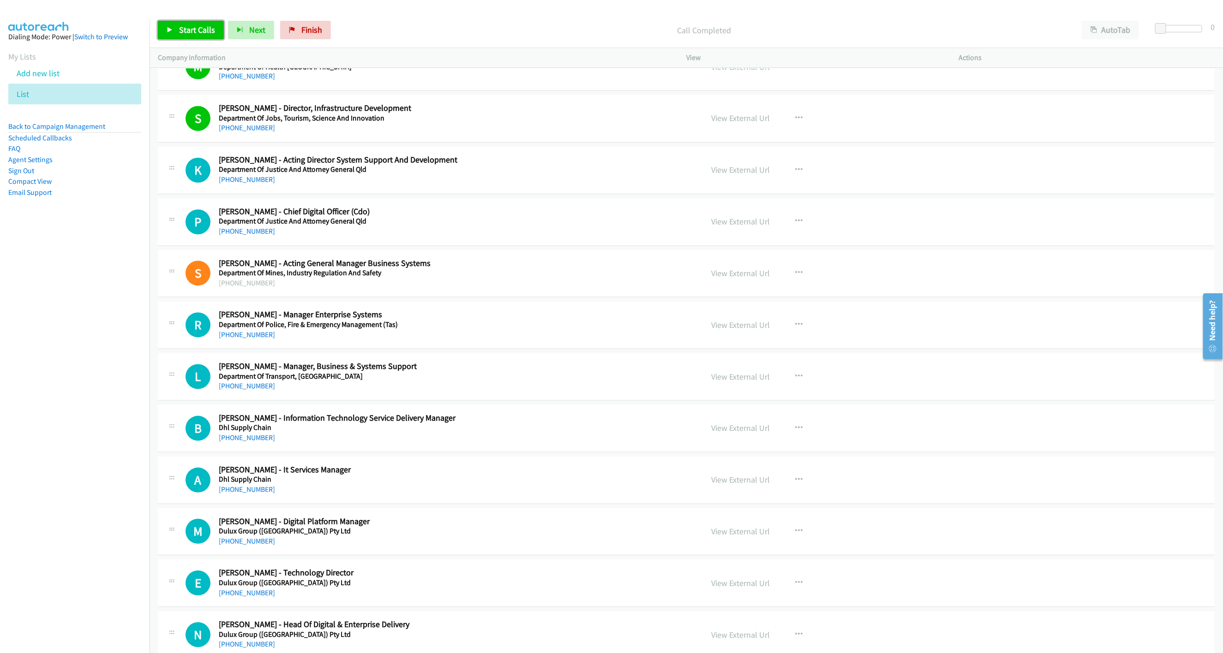
click at [179, 29] on span "Start Calls" at bounding box center [197, 29] width 36 height 11
click at [179, 29] on span "Pause" at bounding box center [189, 29] width 21 height 11
click at [176, 31] on link "Start Calls" at bounding box center [191, 30] width 66 height 18
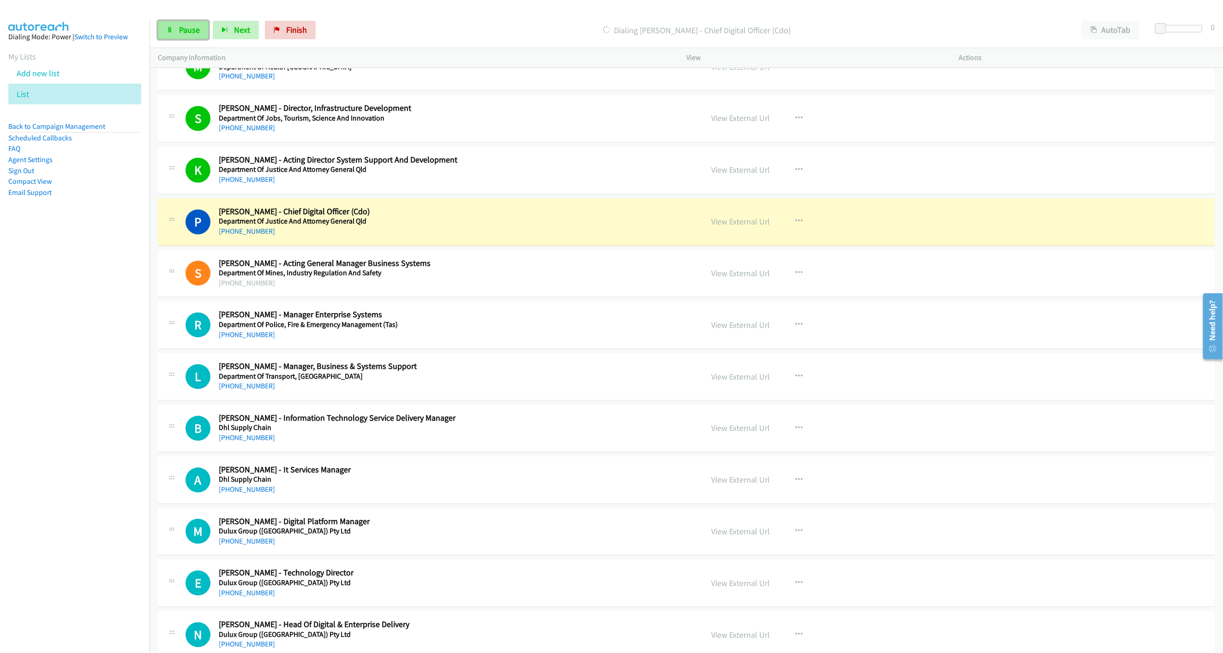
click at [181, 24] on link "Pause" at bounding box center [183, 30] width 51 height 18
click at [731, 227] on link "View External Url" at bounding box center [740, 221] width 59 height 11
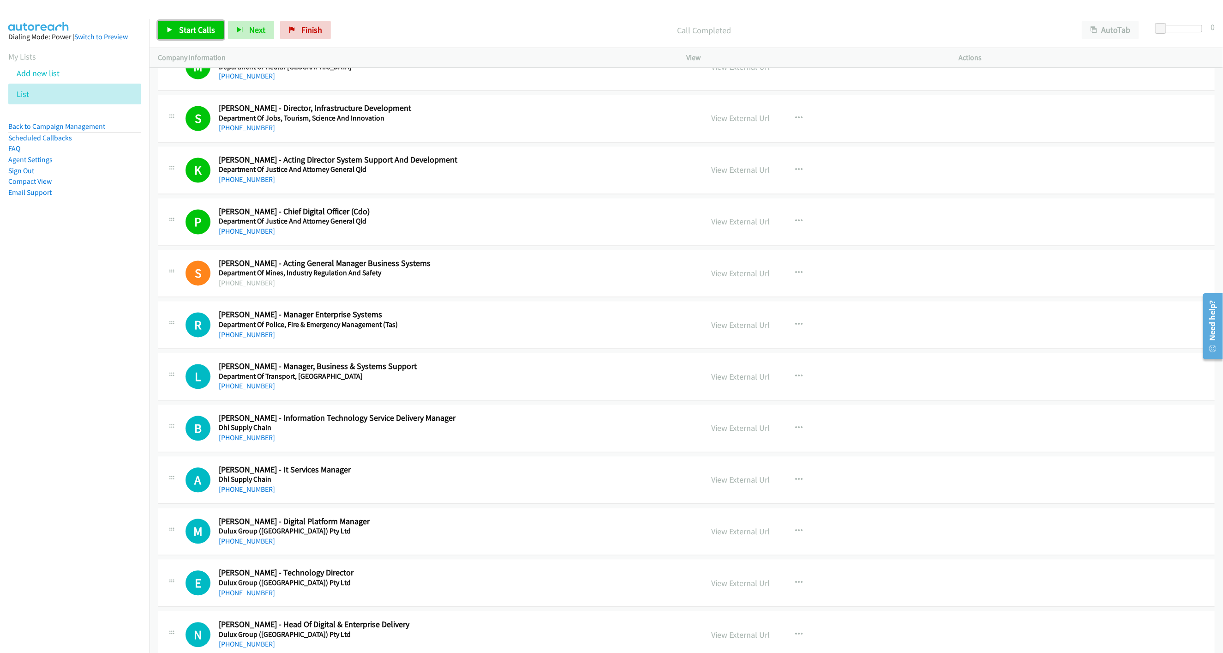
click at [161, 23] on link "Start Calls" at bounding box center [191, 30] width 66 height 18
click at [161, 23] on link "Pause" at bounding box center [183, 30] width 51 height 18
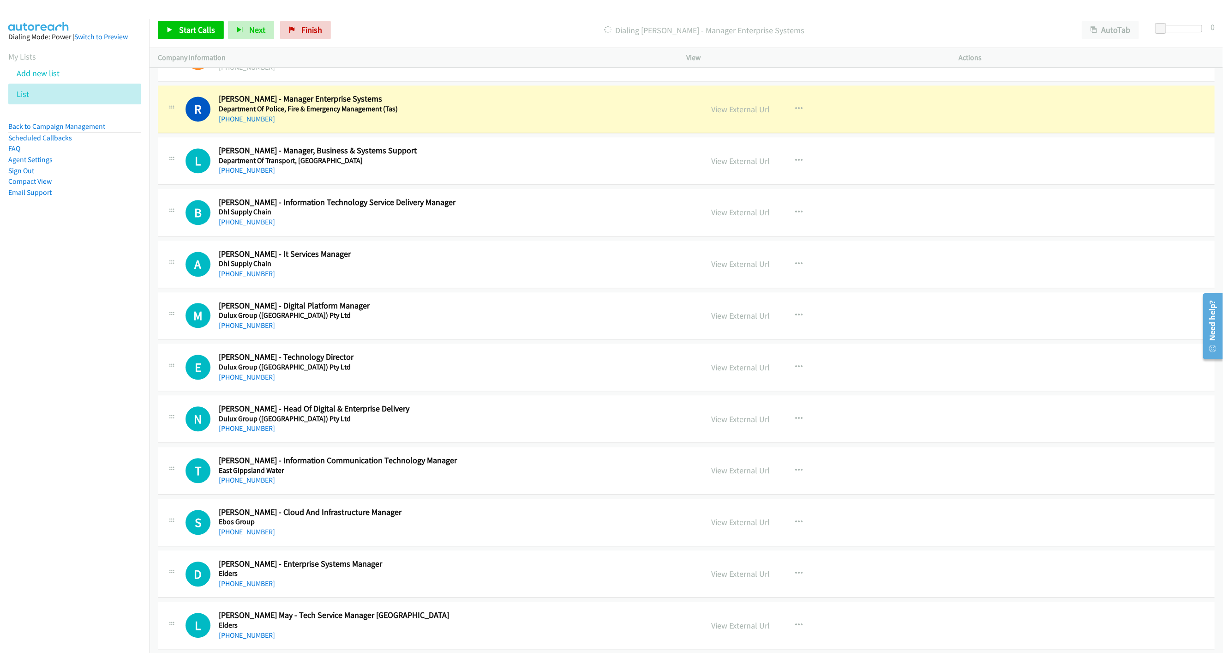
scroll to position [3876, 0]
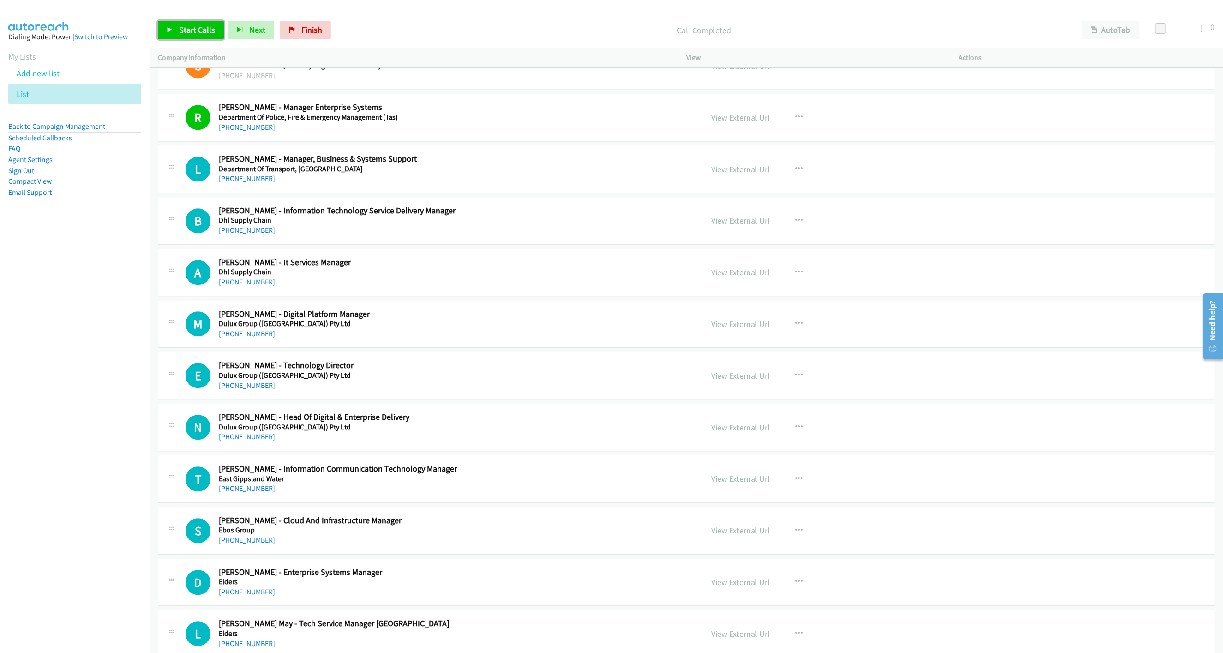
click at [195, 38] on link "Start Calls" at bounding box center [191, 30] width 66 height 18
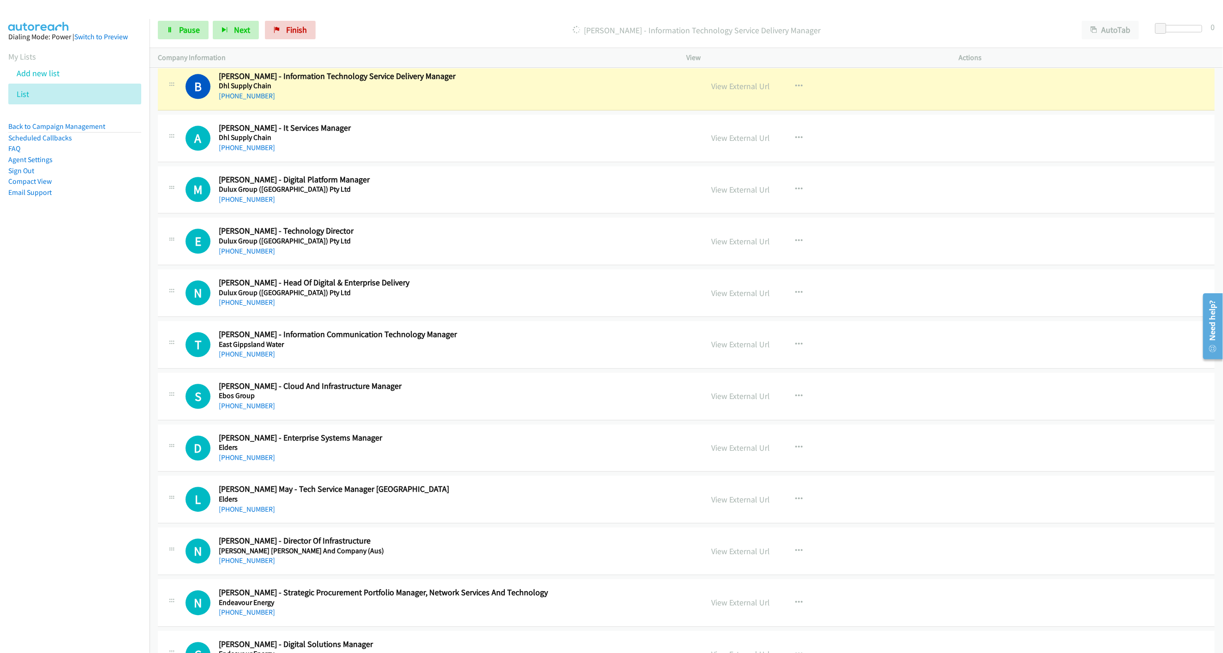
scroll to position [4015, 0]
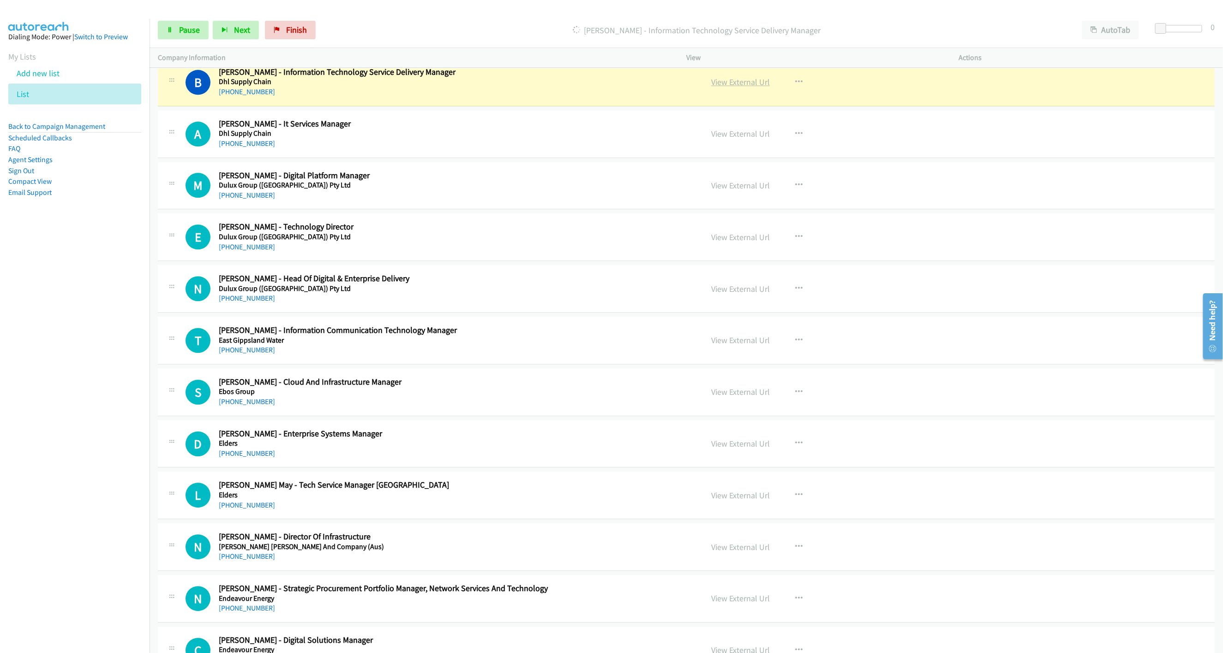
click at [745, 87] on link "View External Url" at bounding box center [740, 82] width 59 height 11
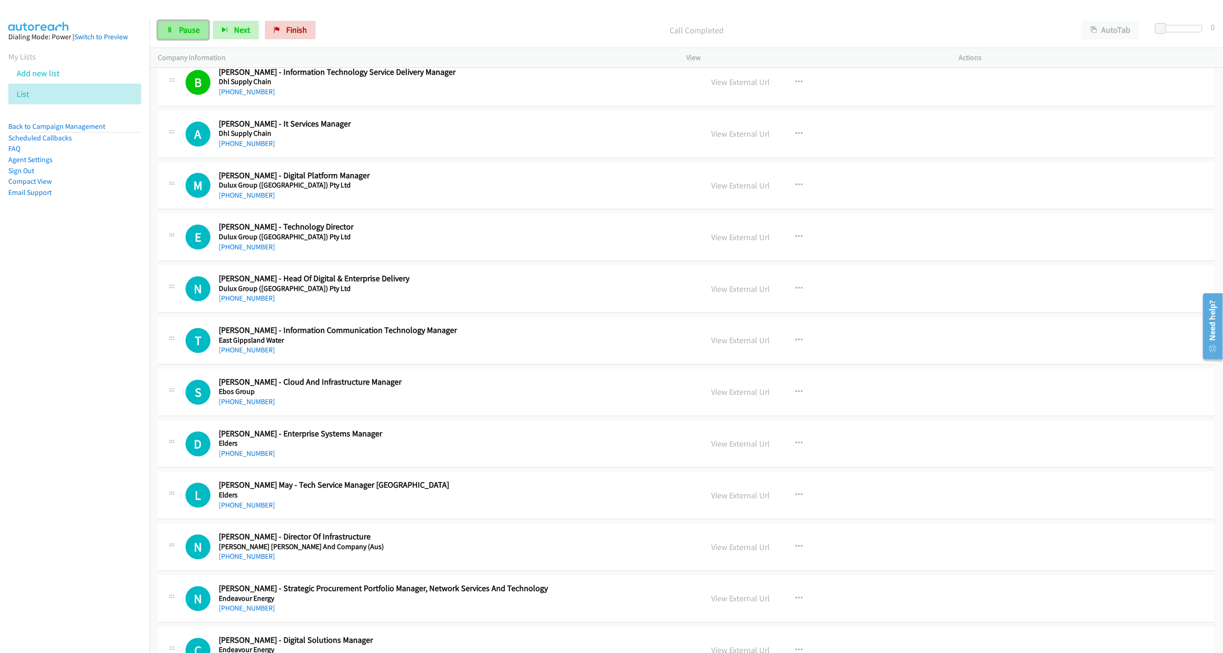
click at [191, 30] on span "Pause" at bounding box center [189, 29] width 21 height 11
